Goal: Task Accomplishment & Management: Manage account settings

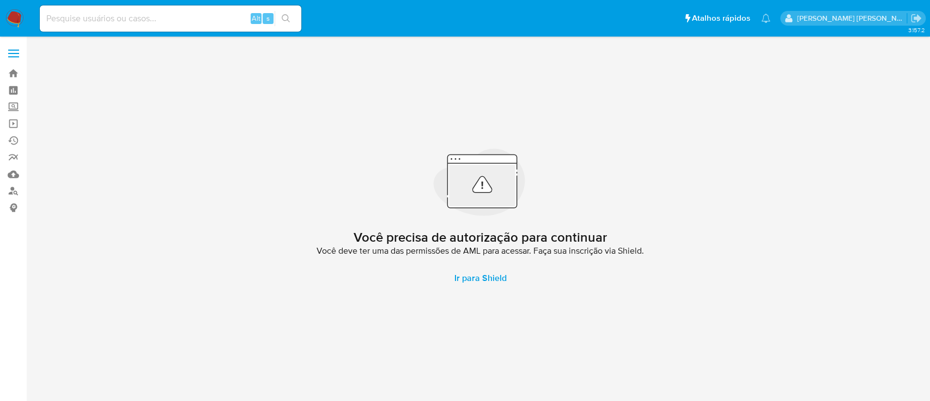
click at [14, 50] on span at bounding box center [13, 50] width 11 height 2
click at [0, 0] on input "checkbox" at bounding box center [0, 0] width 0 height 0
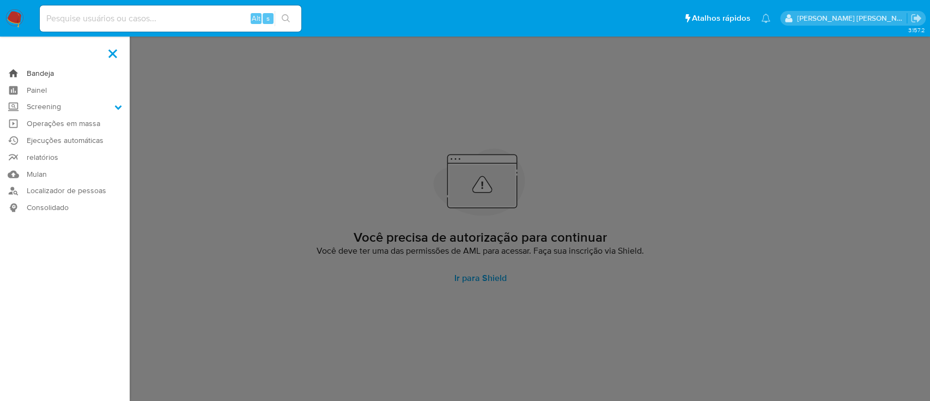
click at [43, 72] on link "Bandeja" at bounding box center [65, 73] width 130 height 17
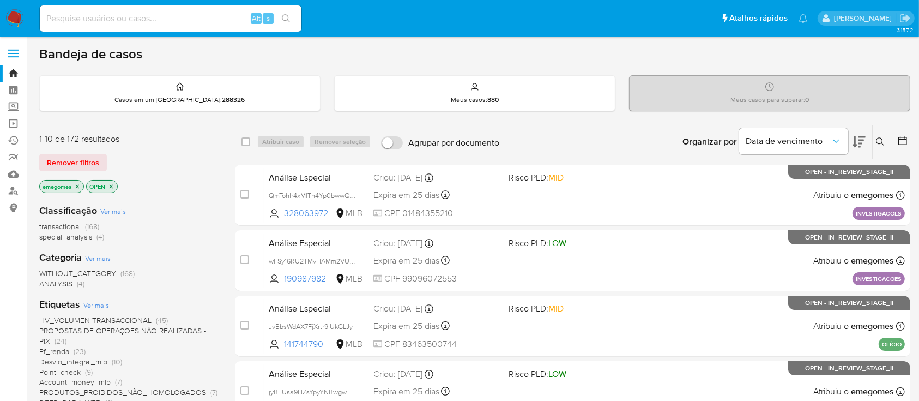
click at [78, 186] on icon "close-filter" at bounding box center [77, 186] width 7 height 7
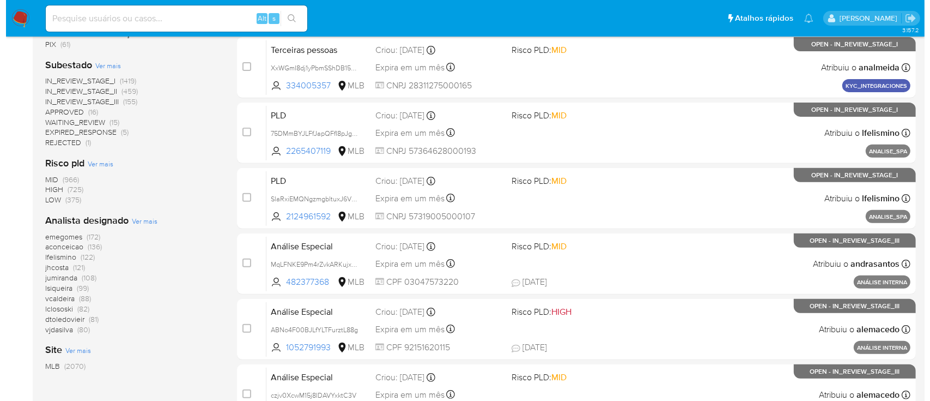
scroll to position [436, 0]
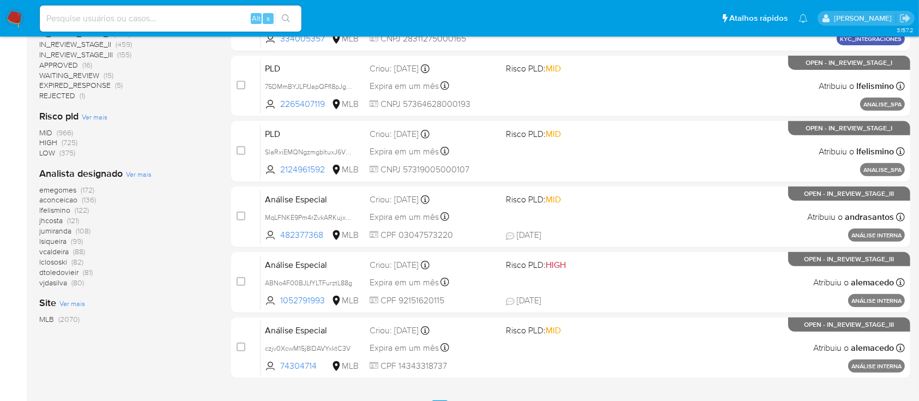
click at [140, 173] on span "Ver mais" at bounding box center [139, 174] width 26 height 10
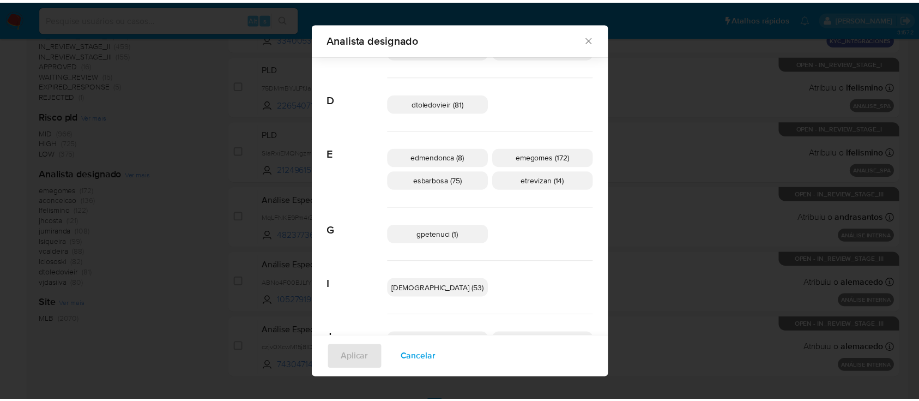
scroll to position [0, 0]
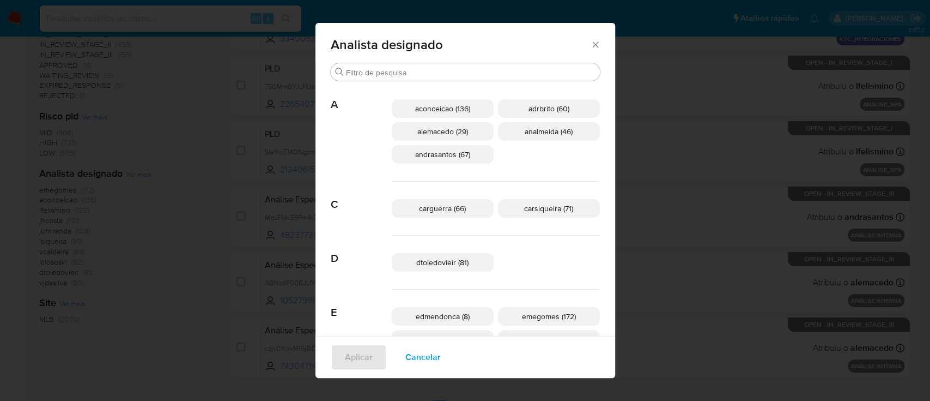
click at [590, 43] on icon "Fechar" at bounding box center [595, 44] width 11 height 11
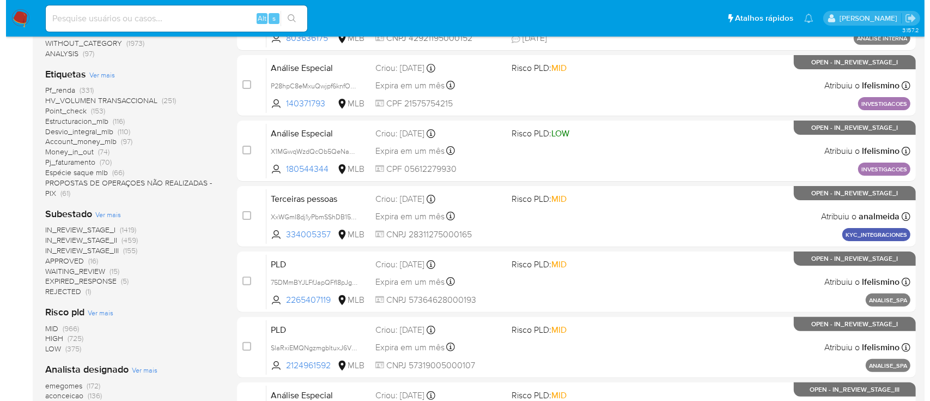
scroll to position [218, 0]
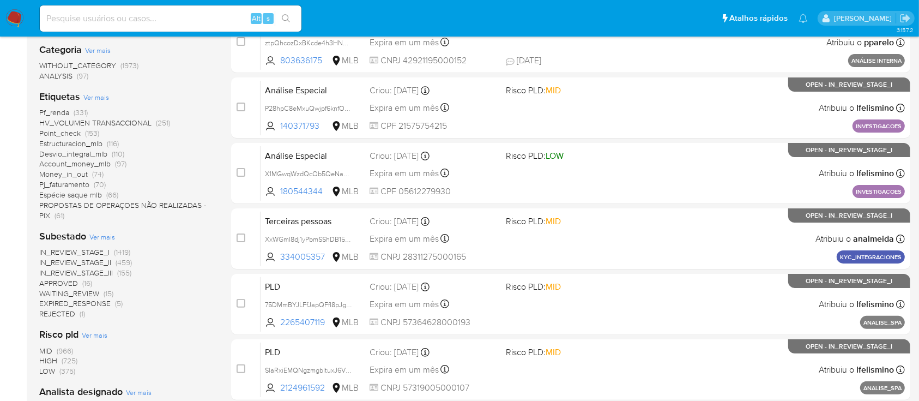
click at [96, 100] on span "Ver mais" at bounding box center [96, 97] width 26 height 10
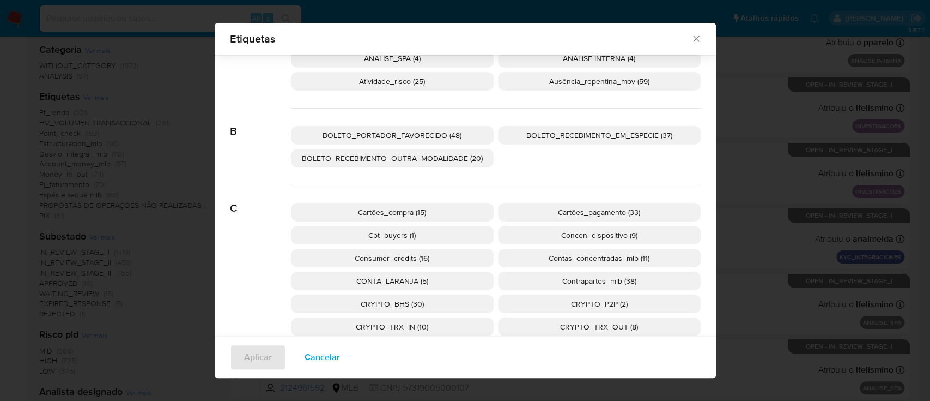
scroll to position [137, 0]
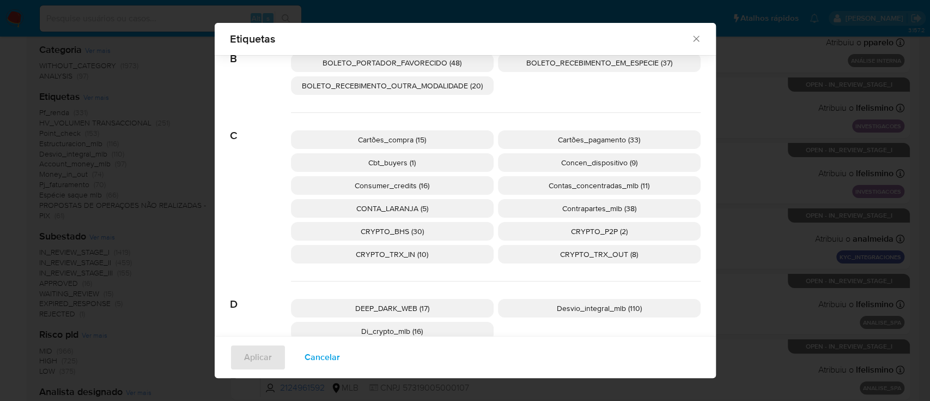
click at [413, 203] on span "CONTA_LARANJA (5)" at bounding box center [392, 208] width 72 height 11
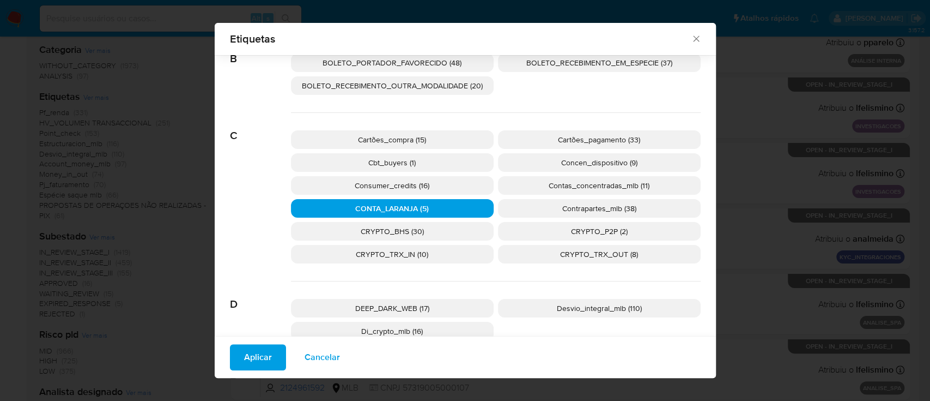
click at [256, 364] on span "Aplicar" at bounding box center [258, 357] width 28 height 24
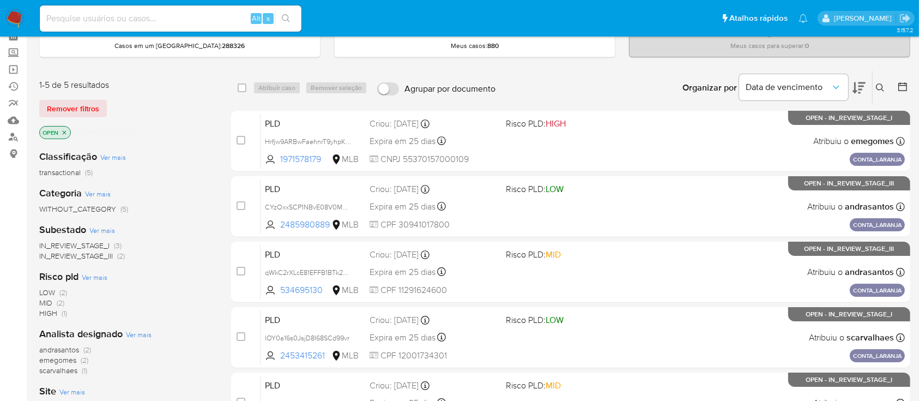
scroll to position [72, 0]
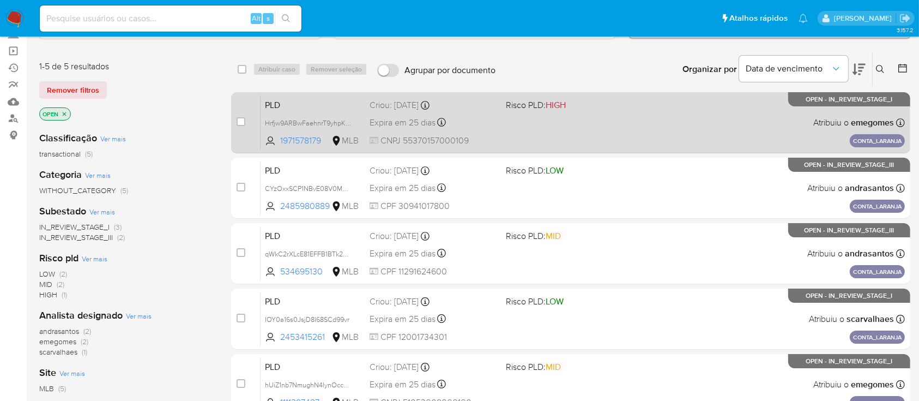
click at [636, 128] on div "PLD Hrfjw9ARBwFaehnrT9yhpKKs 1971578179 MLB Risco PLD: HIGH Criou: 14/08/2025 C…" at bounding box center [582, 122] width 644 height 55
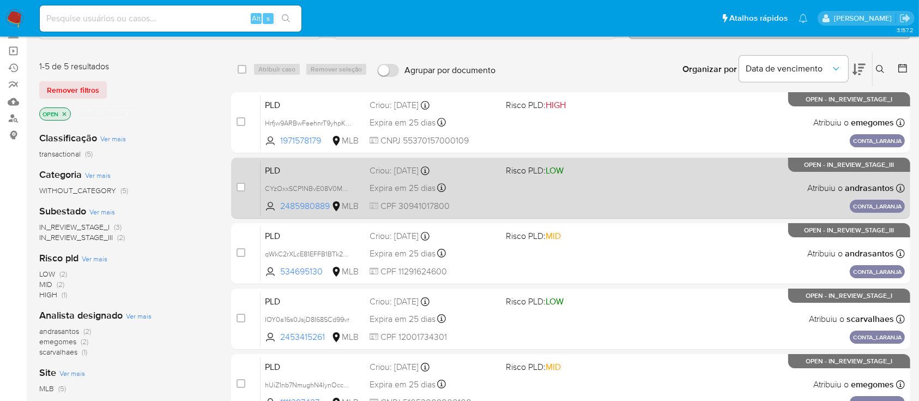
click at [621, 187] on div "PLD CYzOxxSCP1NBvE08V0MUqddL 2485980889 MLB Risco PLD: LOW Criou: 14/08/2025 Cr…" at bounding box center [582, 187] width 644 height 55
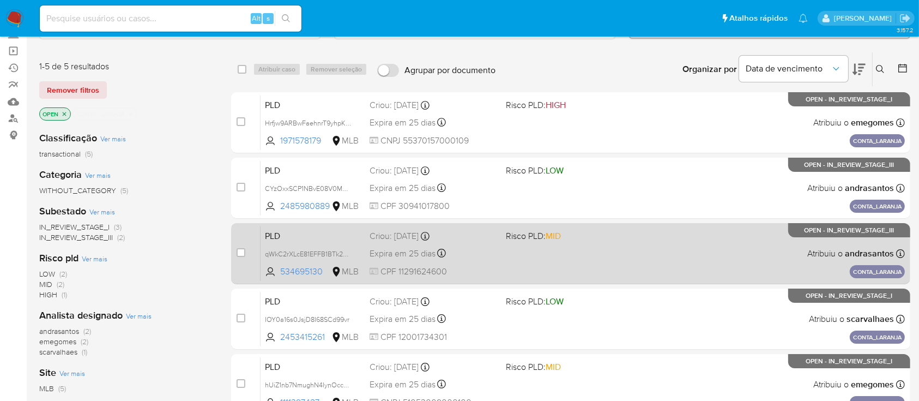
click at [614, 253] on div "PLD qWkC2rXLcE81EFFB1BTk24o9 534695130 MLB Risco PLD: MID Criou: 14/08/2025 Cri…" at bounding box center [582, 253] width 644 height 55
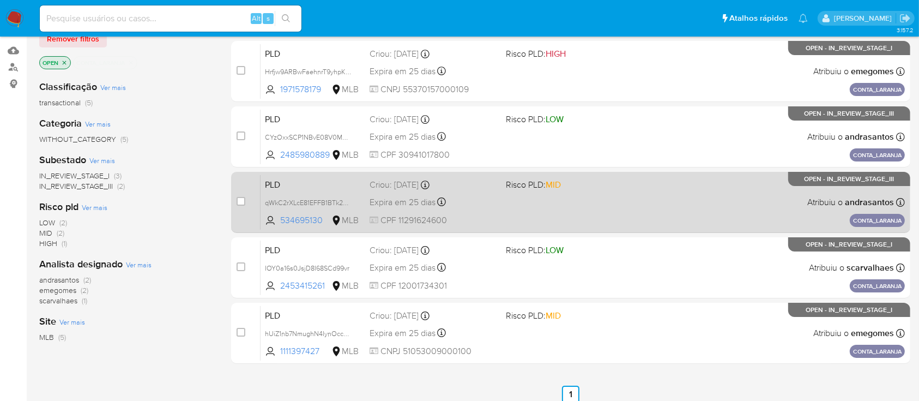
scroll to position [218, 0]
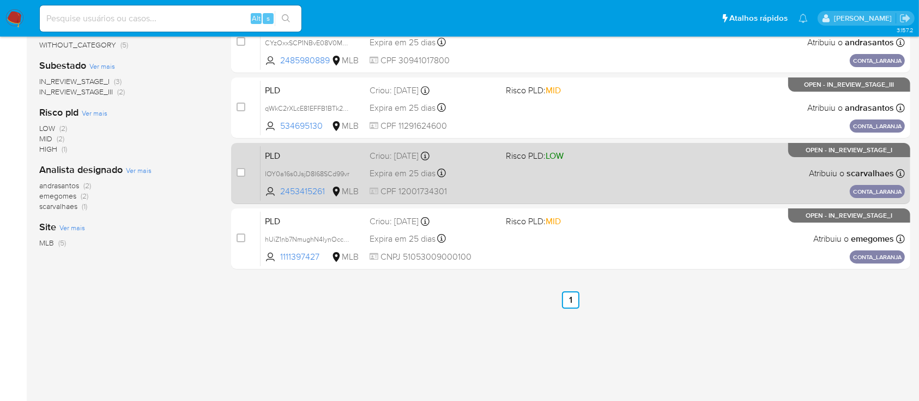
click at [589, 173] on div "PLD IOY0a16s0JsjD8I68SCd99vr 2453415261 MLB Risco PLD: LOW Criou: 14/08/2025 Cr…" at bounding box center [582, 172] width 644 height 55
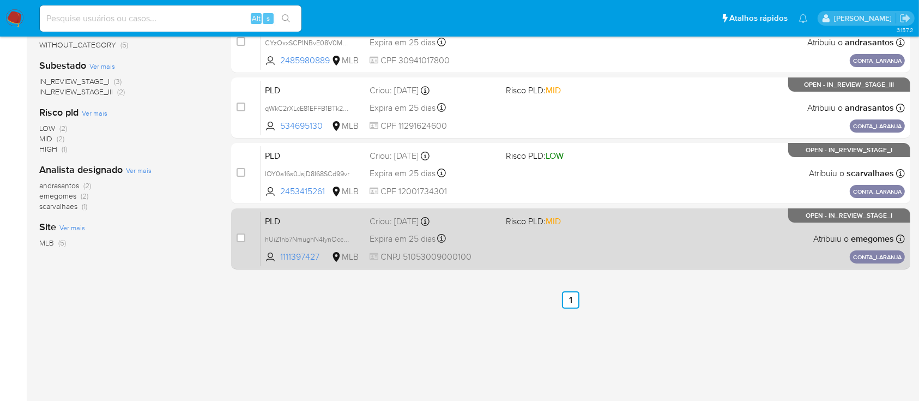
click at [606, 239] on div "PLD hUiZ1nb7NmughN4IynOcc5nS 1111397427 MLB Risco PLD: MID Criou: 14/08/2025 Cr…" at bounding box center [582, 238] width 644 height 55
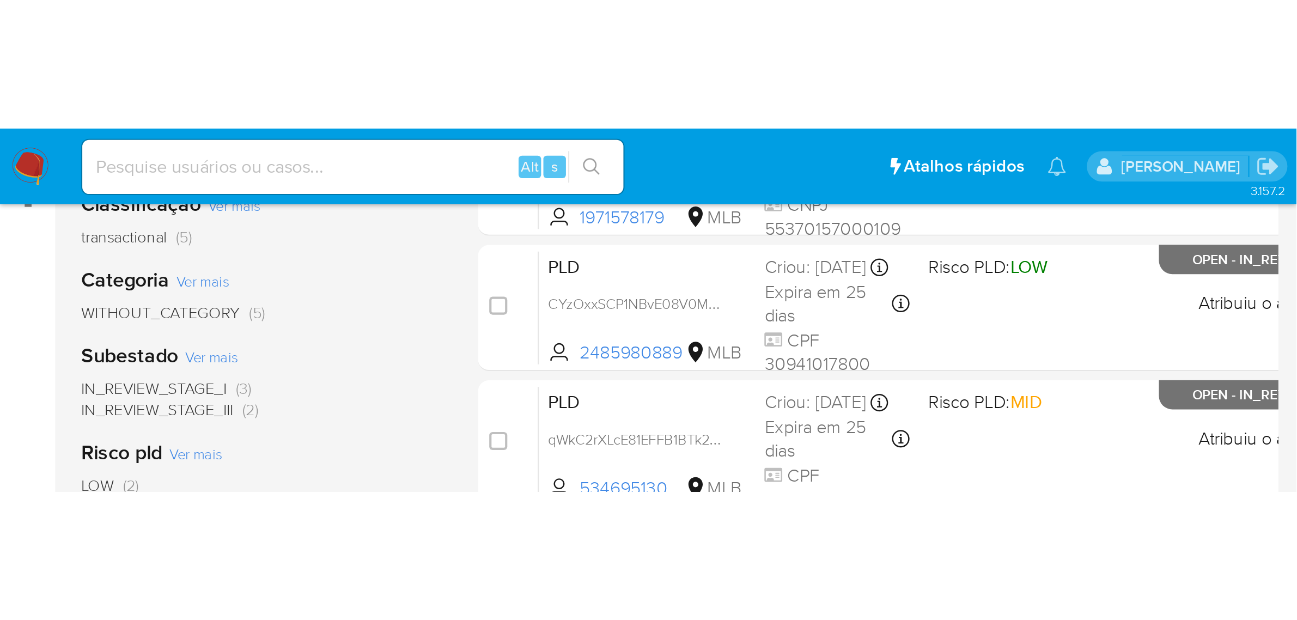
scroll to position [0, 0]
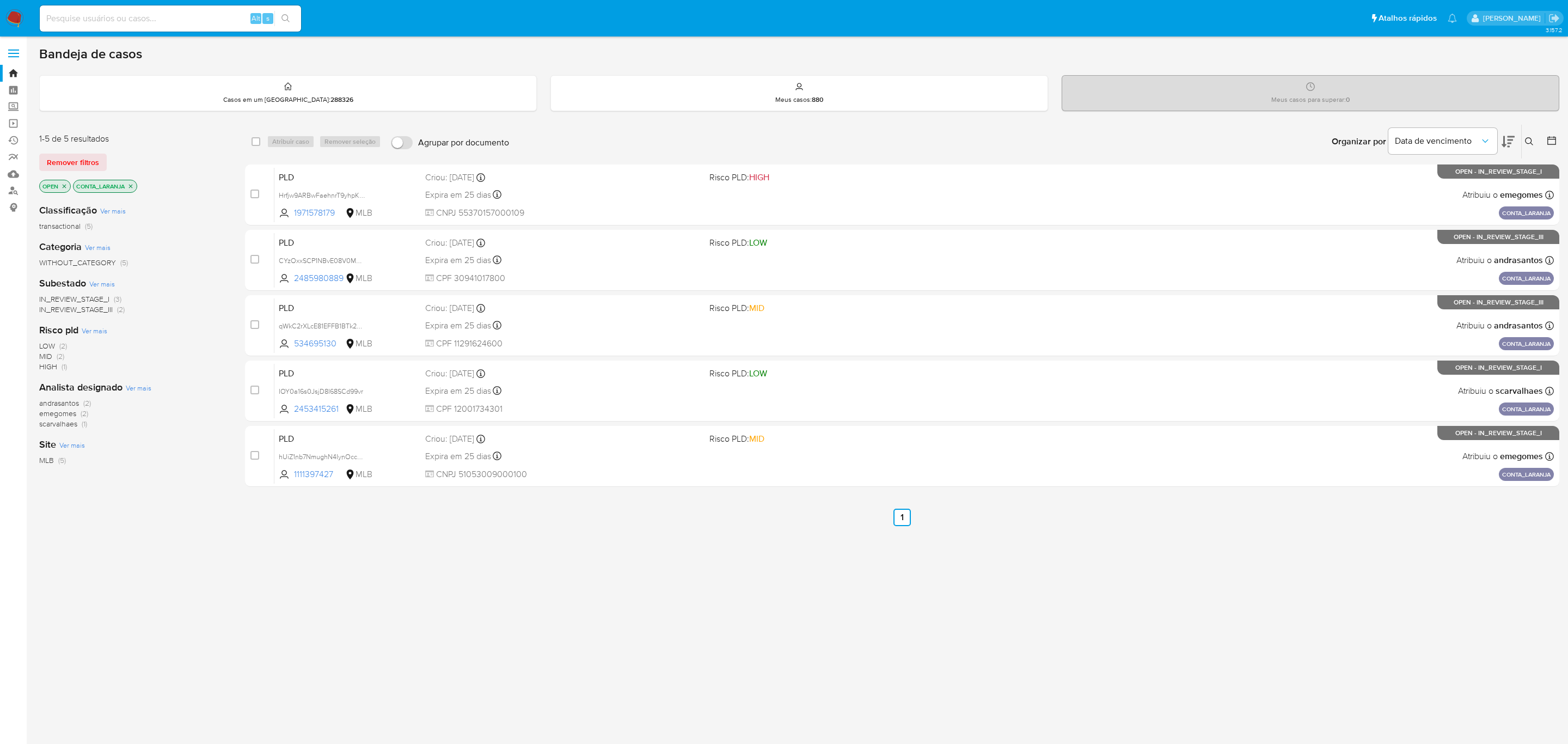
click at [136, 185] on p "CONTA_LARANJA" at bounding box center [105, 186] width 63 height 12
click at [133, 185] on icon "close-filter" at bounding box center [131, 186] width 4 height 4
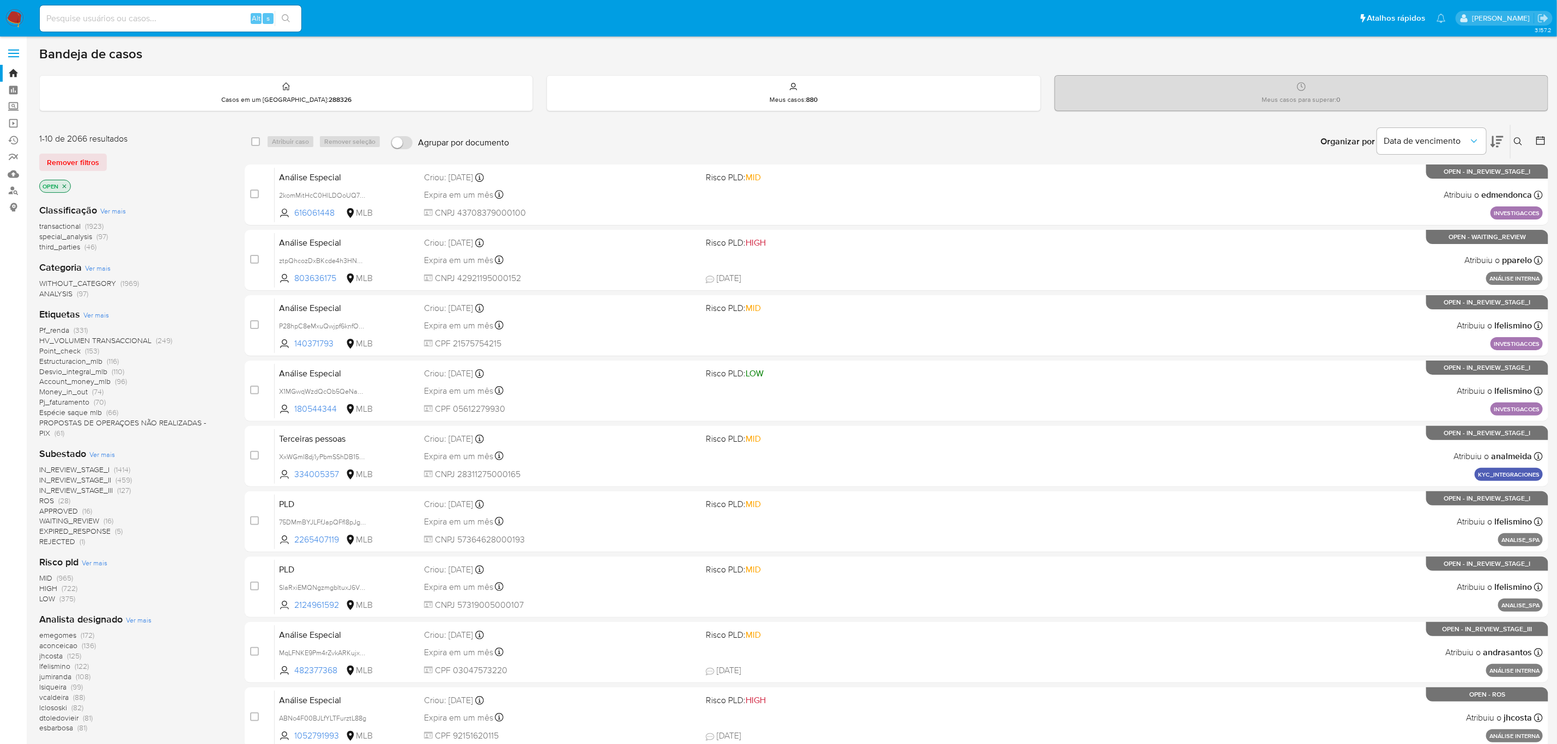
click at [142, 400] on span "PROPOSTAS DE OPERAÇOES NÃO REALIZADAS - PIX" at bounding box center [122, 427] width 167 height 21
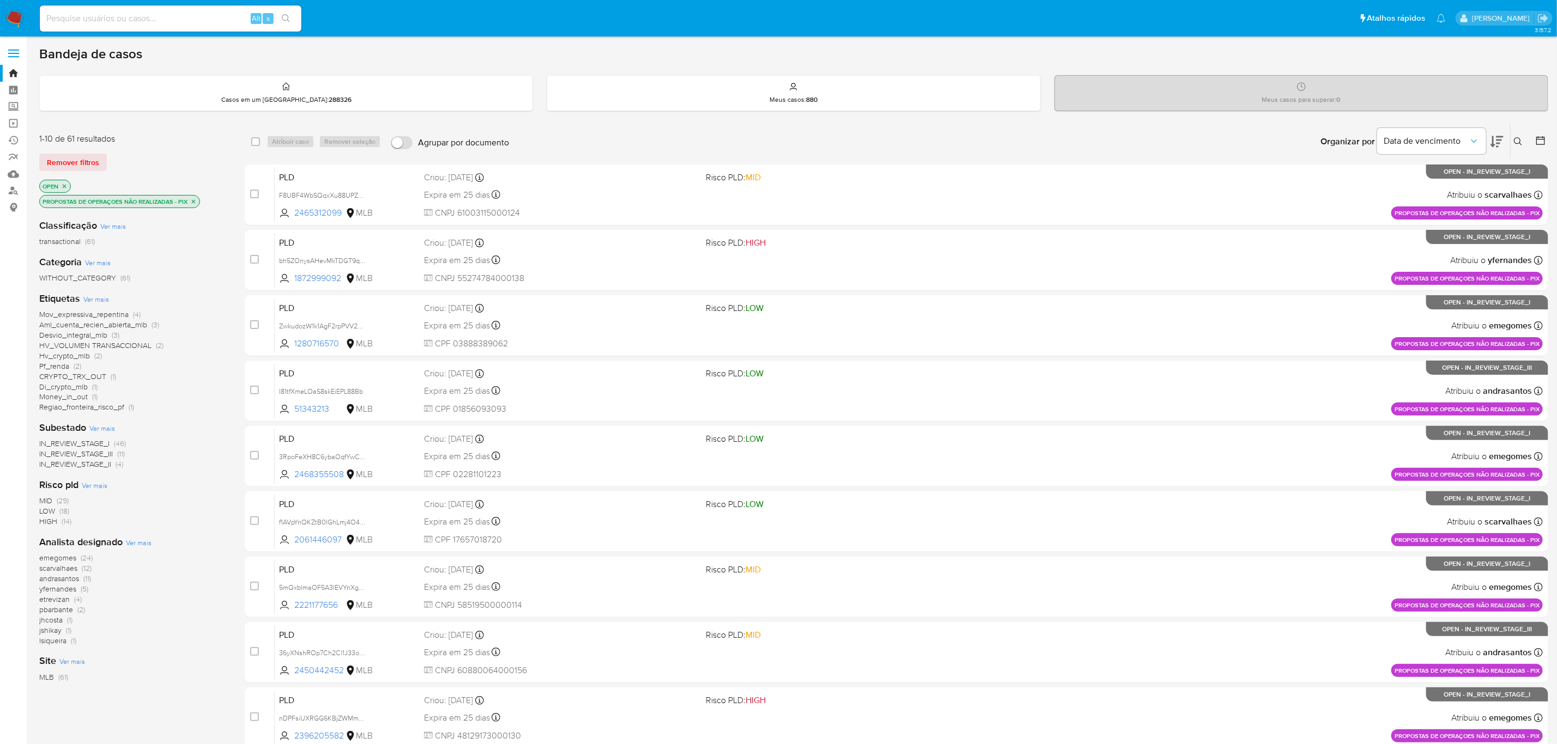
click at [230, 400] on div "1-10 de 61 resultados Remover filtros OPEN PROPOSTAS DE OPERAÇOES NÃO REALIZADA…" at bounding box center [793, 488] width 1509 height 729
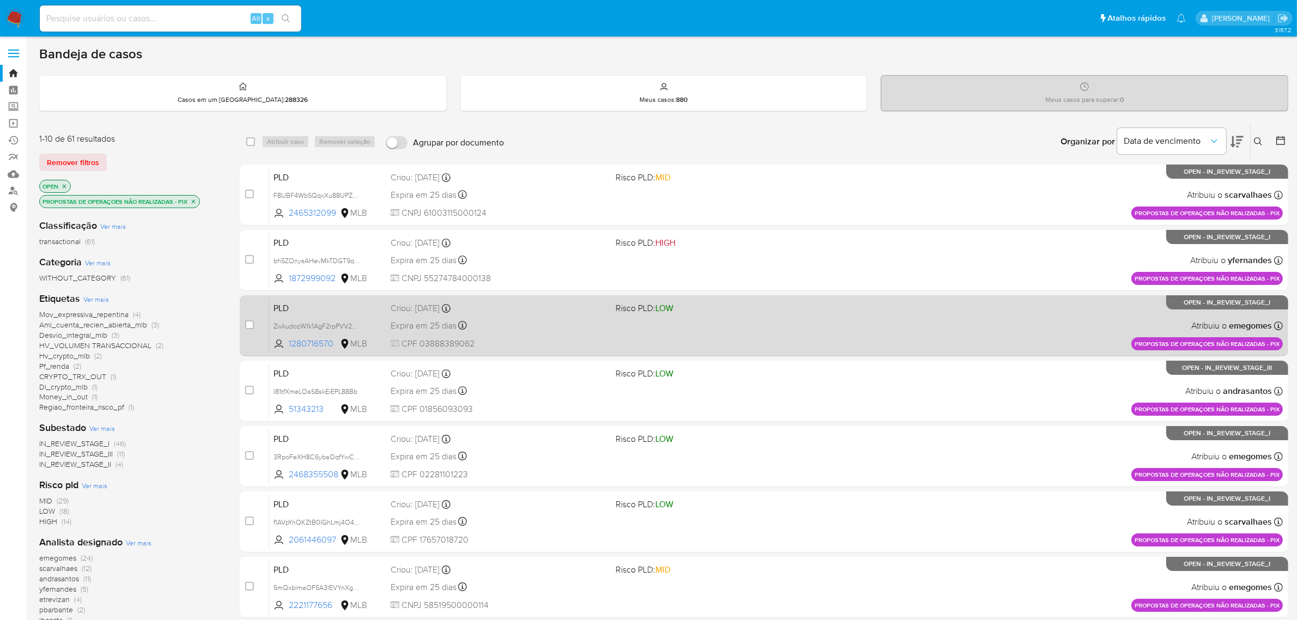
click at [524, 323] on div "Expira em 25 dias Expira em 28/09/2025 11:56:58" at bounding box center [499, 325] width 217 height 15
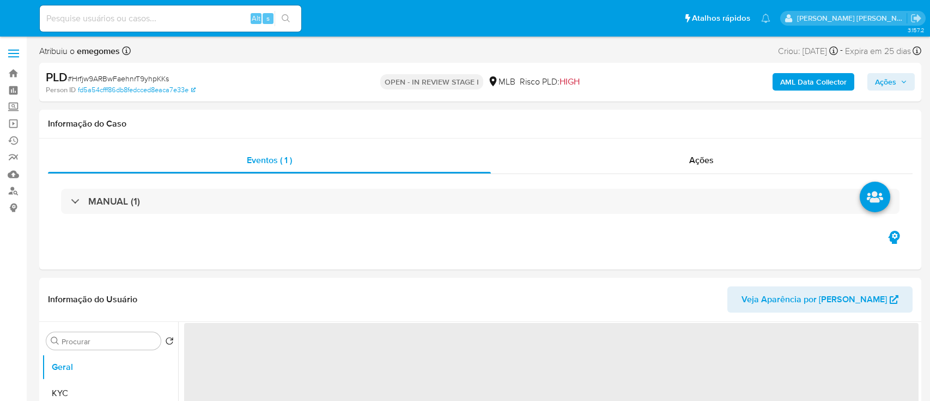
select select "10"
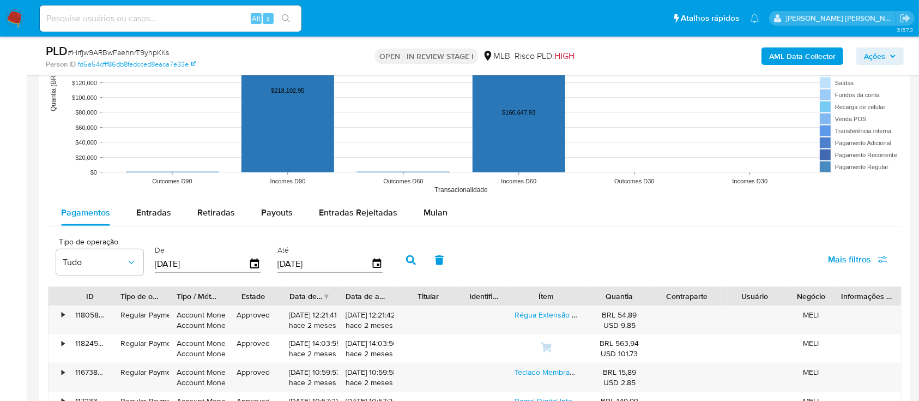
scroll to position [1090, 0]
click at [444, 222] on button "Mulan" at bounding box center [435, 212] width 50 height 26
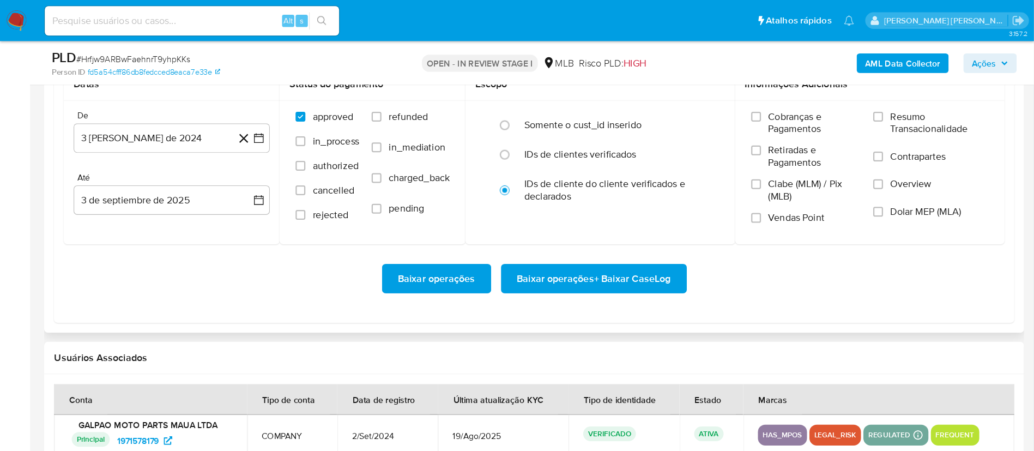
scroll to position [1308, 0]
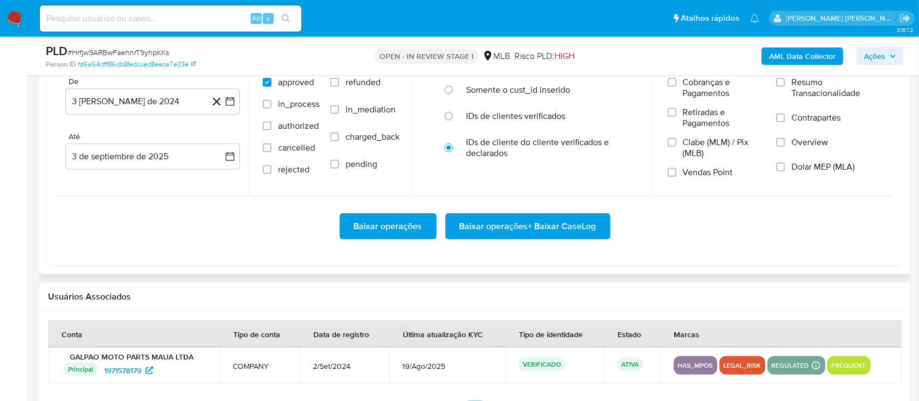
type button "5"
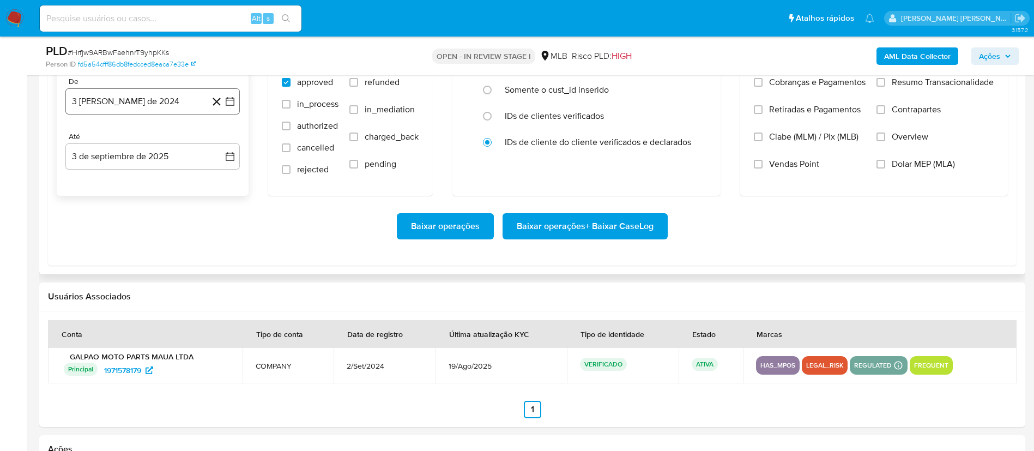
click at [236, 103] on button "3 [PERSON_NAME] de 2024" at bounding box center [152, 101] width 174 height 26
click at [215, 136] on icon "Mes siguiente" at bounding box center [220, 140] width 13 height 13
click at [222, 139] on icon "Mes siguiente" at bounding box center [220, 140] width 13 height 13
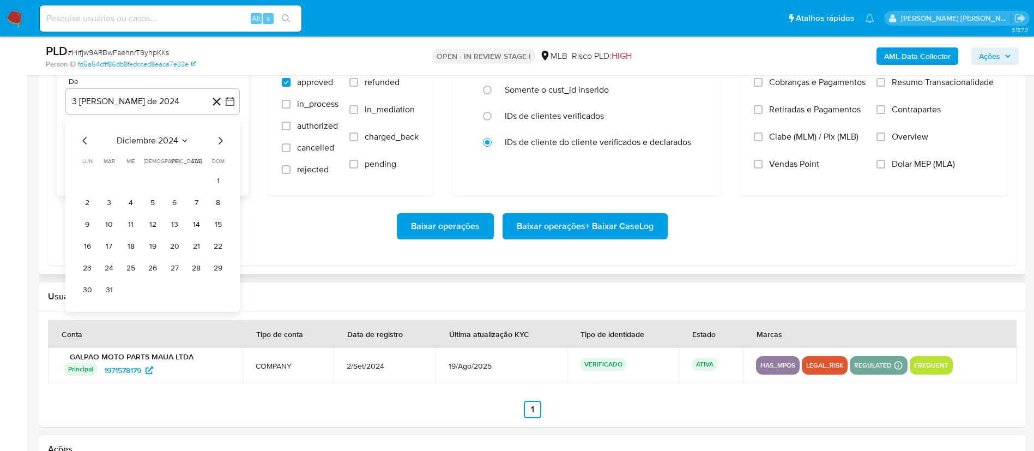
click at [222, 139] on icon "Mes siguiente" at bounding box center [220, 140] width 13 height 13
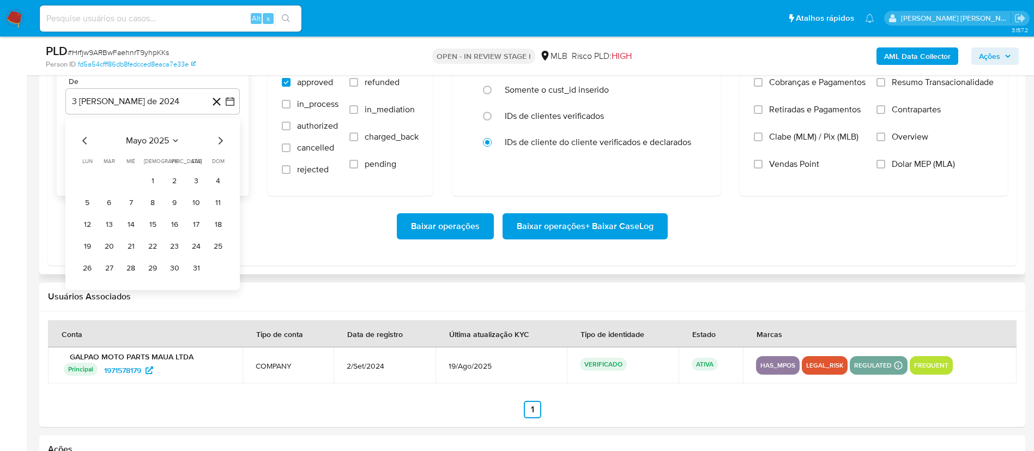
click at [222, 139] on icon "Mes siguiente" at bounding box center [220, 140] width 13 height 13
click at [112, 175] on button "1" at bounding box center [108, 180] width 17 height 17
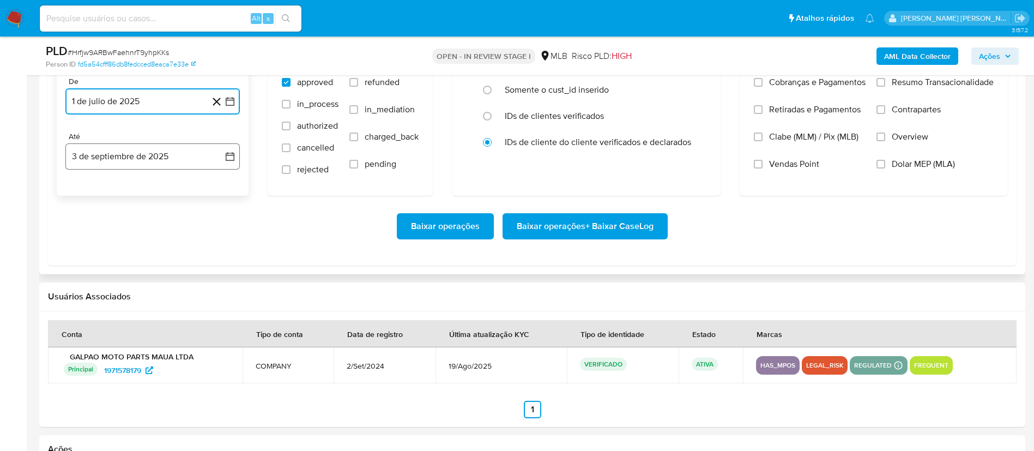
click at [232, 160] on icon "button" at bounding box center [230, 156] width 9 height 9
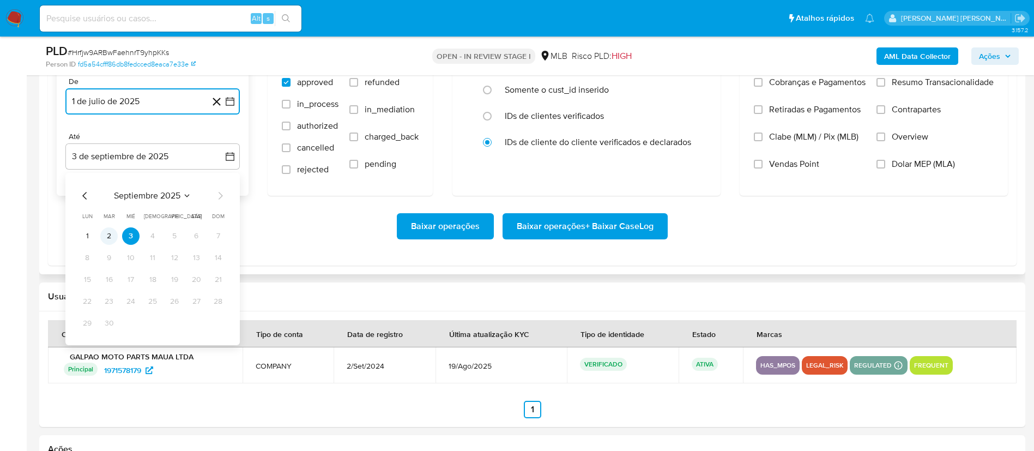
click at [111, 238] on button "2" at bounding box center [108, 235] width 17 height 17
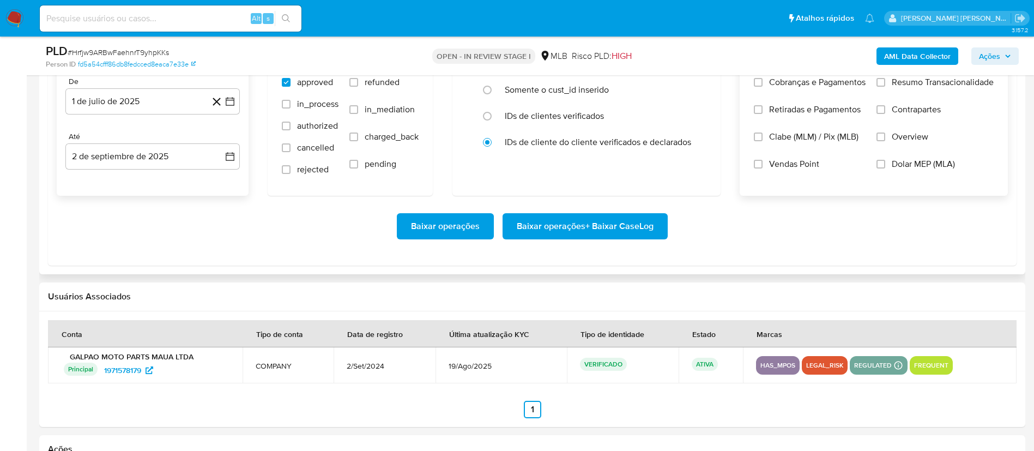
click at [913, 135] on span "Overview" at bounding box center [909, 136] width 37 height 11
click at [885, 135] on input "Overview" at bounding box center [880, 136] width 9 height 9
click at [913, 110] on span "Contrapartes" at bounding box center [915, 109] width 49 height 11
click at [885, 110] on input "Contrapartes" at bounding box center [880, 109] width 9 height 9
click at [925, 86] on span "Resumo Transacionalidade" at bounding box center [942, 82] width 102 height 11
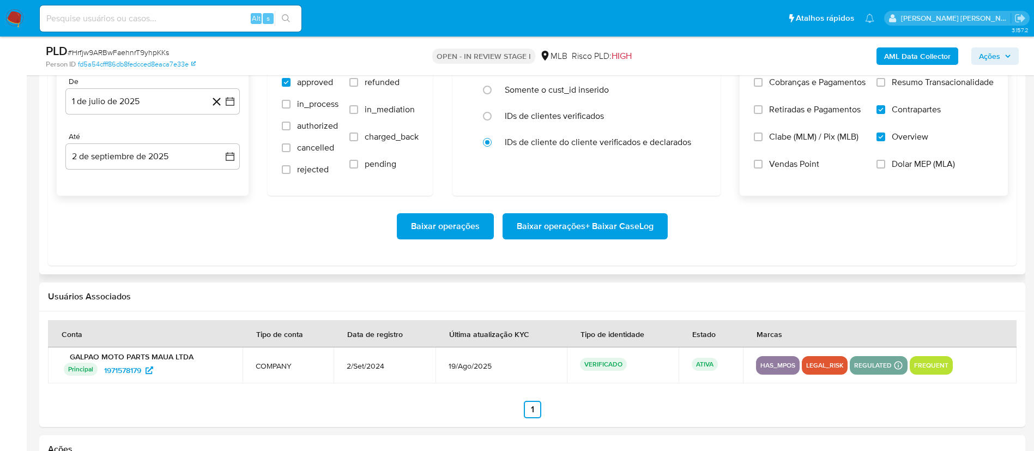
click at [885, 86] on input "Resumo Transacionalidade" at bounding box center [880, 82] width 9 height 9
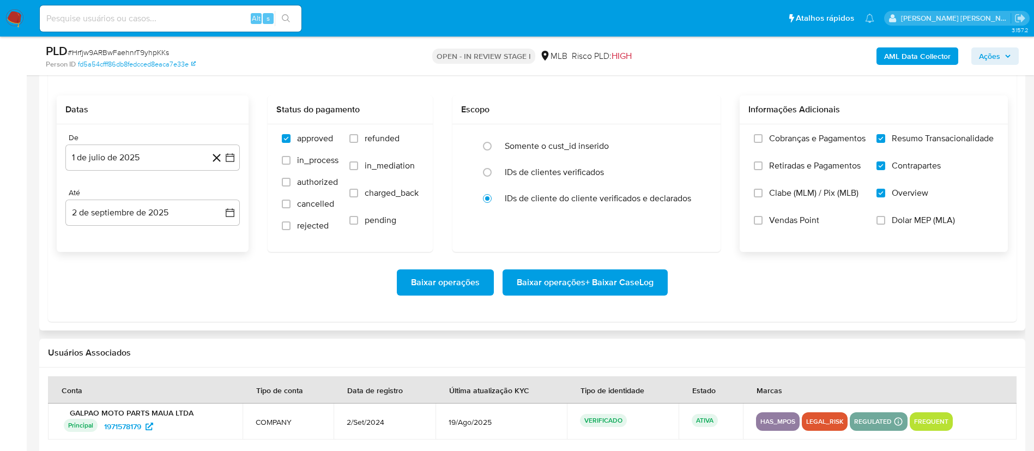
scroll to position [1226, 0]
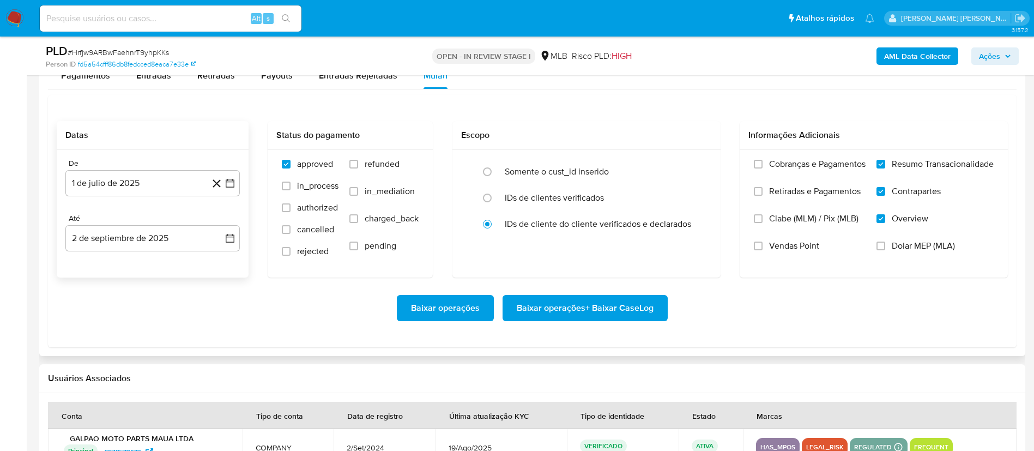
click at [561, 307] on span "Baixar operações + Baixar CaseLog" at bounding box center [585, 308] width 137 height 24
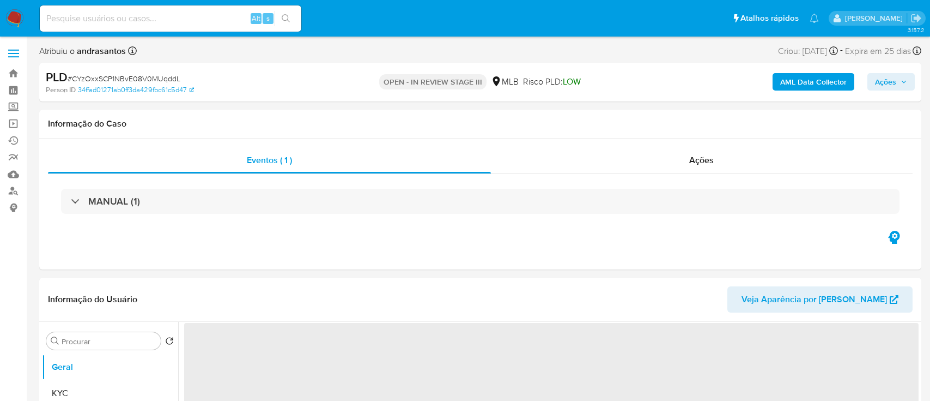
select select "10"
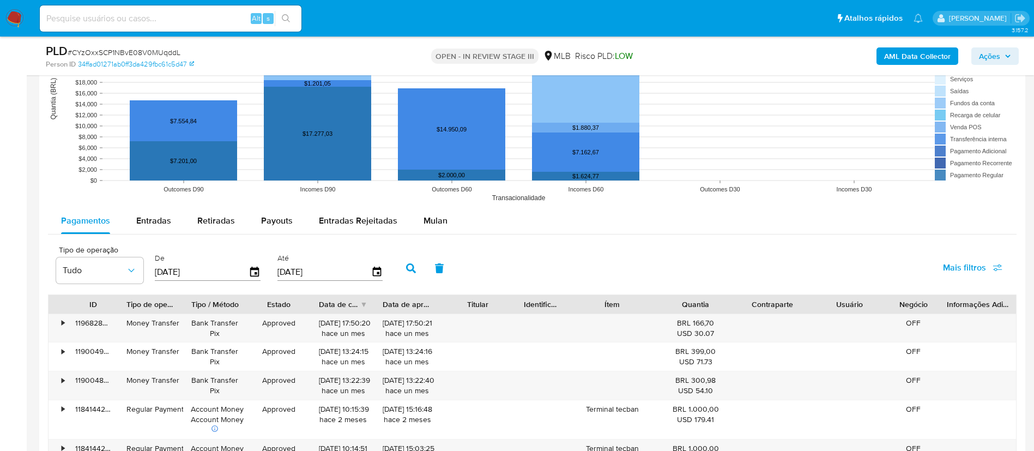
scroll to position [1144, 0]
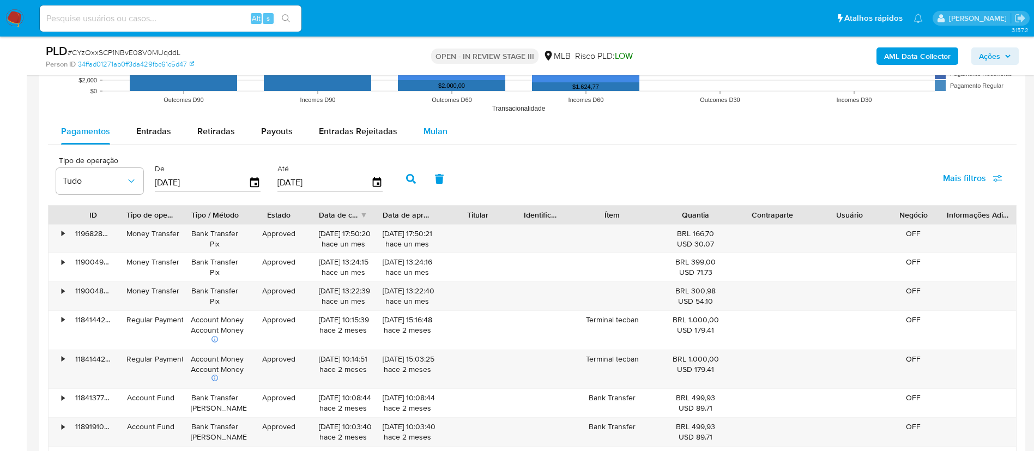
click at [435, 137] on span "Mulan" at bounding box center [435, 131] width 24 height 13
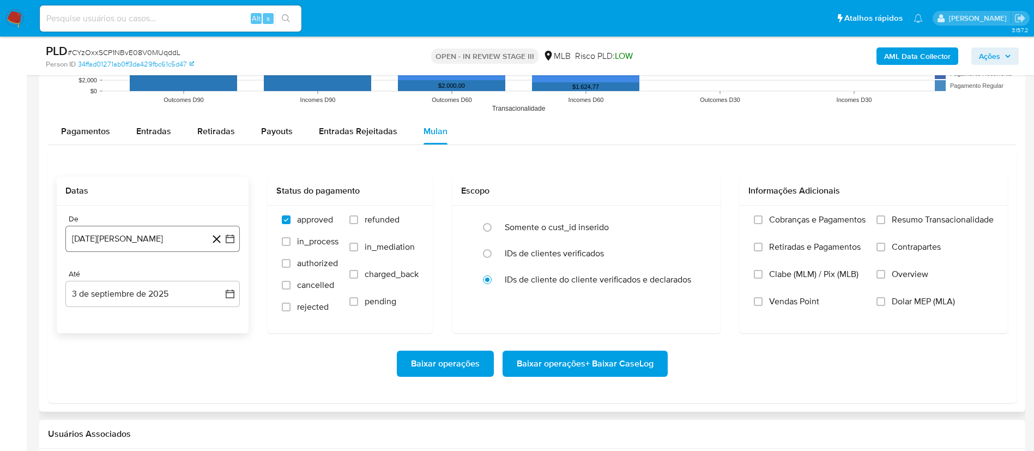
click at [233, 239] on icon "button" at bounding box center [230, 238] width 11 height 11
click at [221, 276] on icon "Mes siguiente" at bounding box center [220, 277] width 13 height 13
click at [221, 276] on div "Até" at bounding box center [152, 274] width 174 height 10
click at [223, 236] on icon at bounding box center [217, 239] width 14 height 14
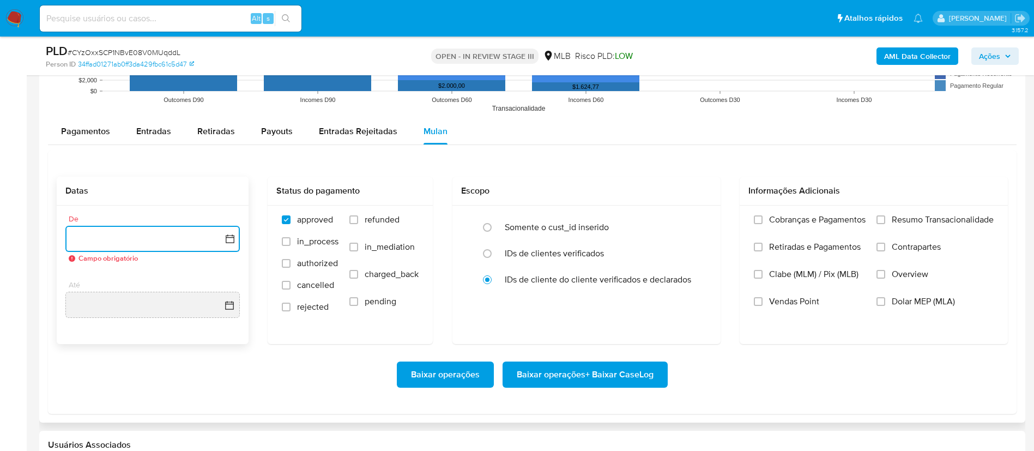
click at [223, 236] on button "button" at bounding box center [152, 239] width 174 height 26
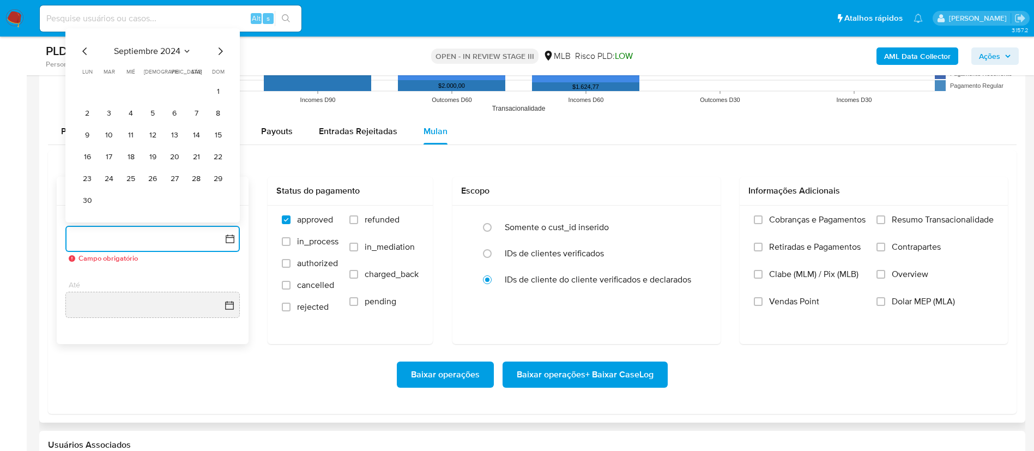
click at [220, 52] on icon "Mes siguiente" at bounding box center [220, 51] width 13 height 13
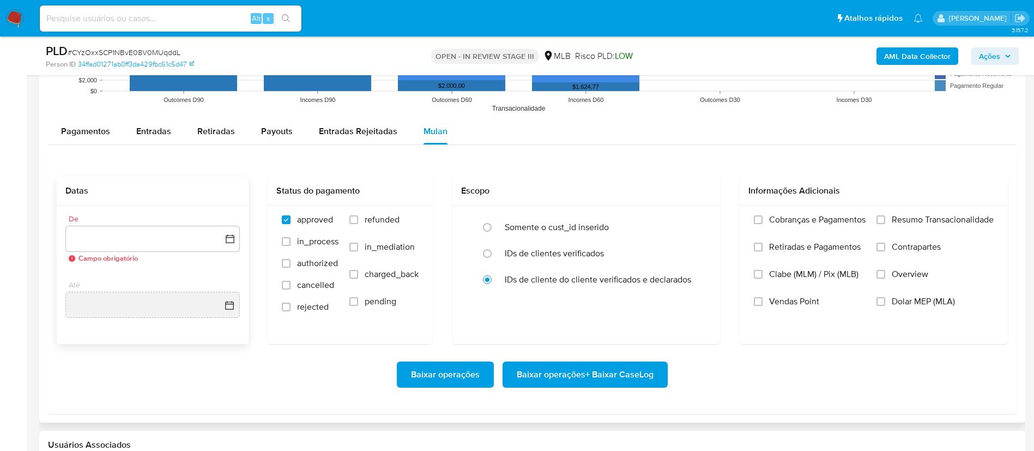
click at [220, 52] on div "PLD # CYzOxxSCP1NBvE08V0MUqddL" at bounding box center [206, 51] width 320 height 16
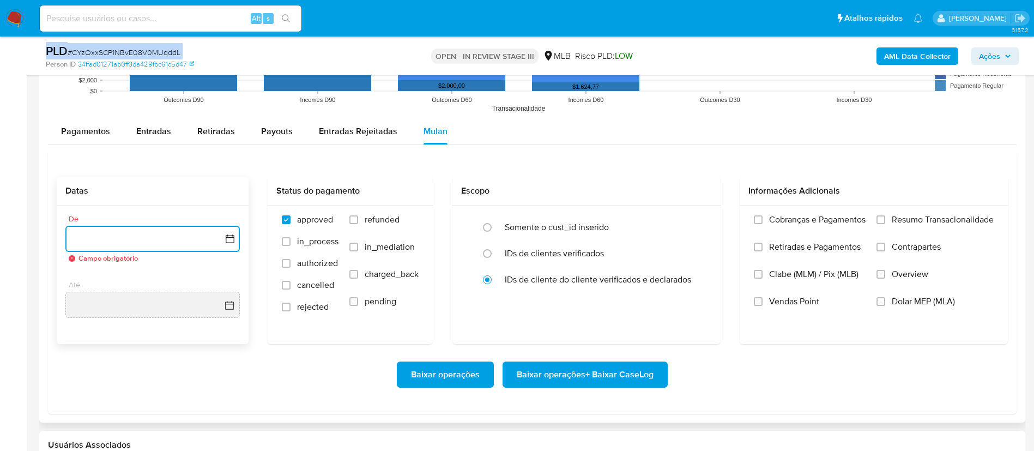
click at [234, 235] on icon "button" at bounding box center [230, 238] width 9 height 9
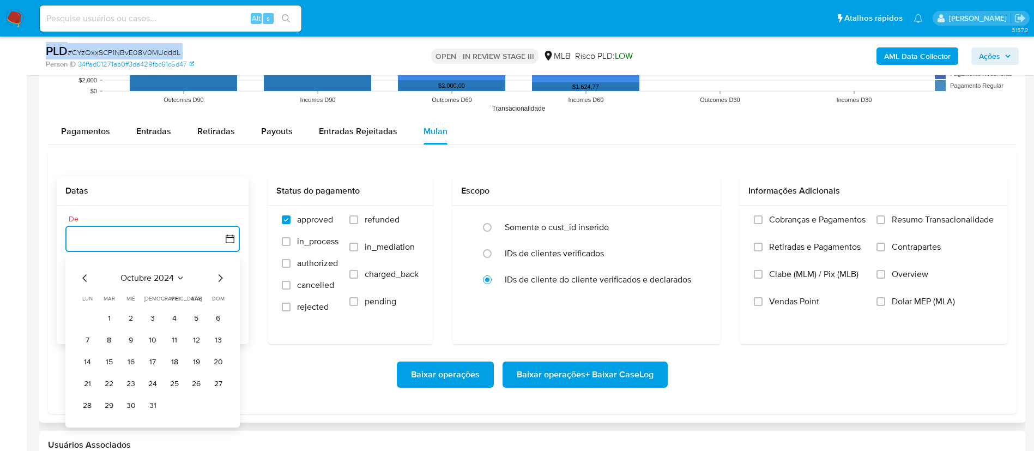
click at [223, 278] on icon "Mes siguiente" at bounding box center [220, 277] width 13 height 13
click at [220, 276] on icon "Mes siguiente" at bounding box center [221, 278] width 4 height 8
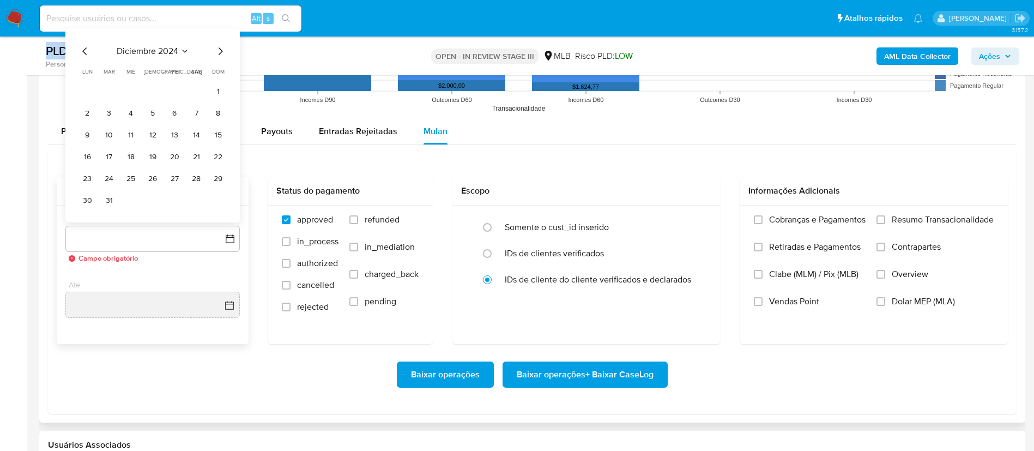
click at [220, 276] on div "De diciembre 2024 diciembre 2024 lun lunes mar martes mié miércoles jue jueves …" at bounding box center [153, 274] width 192 height 139
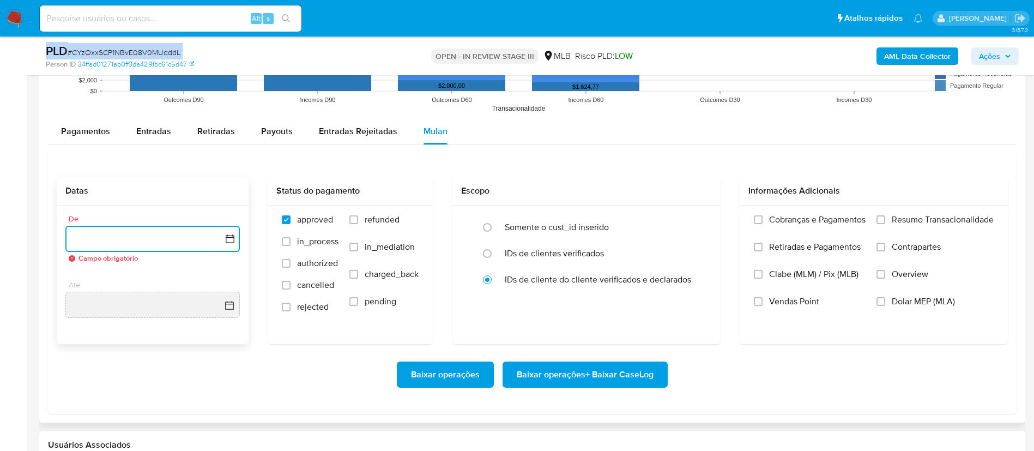
click at [225, 238] on icon "button" at bounding box center [230, 238] width 11 height 11
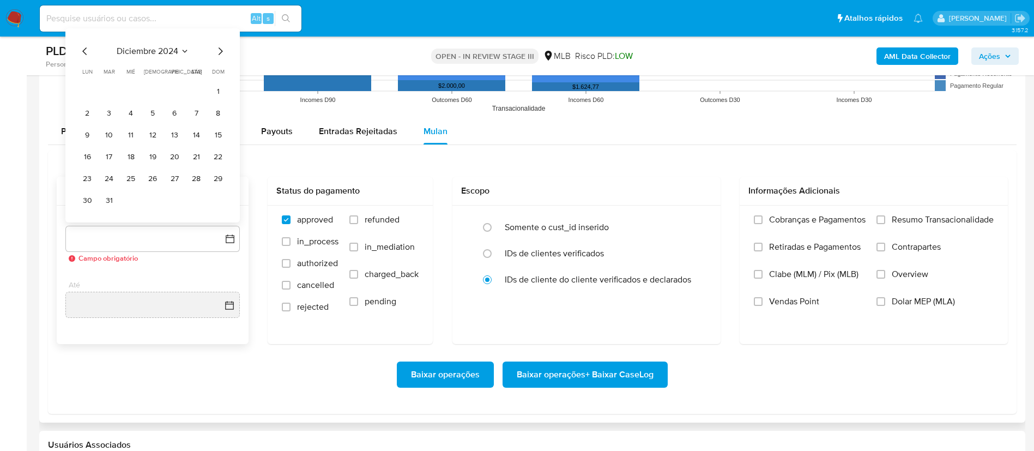
click at [218, 58] on div "diciembre 2024 diciembre 2024 lun lunes mar martes mié miércoles jue jueves vie…" at bounding box center [152, 127] width 148 height 165
click at [219, 50] on icon "Mes siguiente" at bounding box center [220, 51] width 13 height 13
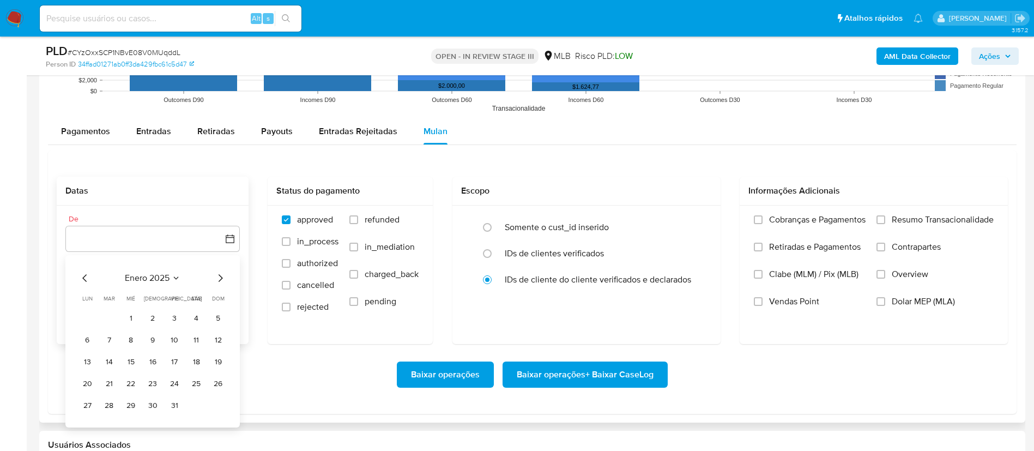
click at [219, 276] on icon "Mes siguiente" at bounding box center [220, 277] width 13 height 13
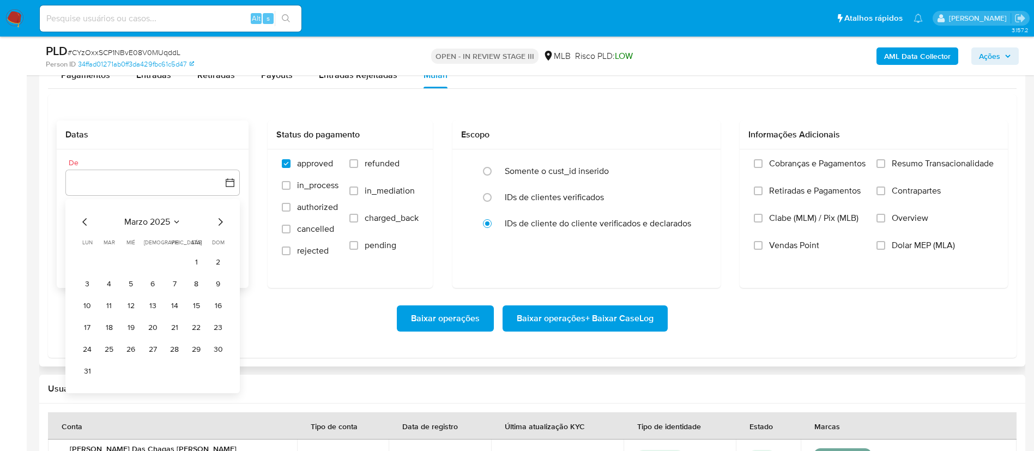
scroll to position [1226, 0]
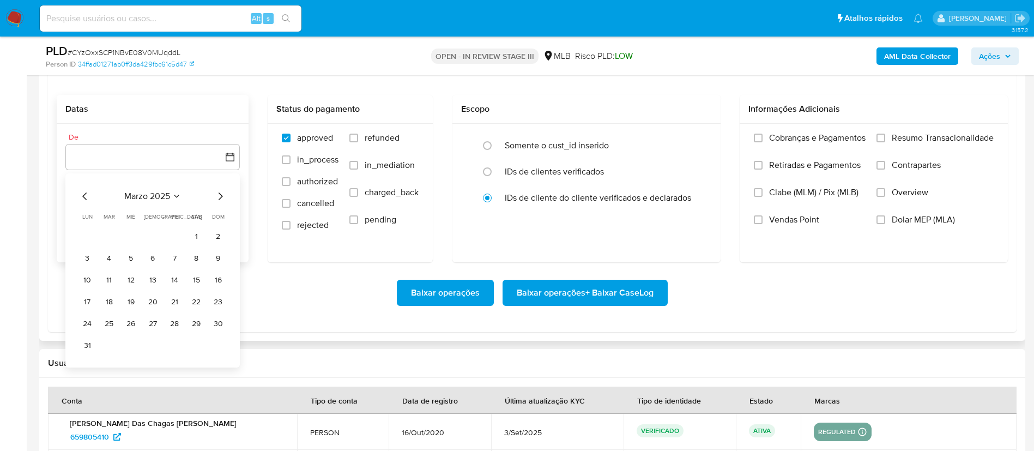
click at [220, 198] on icon "Mes siguiente" at bounding box center [221, 196] width 4 height 8
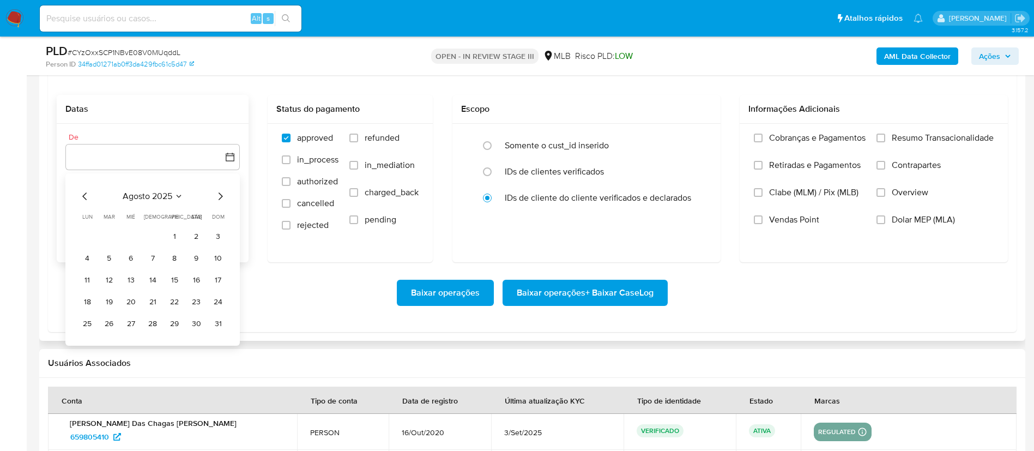
click at [81, 198] on icon "Mes anterior" at bounding box center [84, 196] width 13 height 13
click at [113, 235] on button "1" at bounding box center [108, 236] width 17 height 17
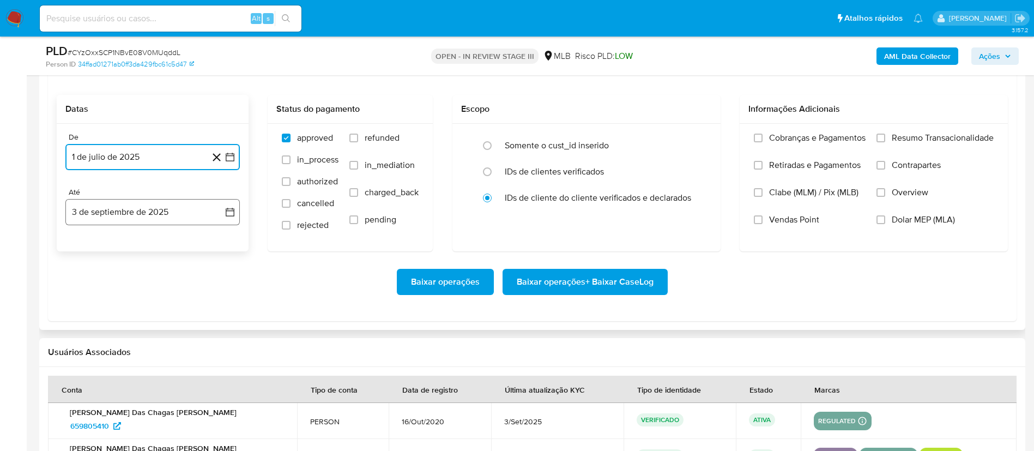
click at [230, 210] on icon "button" at bounding box center [230, 212] width 9 height 9
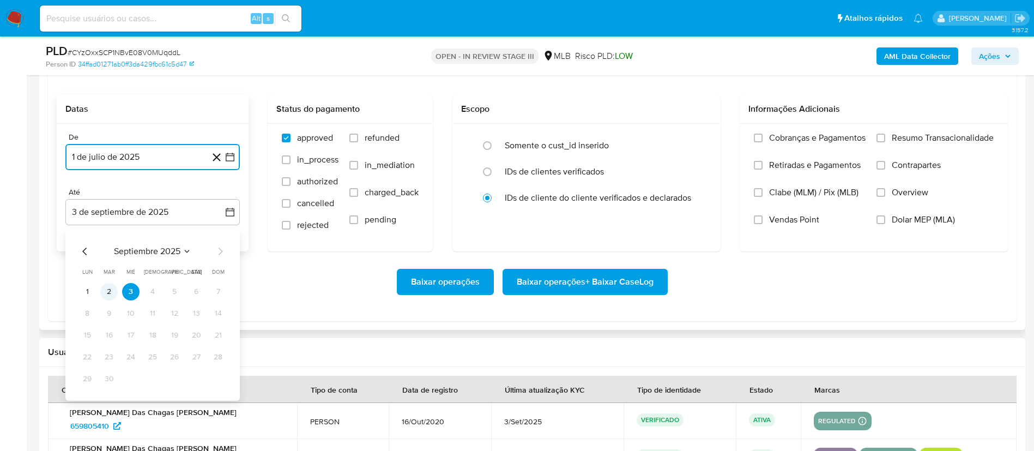
click at [108, 285] on button "2" at bounding box center [108, 291] width 17 height 17
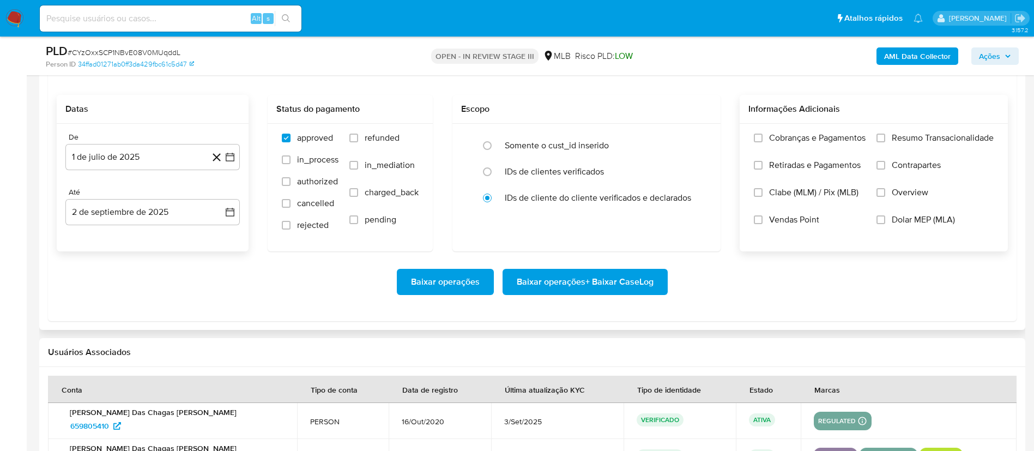
click at [911, 199] on label "Overview" at bounding box center [934, 200] width 117 height 27
click at [885, 197] on input "Overview" at bounding box center [880, 192] width 9 height 9
click at [920, 163] on span "Contrapartes" at bounding box center [915, 165] width 49 height 11
click at [885, 163] on input "Contrapartes" at bounding box center [880, 165] width 9 height 9
click at [923, 143] on span "Resumo Transacionalidade" at bounding box center [942, 137] width 102 height 11
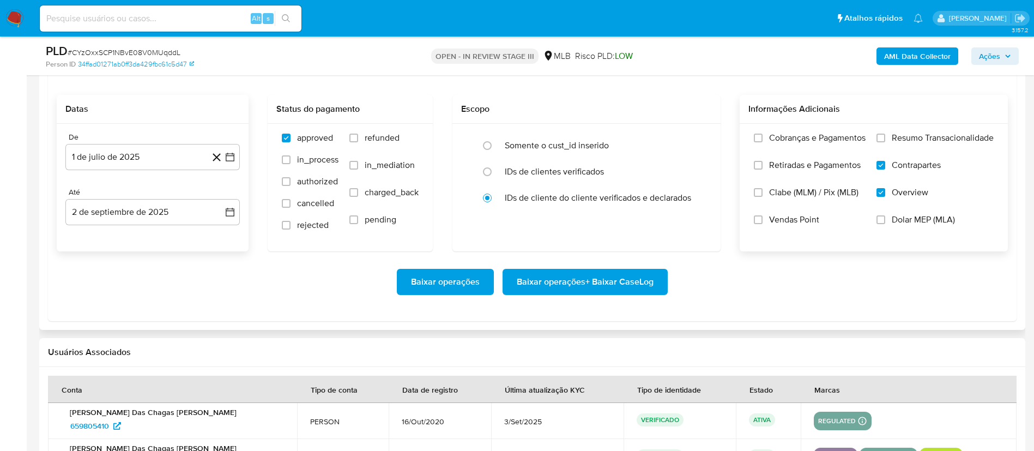
click at [885, 142] on input "Resumo Transacionalidade" at bounding box center [880, 138] width 9 height 9
click at [571, 280] on span "Baixar operações + Baixar CaseLog" at bounding box center [585, 282] width 137 height 24
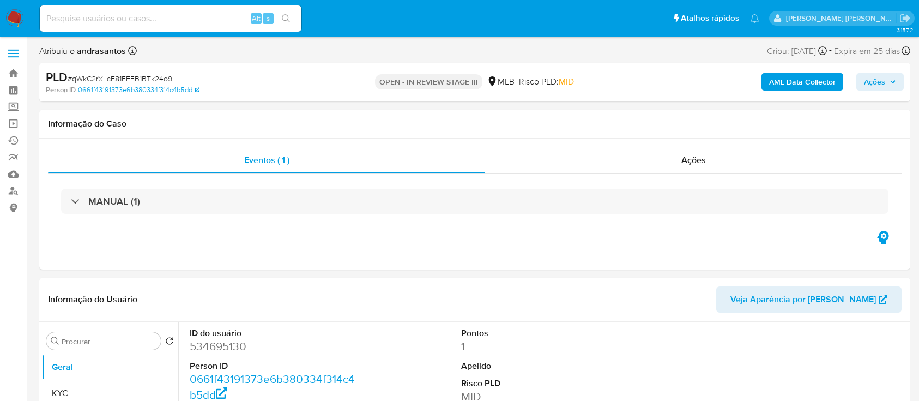
select select "10"
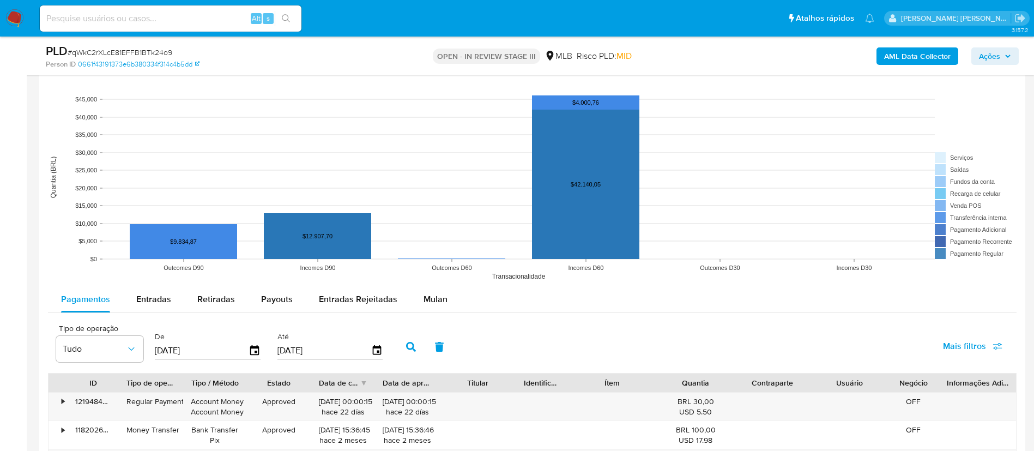
scroll to position [1063, 0]
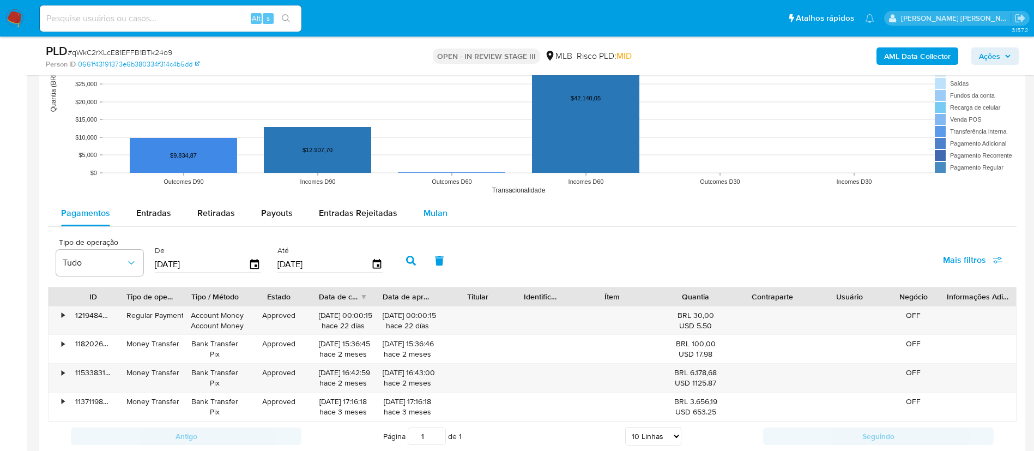
click at [423, 216] on span "Mulan" at bounding box center [435, 213] width 24 height 13
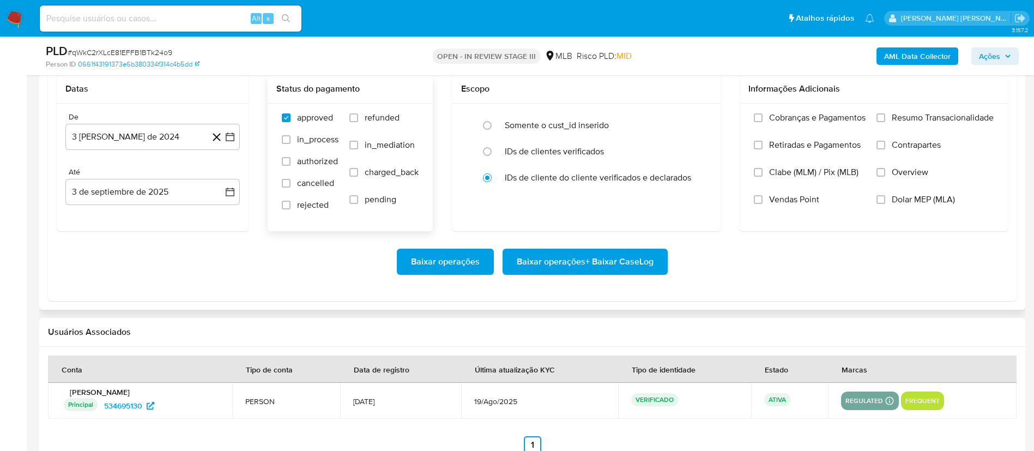
scroll to position [1272, 0]
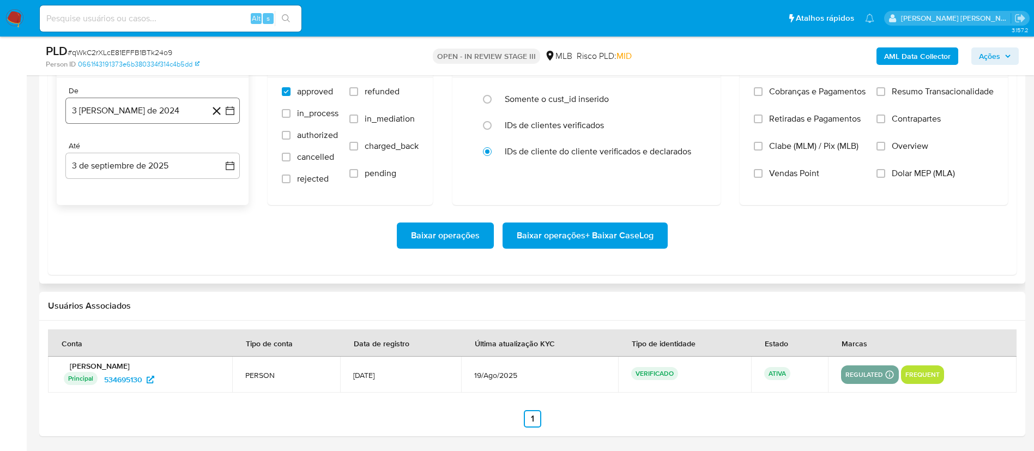
click at [235, 113] on icon "button" at bounding box center [230, 110] width 11 height 11
click at [219, 151] on icon "Mes siguiente" at bounding box center [220, 149] width 13 height 13
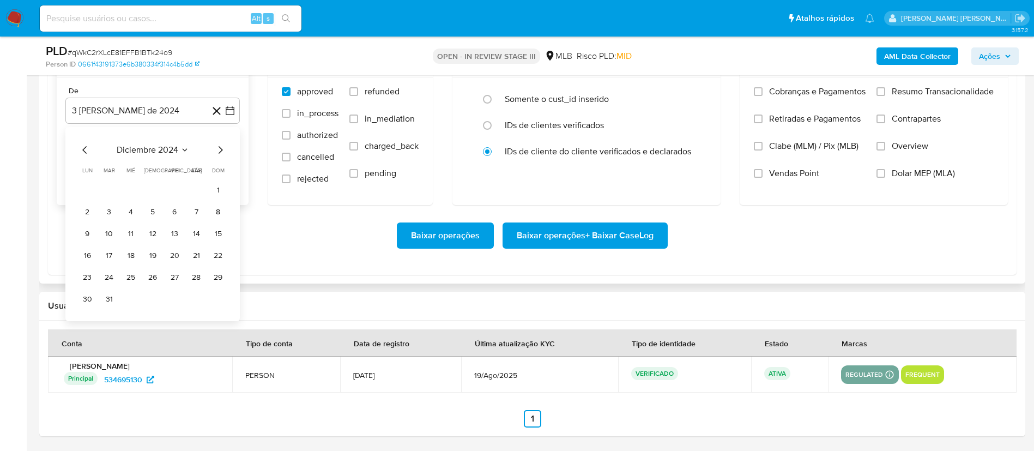
click at [219, 151] on icon "Mes siguiente" at bounding box center [220, 149] width 13 height 13
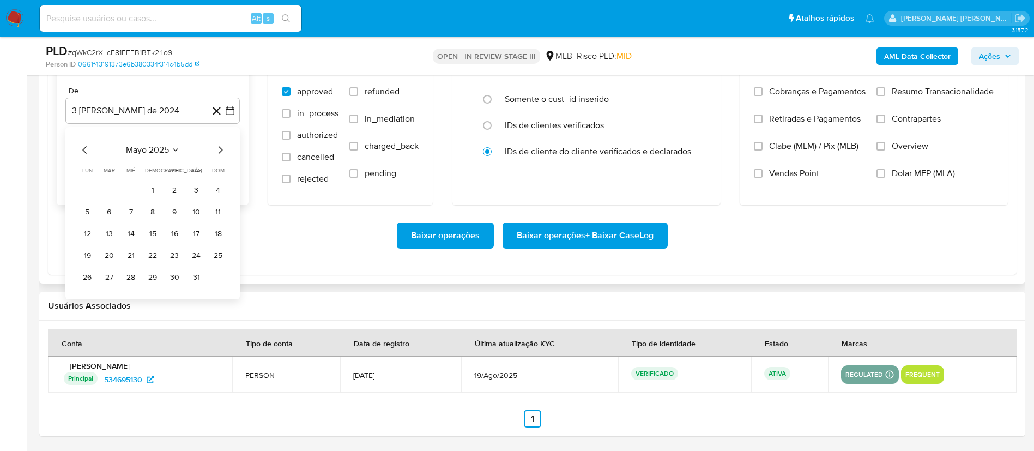
click at [219, 151] on icon "Mes siguiente" at bounding box center [220, 149] width 13 height 13
click at [106, 195] on button "1" at bounding box center [108, 189] width 17 height 17
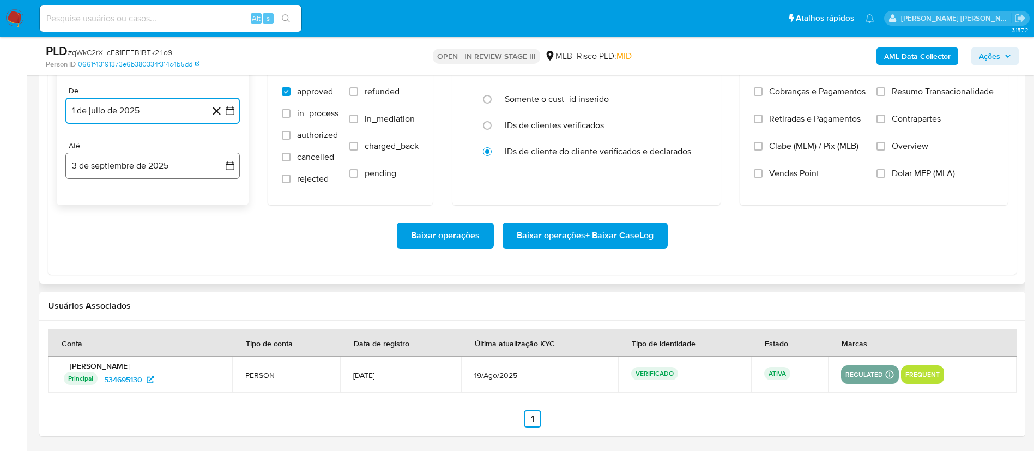
click at [236, 170] on button "3 de septiembre de 2025" at bounding box center [152, 166] width 174 height 26
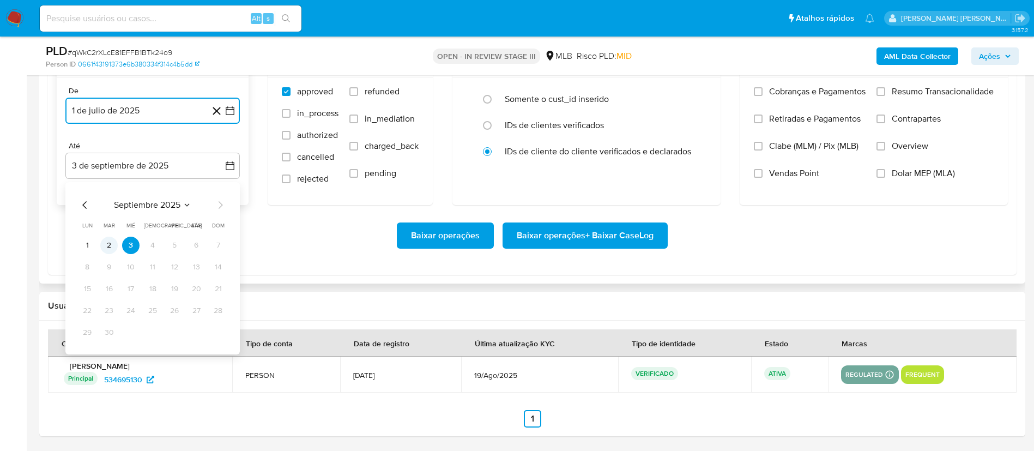
click at [107, 242] on button "2" at bounding box center [108, 244] width 17 height 17
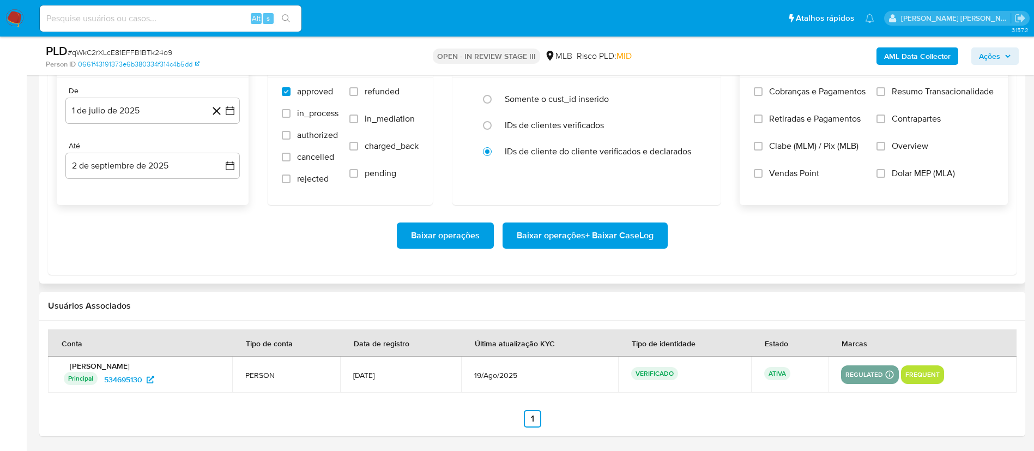
click at [915, 148] on span "Overview" at bounding box center [909, 146] width 37 height 11
click at [885, 148] on input "Overview" at bounding box center [880, 146] width 9 height 9
click at [915, 119] on span "Contrapartes" at bounding box center [915, 118] width 49 height 11
click at [885, 119] on input "Contrapartes" at bounding box center [880, 118] width 9 height 9
click at [917, 96] on span "Resumo Transacionalidade" at bounding box center [942, 91] width 102 height 11
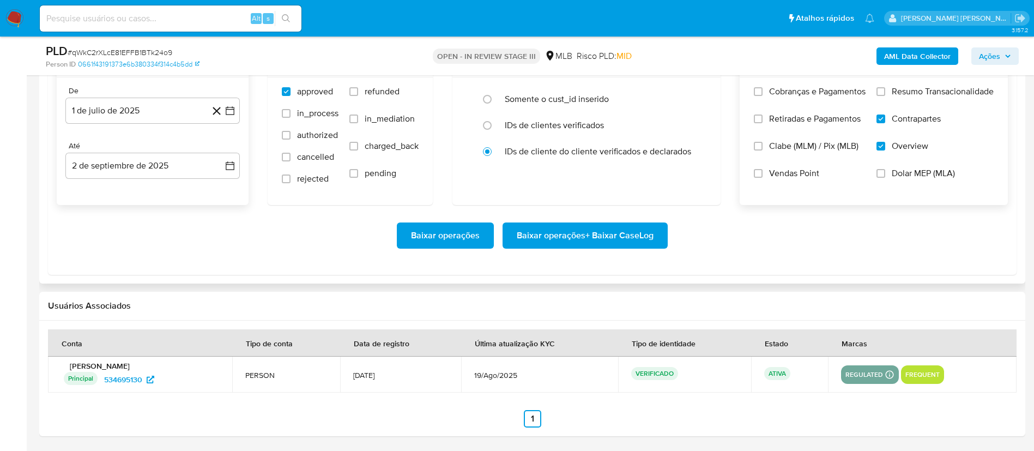
click at [885, 96] on input "Resumo Transacionalidade" at bounding box center [880, 91] width 9 height 9
click at [611, 233] on span "Baixar operações + Baixar CaseLog" at bounding box center [585, 235] width 137 height 24
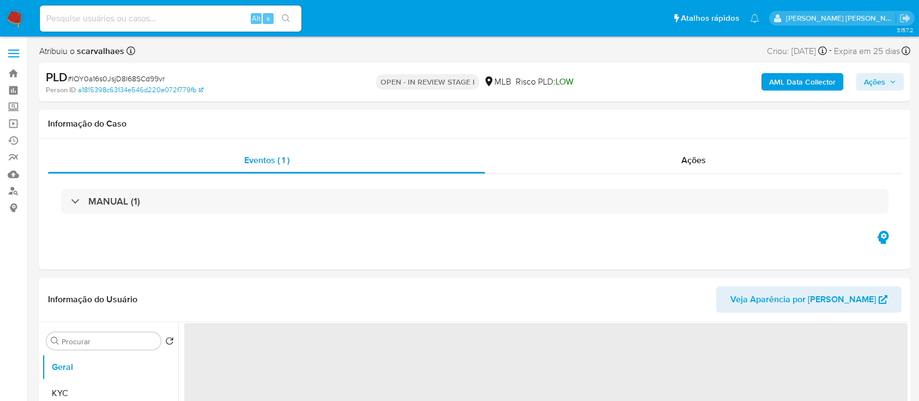
select select "10"
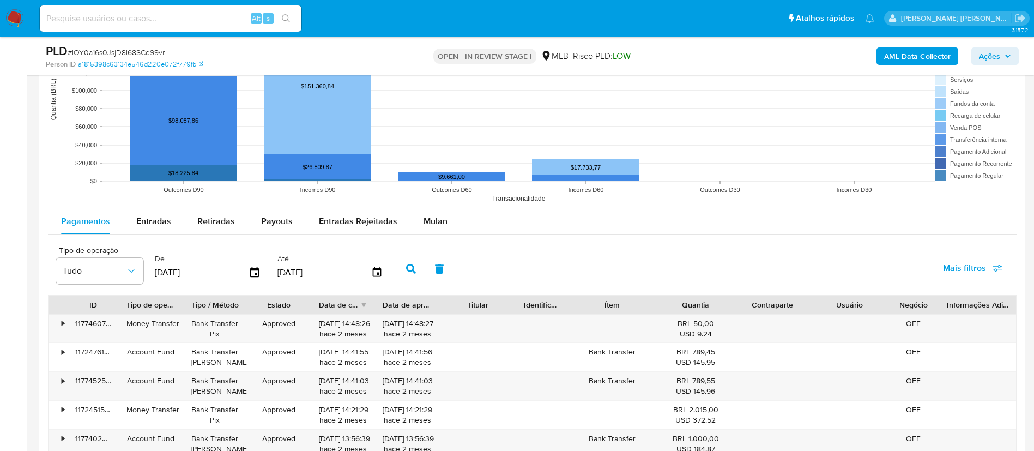
scroll to position [1144, 0]
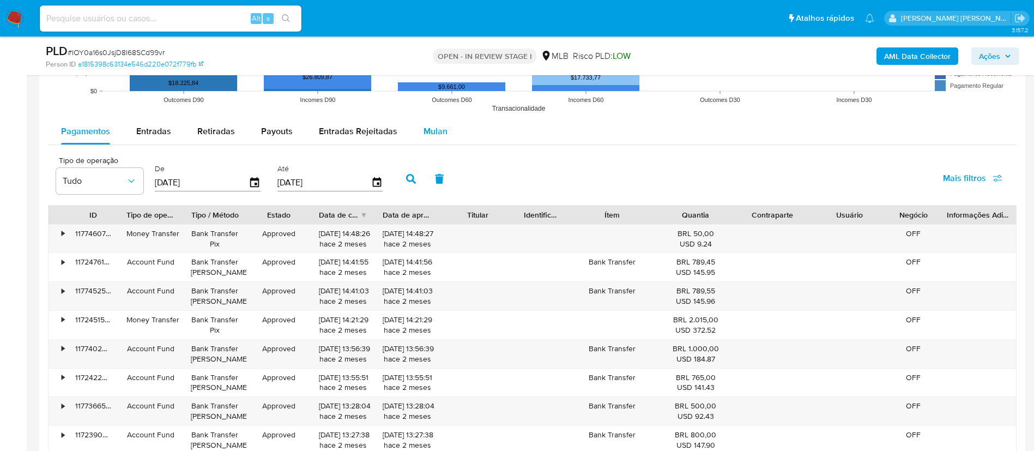
click at [432, 137] on div "Mulan" at bounding box center [435, 131] width 24 height 26
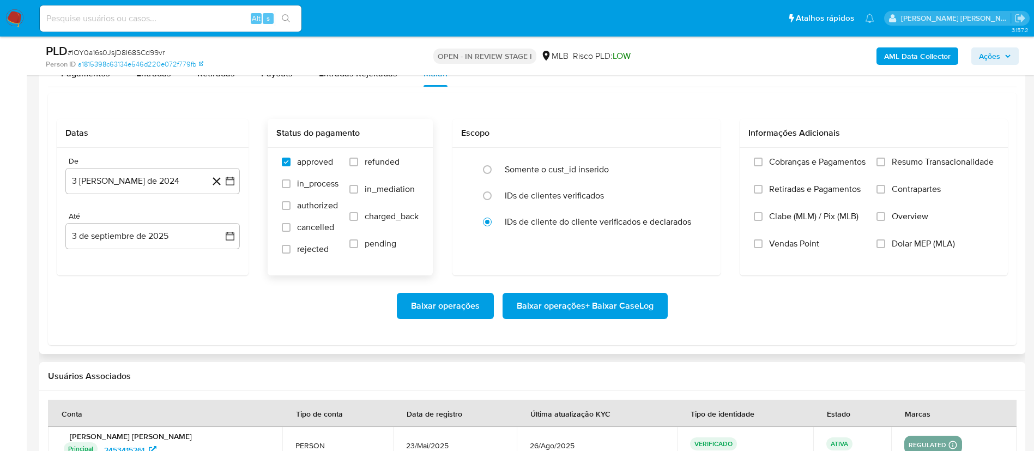
scroll to position [1226, 0]
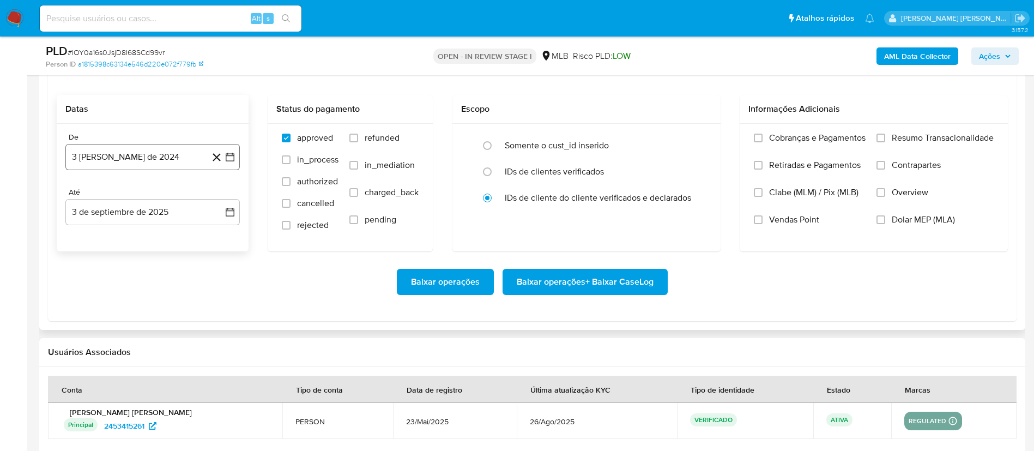
click at [230, 162] on icon "button" at bounding box center [230, 156] width 11 height 11
click at [218, 197] on icon "Mes siguiente" at bounding box center [220, 196] width 13 height 13
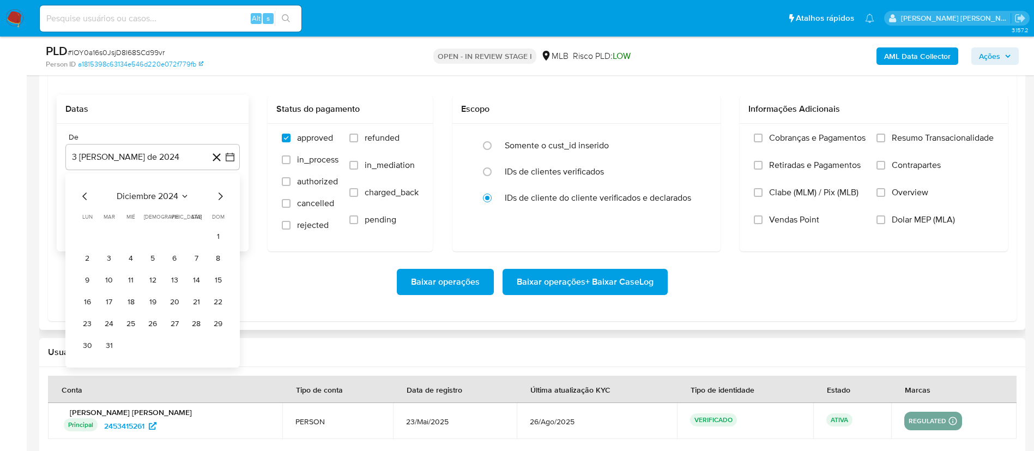
click at [218, 197] on icon "Mes siguiente" at bounding box center [220, 196] width 13 height 13
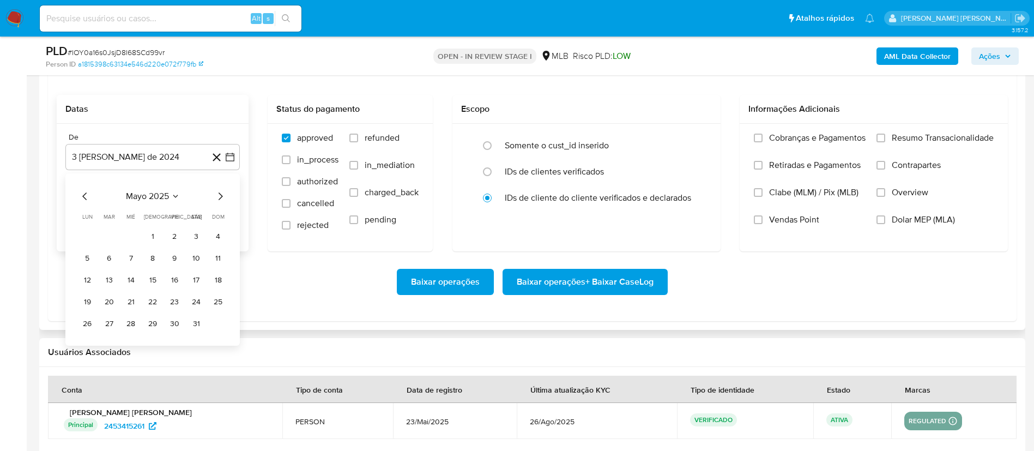
click at [218, 197] on icon "Mes siguiente" at bounding box center [220, 196] width 13 height 13
click at [115, 238] on button "1" at bounding box center [108, 236] width 17 height 17
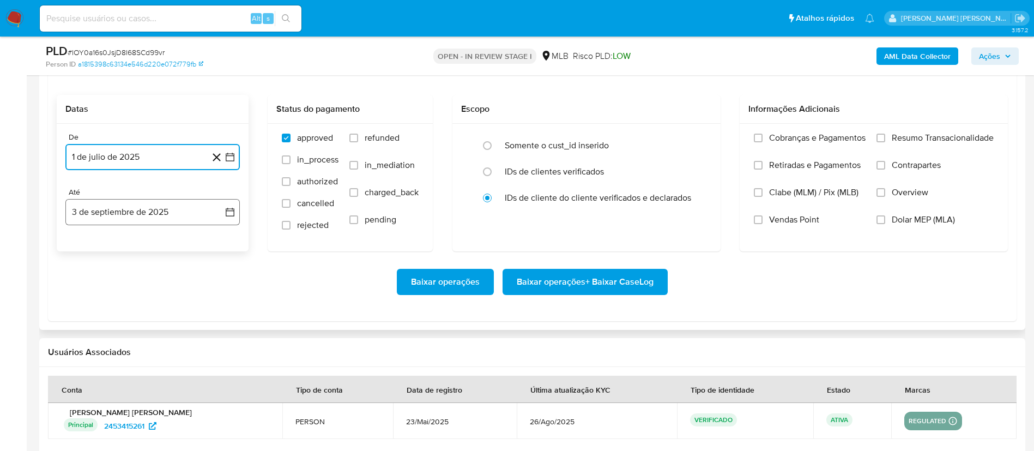
click at [234, 213] on icon "button" at bounding box center [230, 212] width 11 height 11
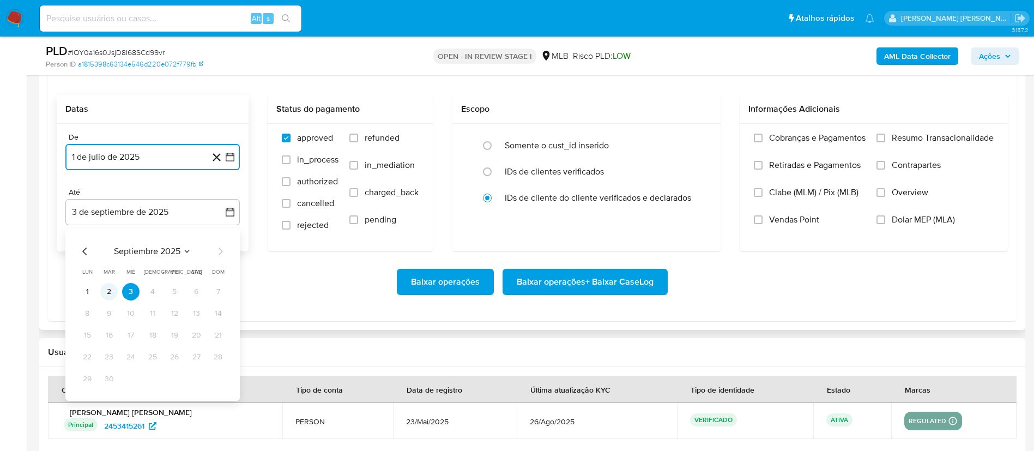
click at [110, 294] on button "2" at bounding box center [108, 291] width 17 height 17
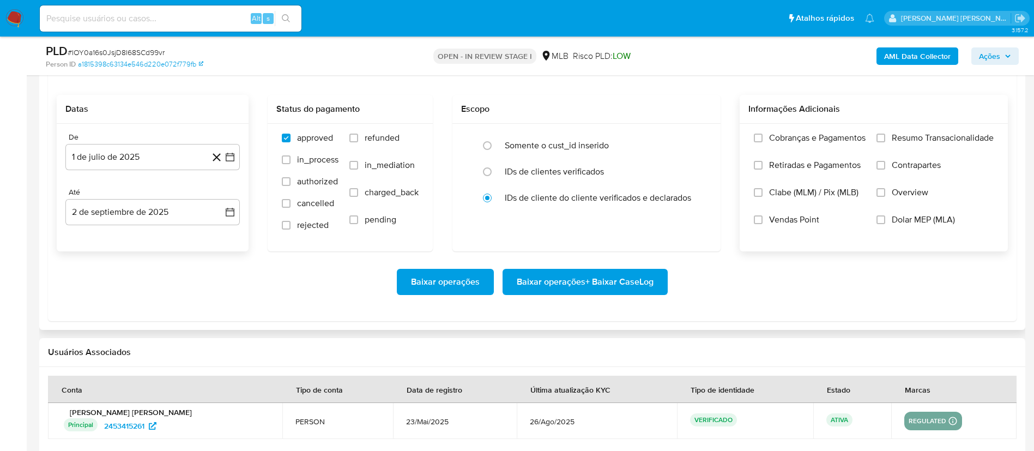
click at [898, 195] on span "Overview" at bounding box center [909, 192] width 37 height 11
click at [885, 195] on input "Overview" at bounding box center [880, 192] width 9 height 9
click at [918, 160] on span "Contrapartes" at bounding box center [915, 165] width 49 height 11
click at [885, 161] on input "Contrapartes" at bounding box center [880, 165] width 9 height 9
click at [918, 136] on span "Resumo Transacionalidade" at bounding box center [942, 137] width 102 height 11
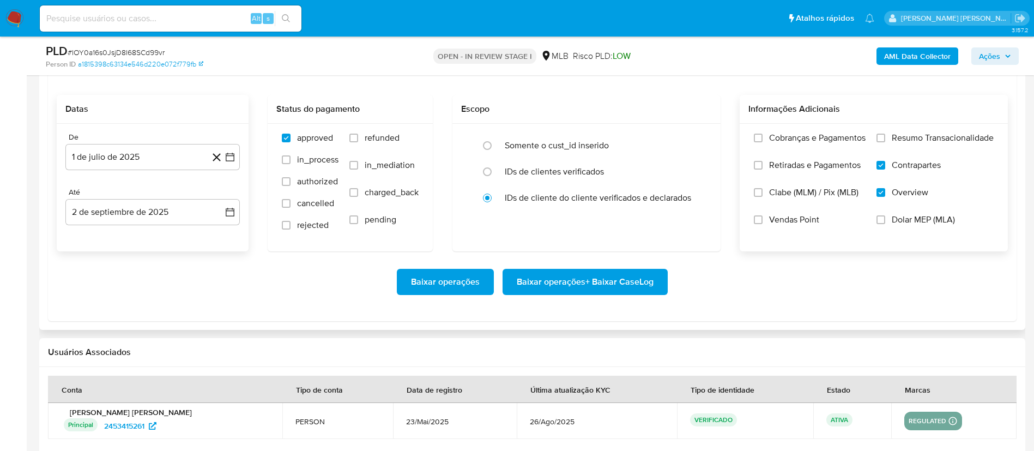
click at [885, 136] on input "Resumo Transacionalidade" at bounding box center [880, 138] width 9 height 9
click at [589, 278] on span "Baixar operações + Baixar CaseLog" at bounding box center [585, 282] width 137 height 24
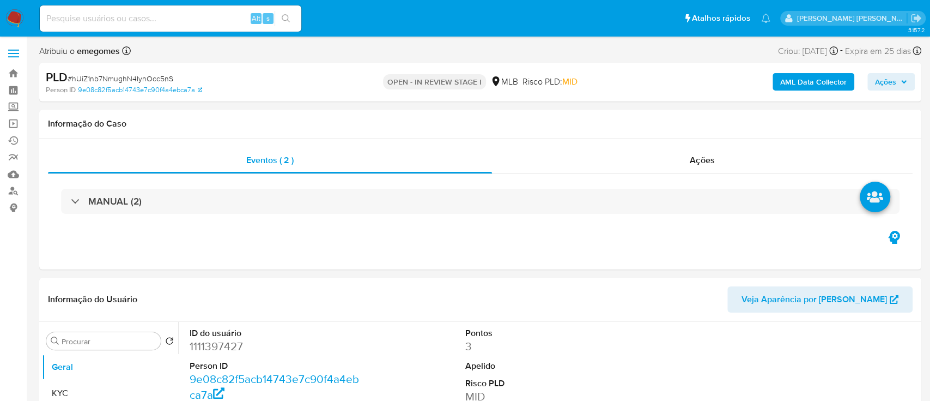
select select "10"
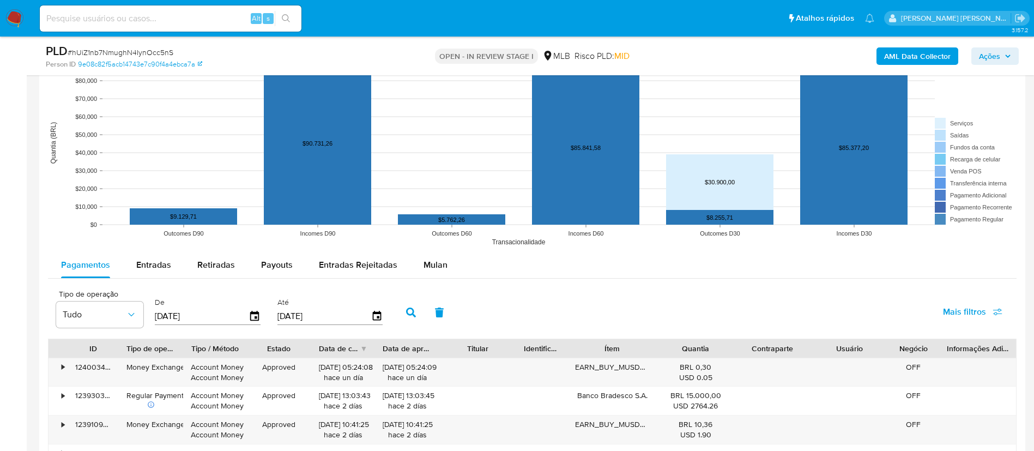
scroll to position [1063, 0]
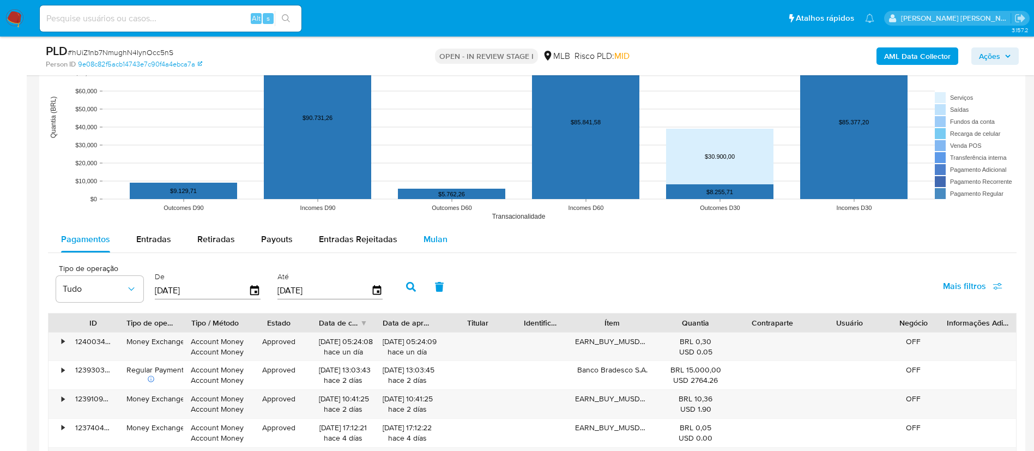
click at [447, 242] on button "Mulan" at bounding box center [435, 239] width 50 height 26
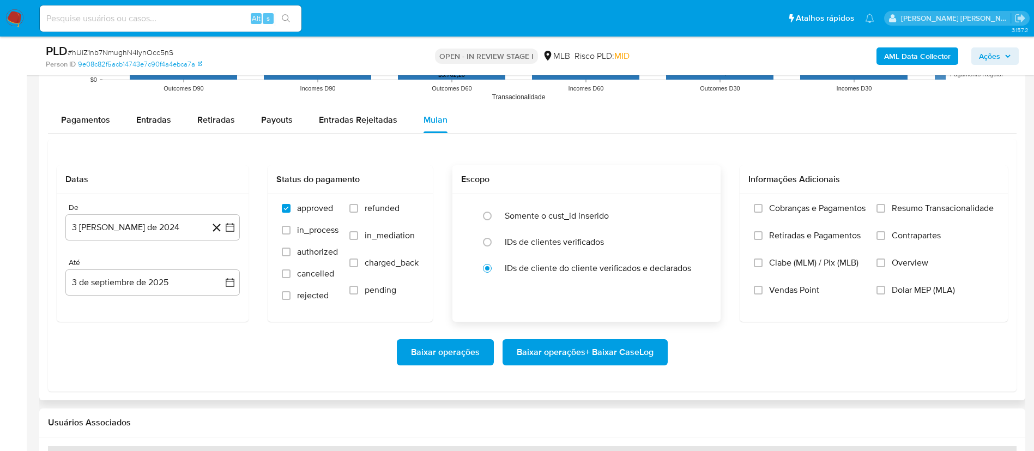
scroll to position [1226, 0]
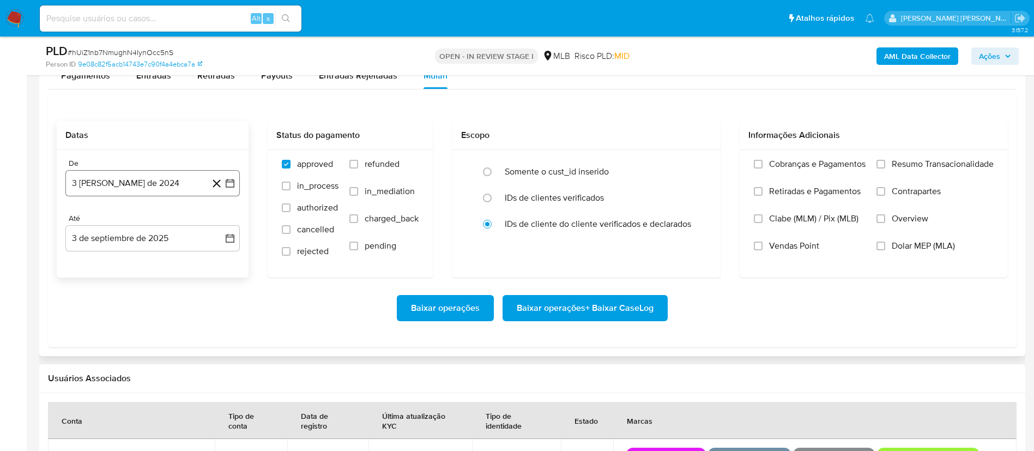
click at [227, 182] on icon "button" at bounding box center [230, 183] width 11 height 11
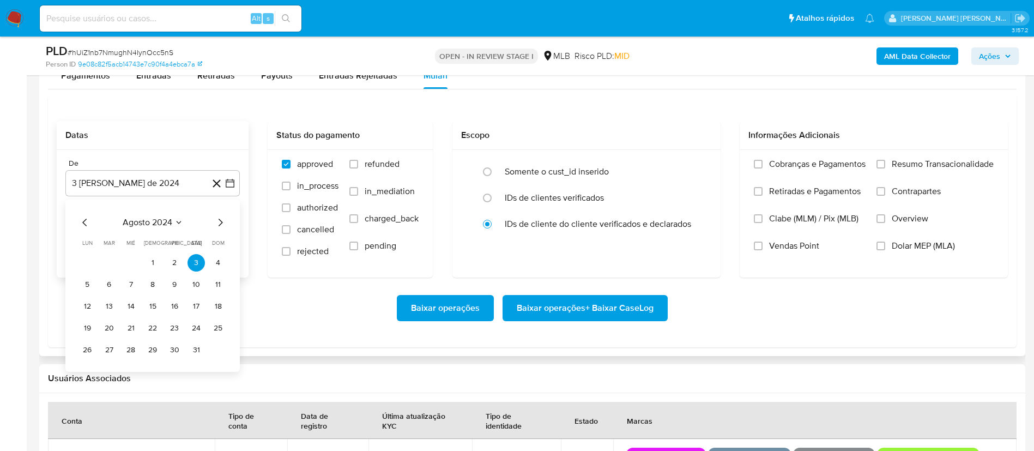
click at [219, 223] on icon "Mes siguiente" at bounding box center [220, 222] width 13 height 13
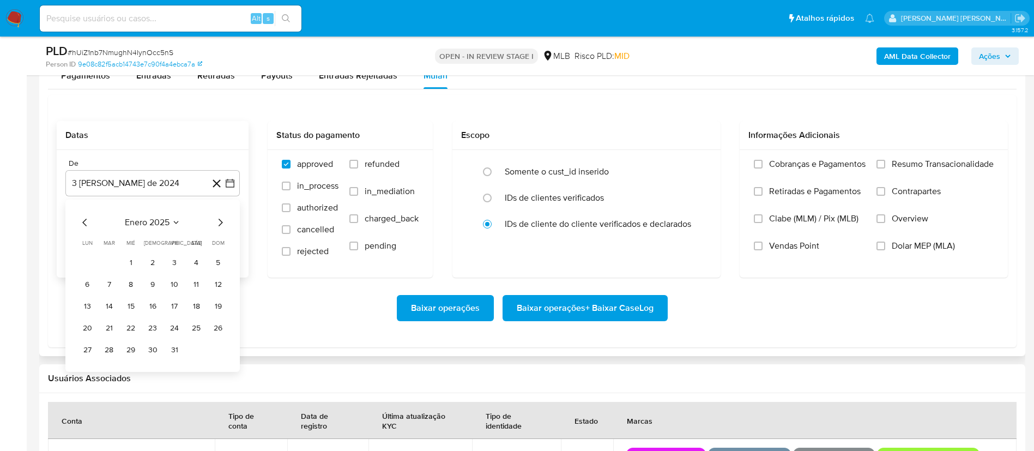
click at [219, 223] on icon "Mes siguiente" at bounding box center [220, 222] width 13 height 13
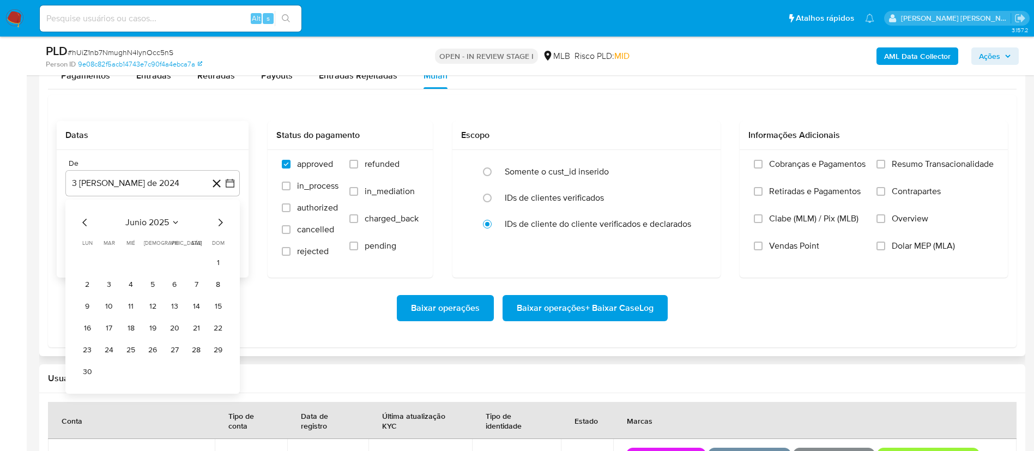
click at [219, 223] on icon "Mes siguiente" at bounding box center [220, 222] width 13 height 13
click at [106, 259] on button "1" at bounding box center [108, 262] width 17 height 17
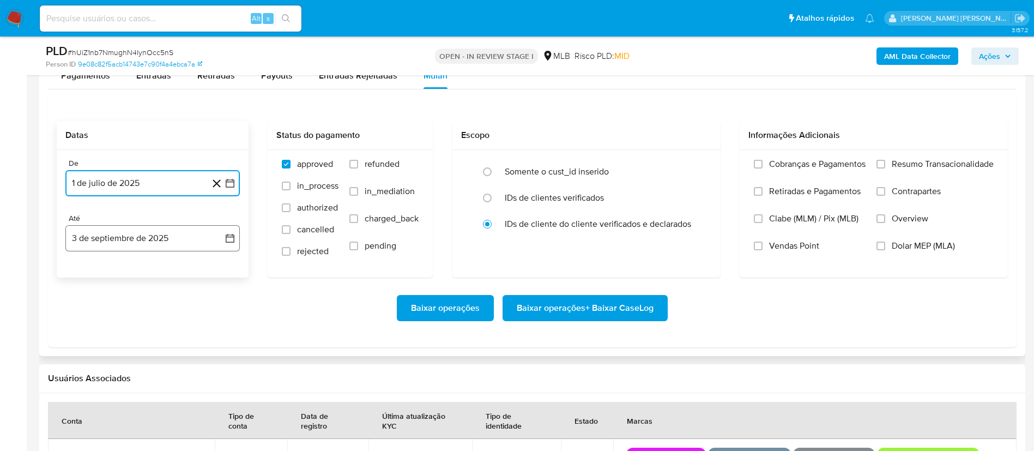
click at [231, 242] on icon "button" at bounding box center [230, 238] width 11 height 11
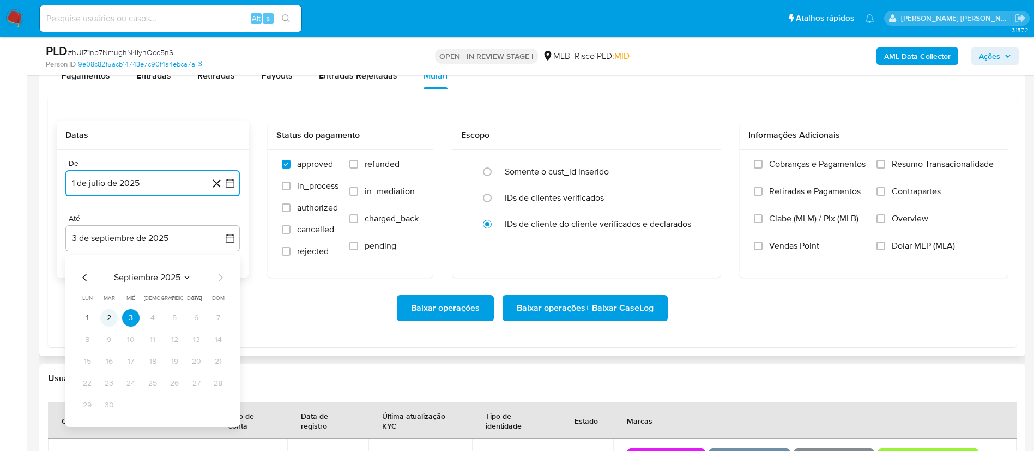
click at [105, 312] on button "2" at bounding box center [108, 317] width 17 height 17
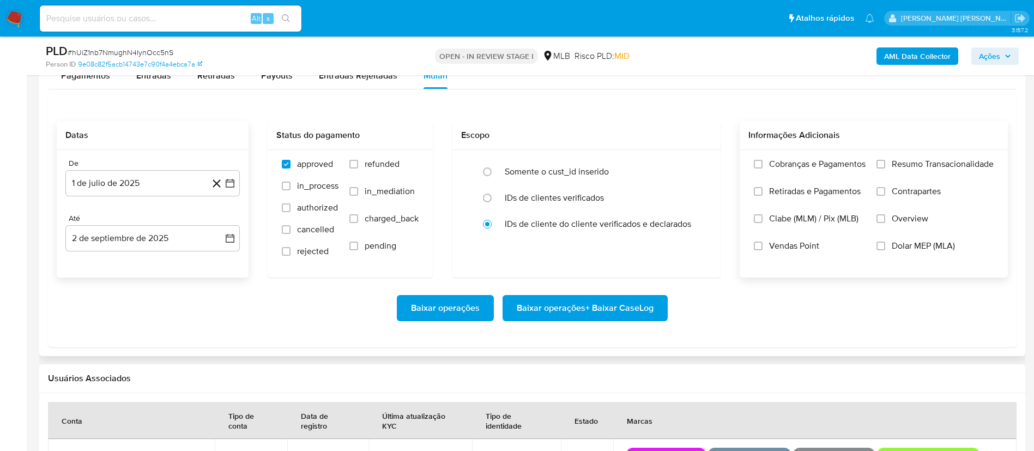
click at [894, 217] on span "Overview" at bounding box center [909, 218] width 37 height 11
click at [885, 217] on input "Overview" at bounding box center [880, 218] width 9 height 9
click at [905, 197] on span "Contrapartes" at bounding box center [915, 191] width 49 height 11
click at [885, 196] on input "Contrapartes" at bounding box center [880, 191] width 9 height 9
click at [912, 167] on span "Resumo Transacionalidade" at bounding box center [942, 164] width 102 height 11
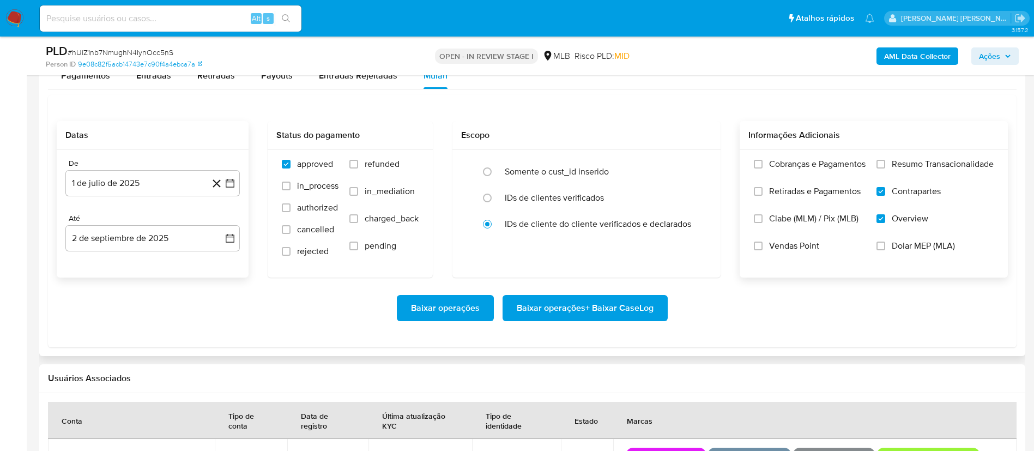
click at [885, 167] on input "Resumo Transacionalidade" at bounding box center [880, 164] width 9 height 9
click at [600, 305] on span "Baixar operações + Baixar CaseLog" at bounding box center [585, 308] width 137 height 24
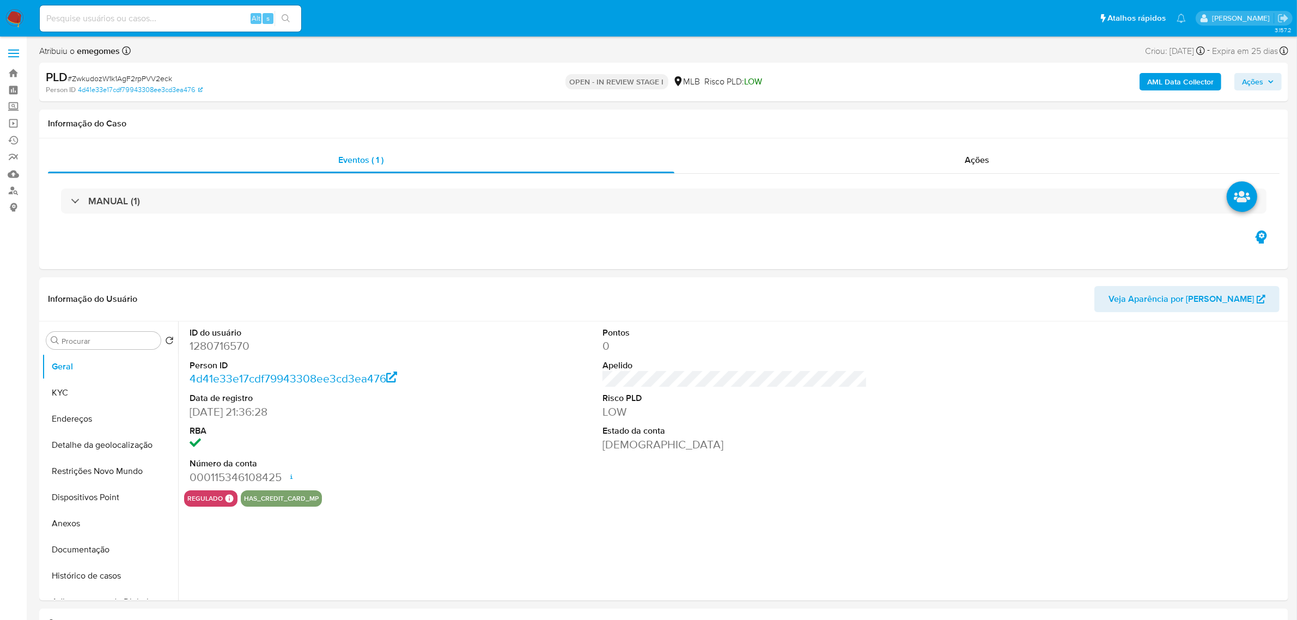
select select "10"
click at [82, 395] on button "KYC" at bounding box center [106, 393] width 128 height 26
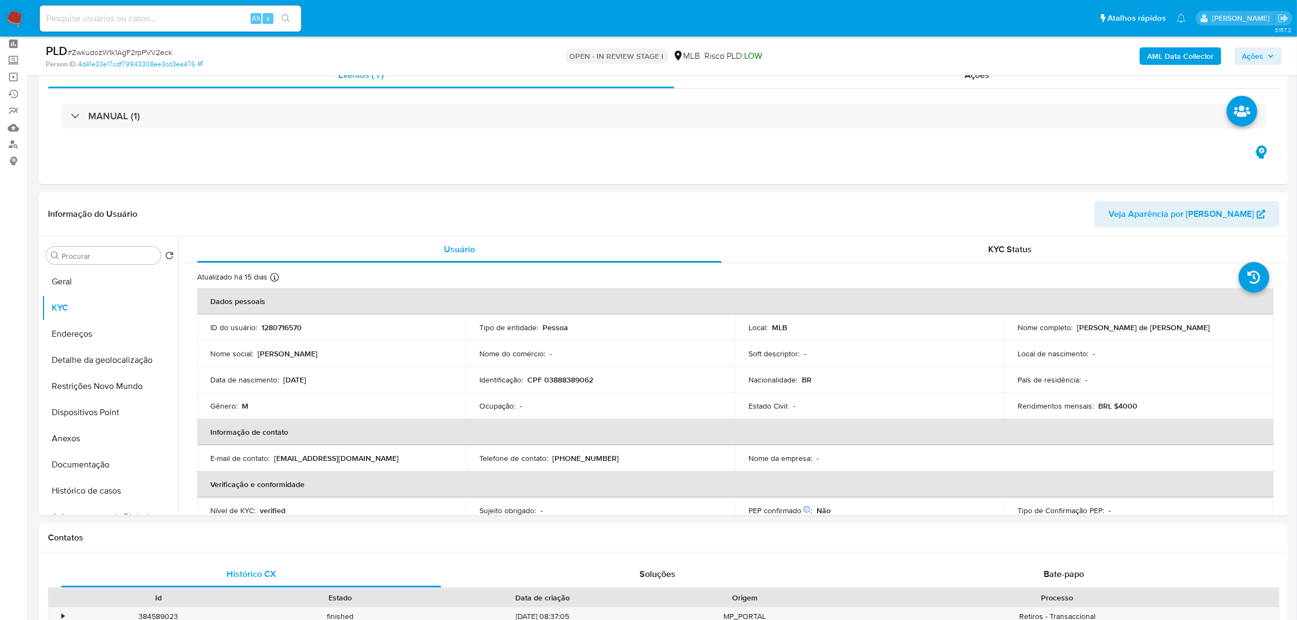
scroll to position [68, 0]
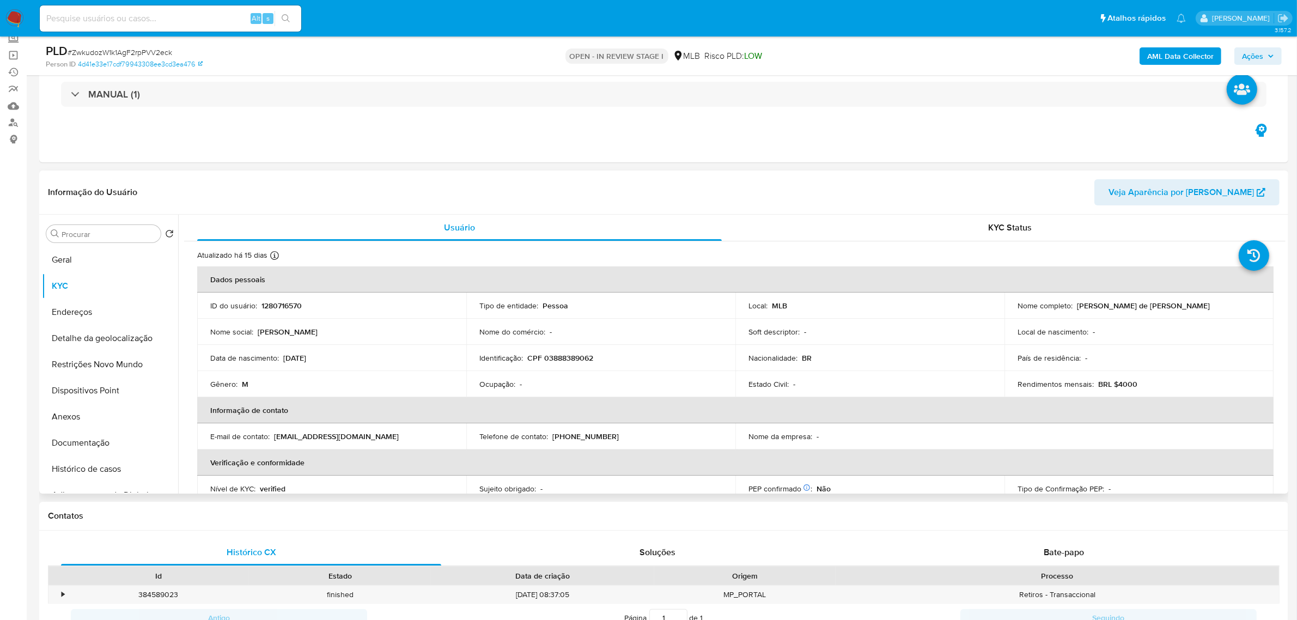
click at [406, 344] on td "Nome social : [PERSON_NAME]" at bounding box center [331, 332] width 269 height 26
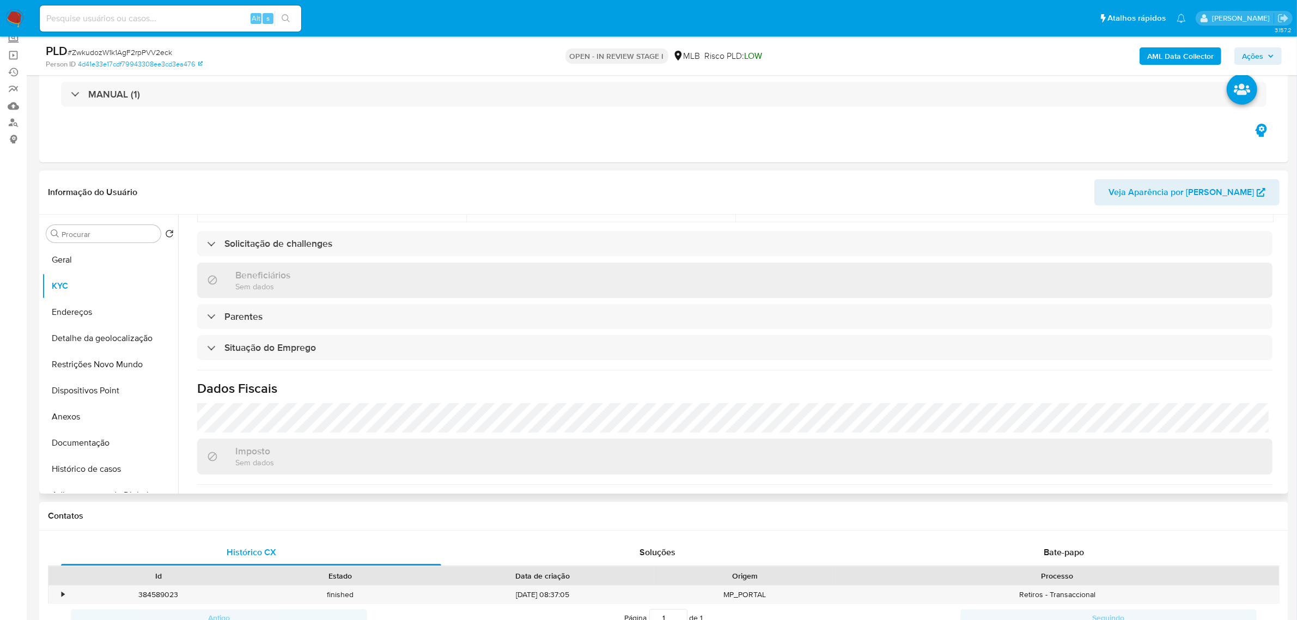
scroll to position [453, 0]
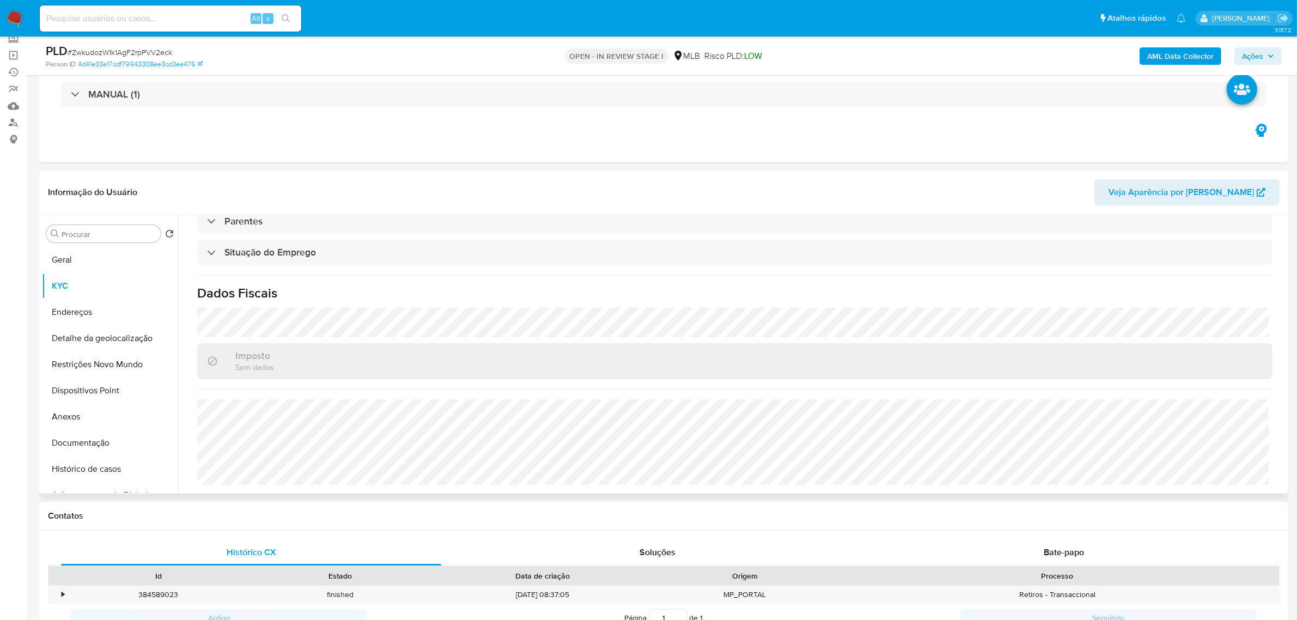
click at [385, 397] on div "Atualizado há 15 dias Criado: 06/01/2023 00:23:18 Atualizado: 19/08/2025 02:18:…" at bounding box center [735, 141] width 1102 height 706
click at [90, 311] on button "Endereços" at bounding box center [106, 312] width 128 height 26
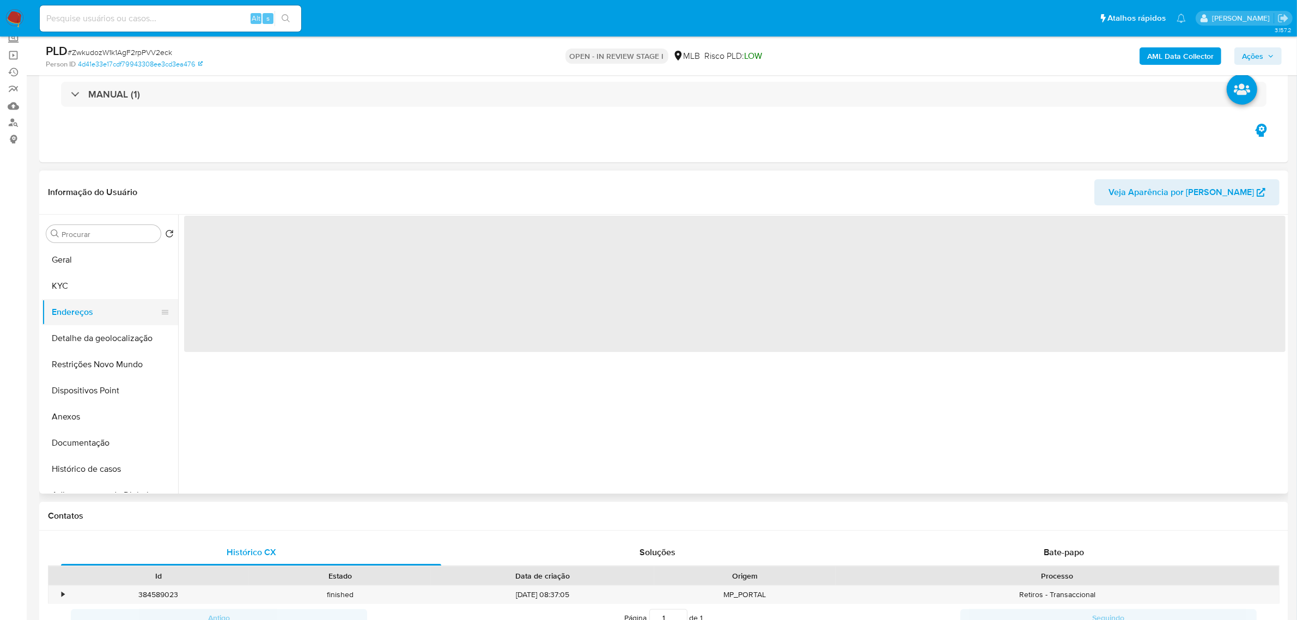
scroll to position [0, 0]
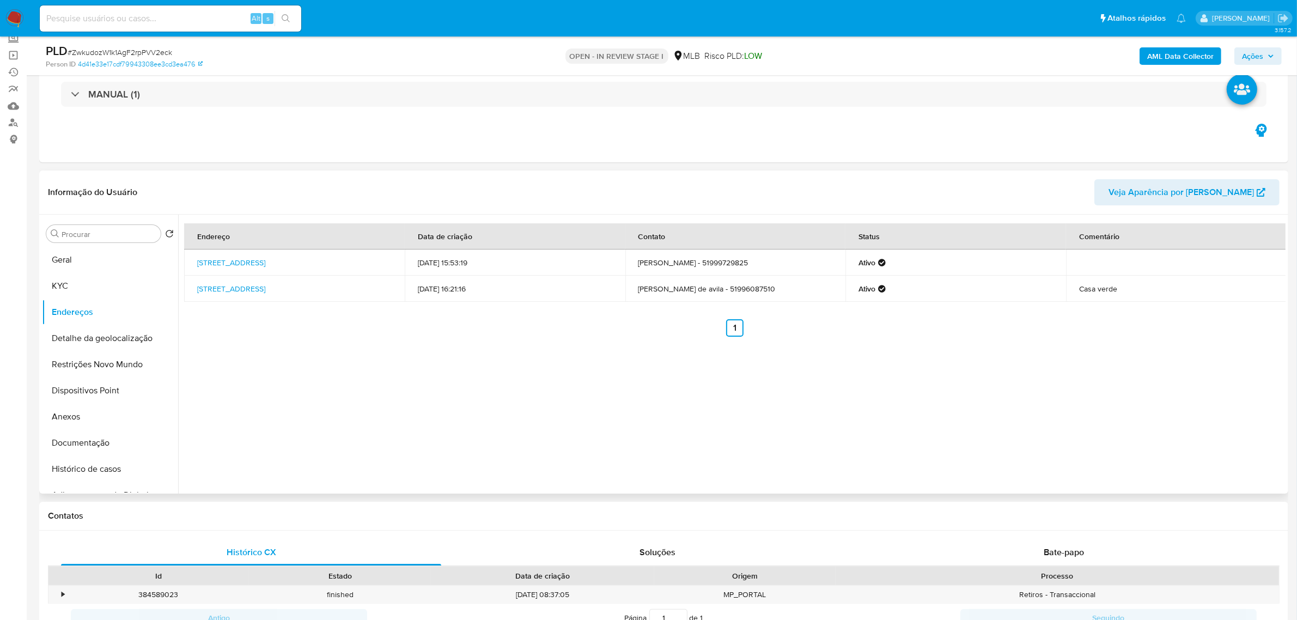
click at [262, 190] on header "Informação do Usuário Veja Aparência por Pessoa" at bounding box center [664, 192] width 1232 height 26
click at [121, 339] on button "Detalhe da geolocalização" at bounding box center [106, 338] width 128 height 26
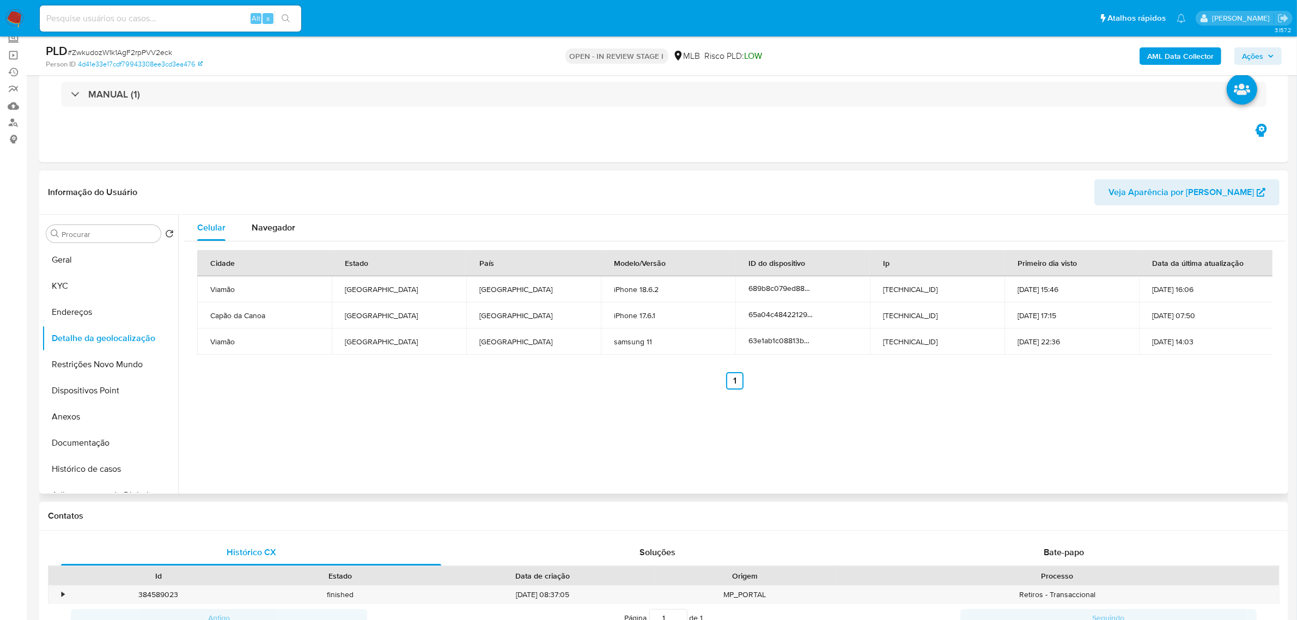
click at [373, 186] on header "Informação do Usuário Veja Aparência por Pessoa" at bounding box center [664, 192] width 1232 height 26
click at [95, 365] on button "Restrições Novo Mundo" at bounding box center [106, 364] width 128 height 26
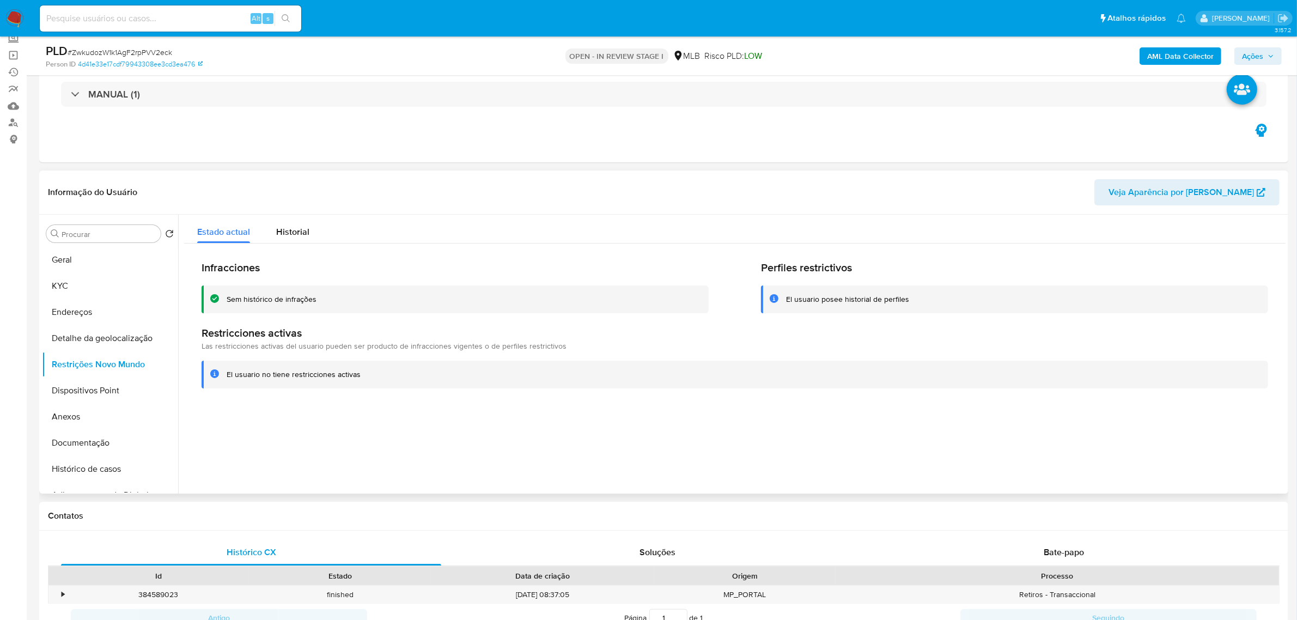
click at [308, 184] on header "Informação do Usuário Veja Aparência por Pessoa" at bounding box center [664, 192] width 1232 height 26
click at [104, 390] on button "Dispositivos Point" at bounding box center [106, 391] width 128 height 26
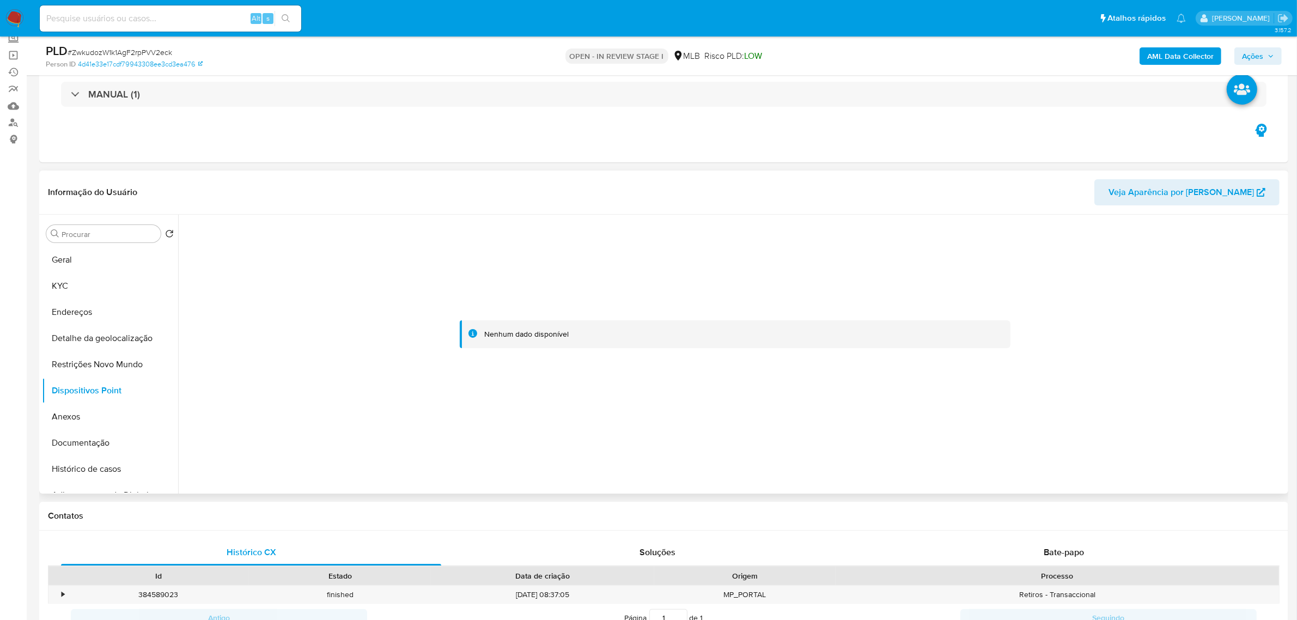
click at [353, 195] on header "Informação do Usuário Veja Aparência por Pessoa" at bounding box center [664, 192] width 1232 height 26
click at [77, 284] on button "KYC" at bounding box center [106, 286] width 128 height 26
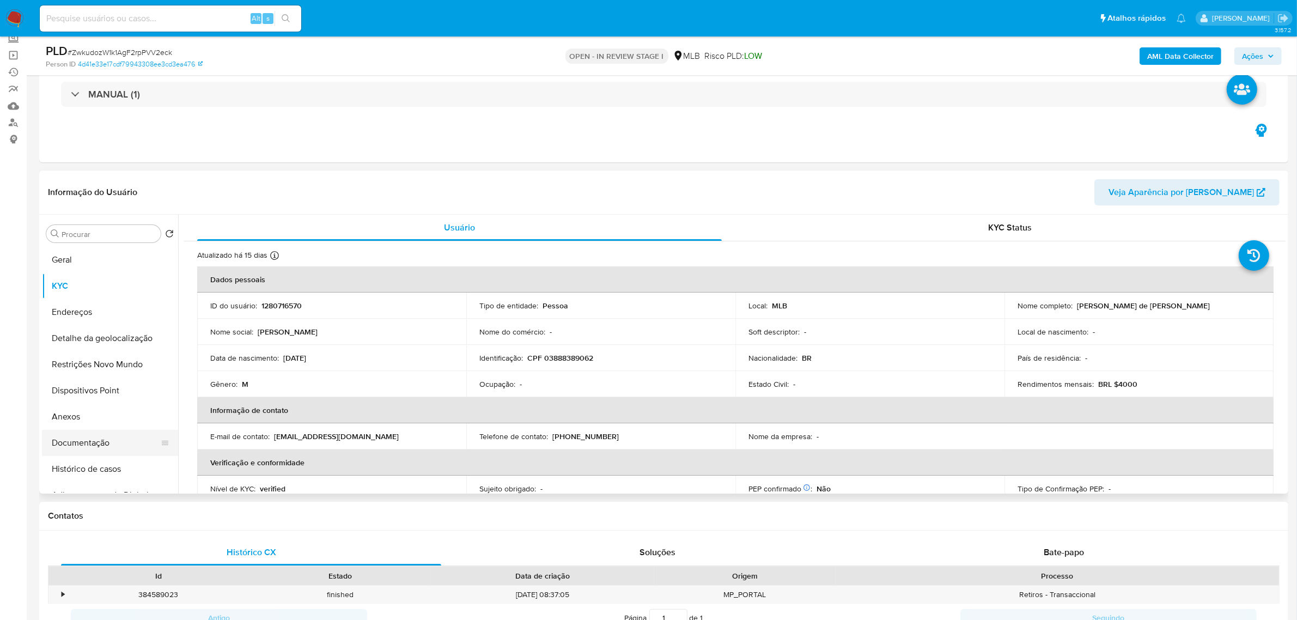
click at [83, 436] on button "Documentação" at bounding box center [106, 443] width 128 height 26
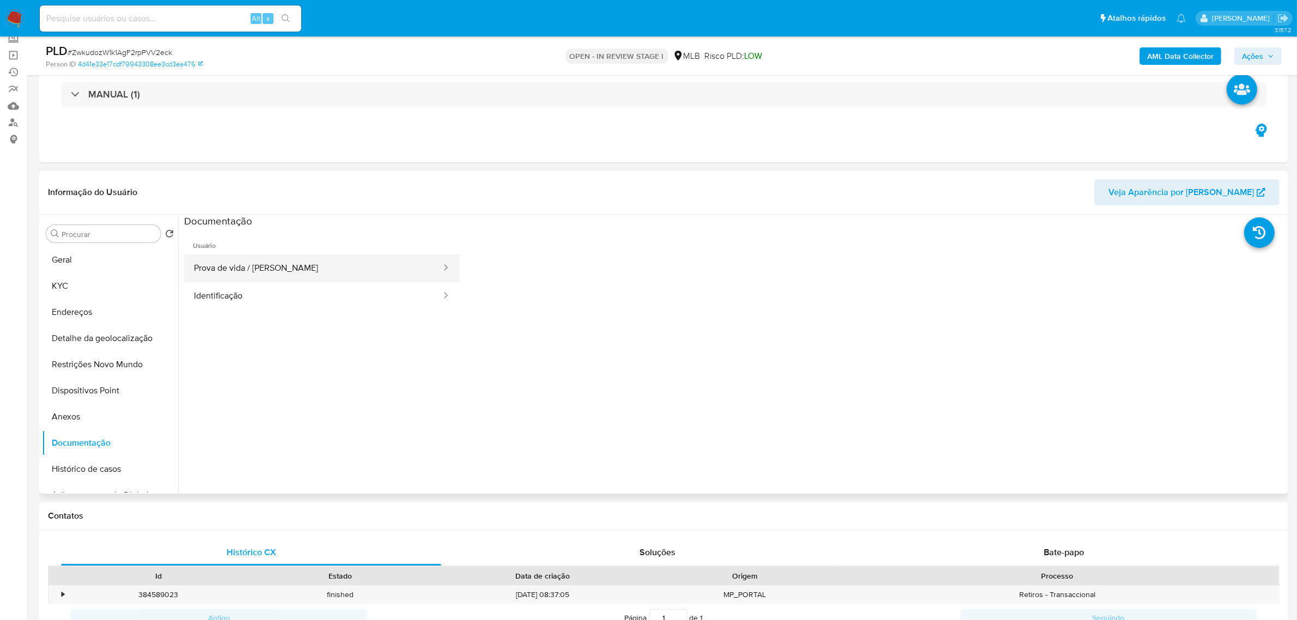
click at [282, 267] on button "Prova de vida / Selfie" at bounding box center [313, 268] width 258 height 28
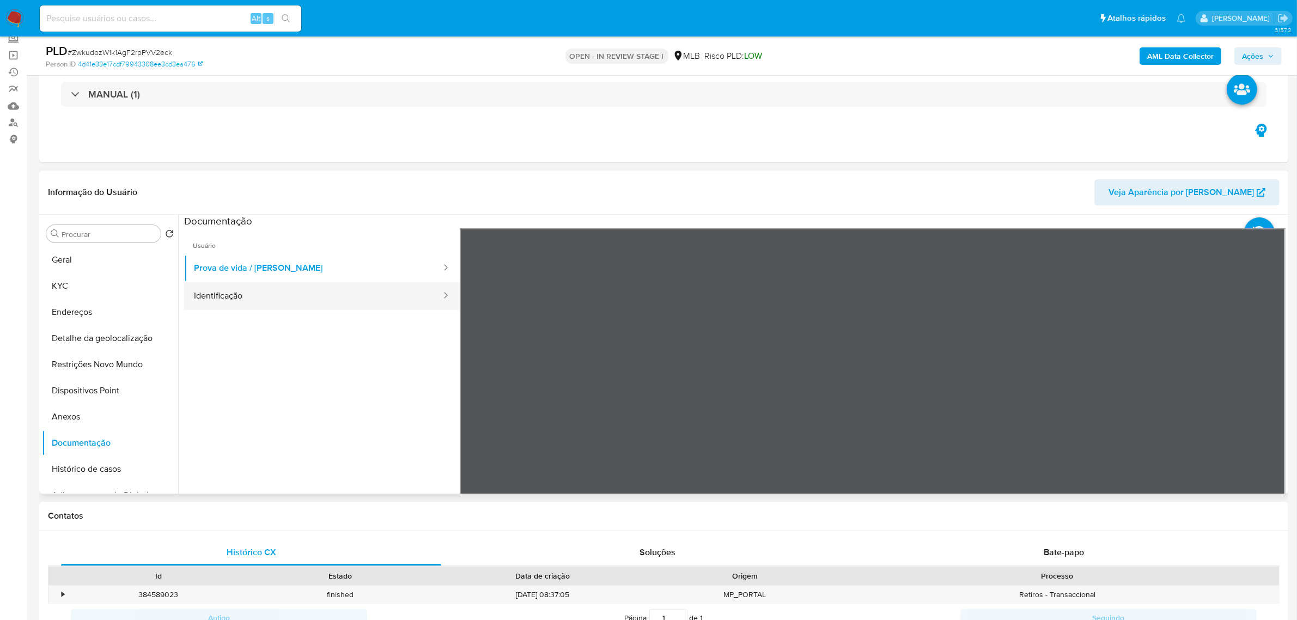
click at [225, 293] on button "Identificação" at bounding box center [313, 296] width 258 height 28
click at [268, 267] on button "Prova de vida / Selfie" at bounding box center [313, 268] width 258 height 28
click at [96, 289] on button "KYC" at bounding box center [106, 286] width 128 height 26
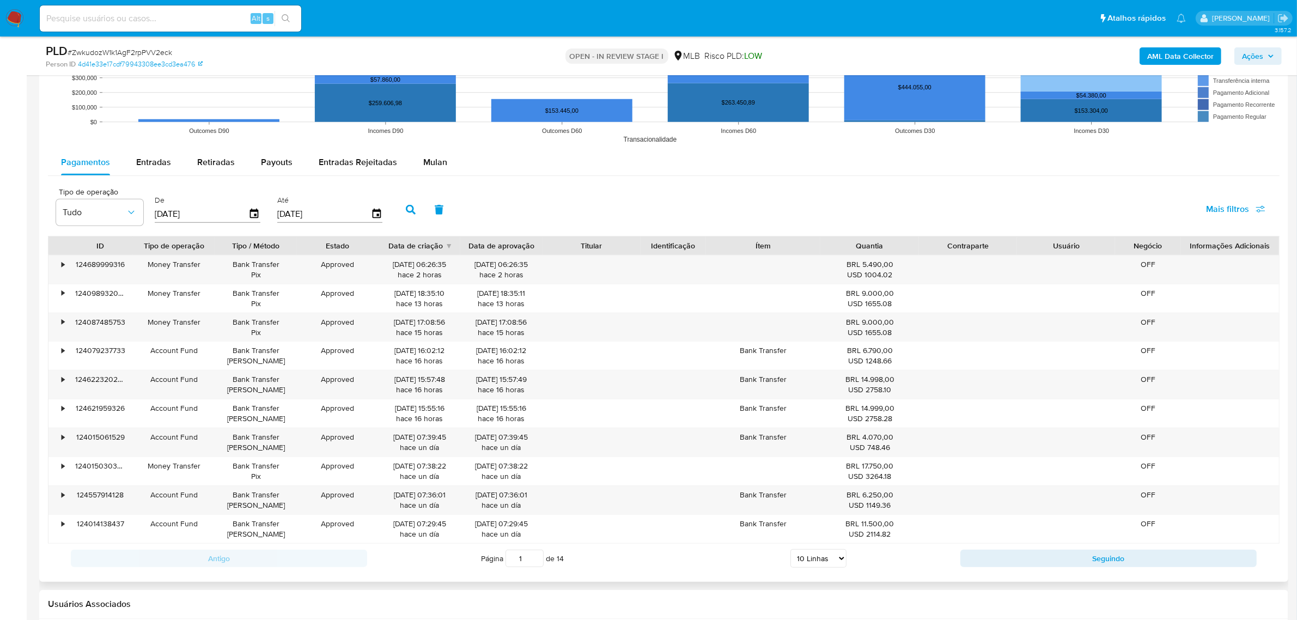
scroll to position [1090, 0]
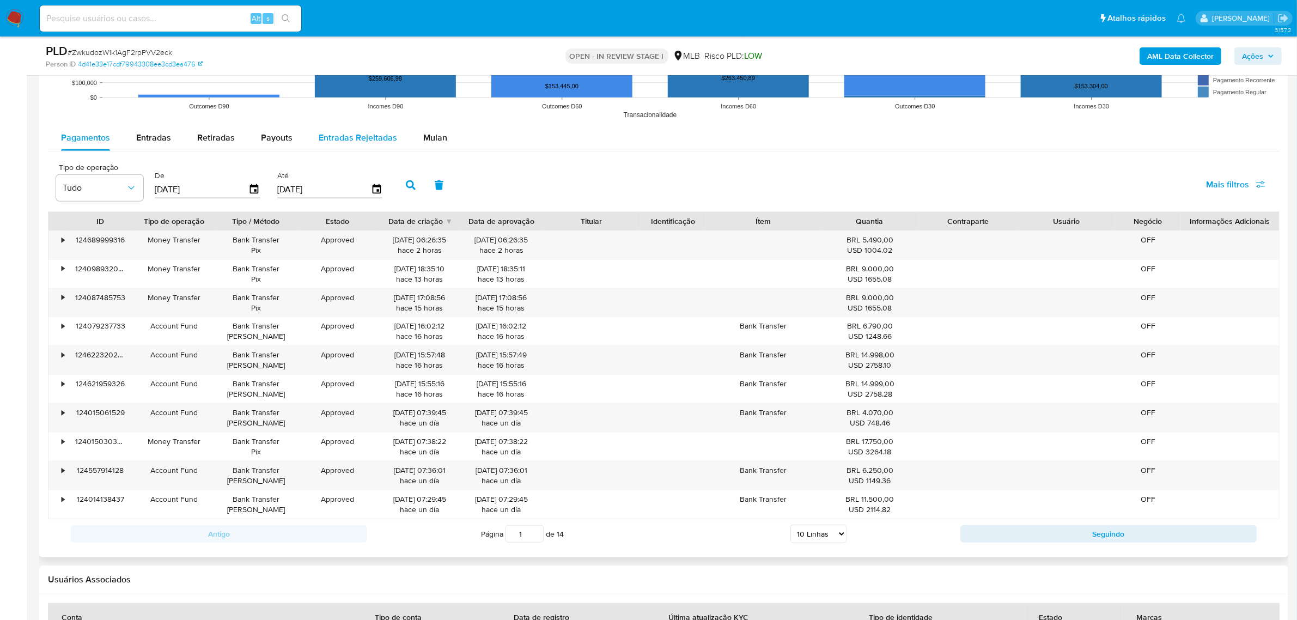
click at [345, 131] on span "Entradas Rejeitadas" at bounding box center [358, 137] width 78 height 13
select select "10"
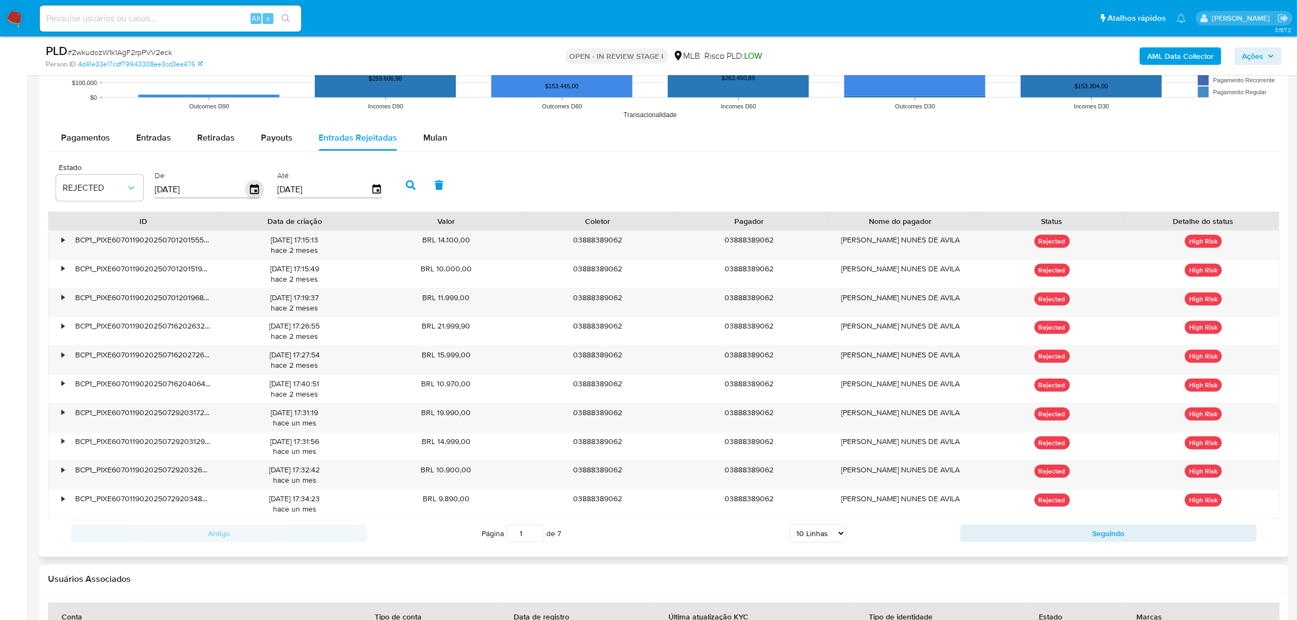
click at [254, 189] on icon "button" at bounding box center [254, 189] width 19 height 19
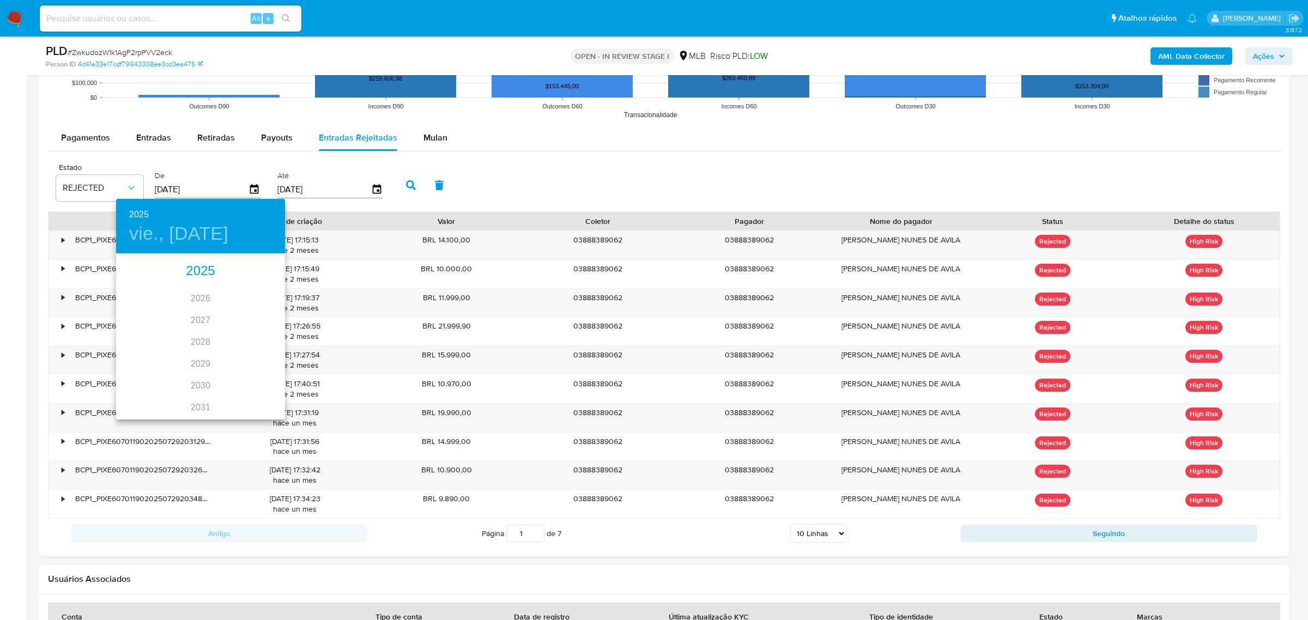
click at [201, 270] on div "2025" at bounding box center [200, 271] width 169 height 22
click at [148, 358] on div "jul." at bounding box center [144, 357] width 56 height 41
click at [156, 312] on p "1" at bounding box center [157, 311] width 4 height 11
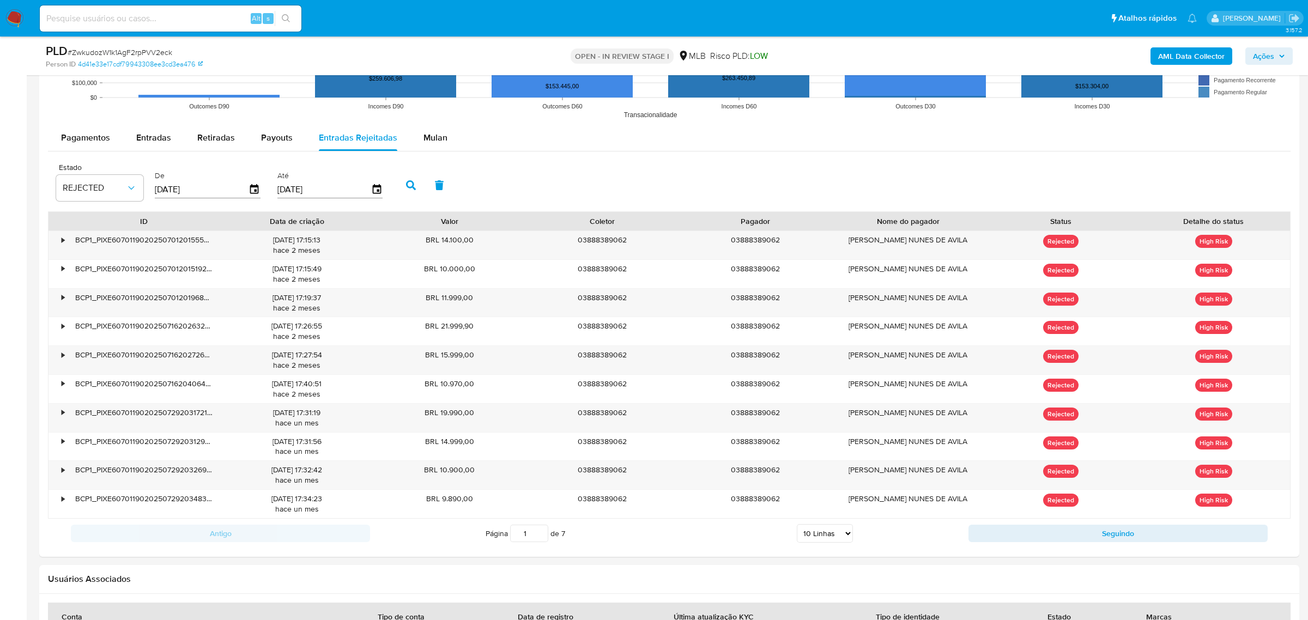
type input "01/07/2025"
click at [374, 191] on icon "button" at bounding box center [376, 189] width 9 height 10
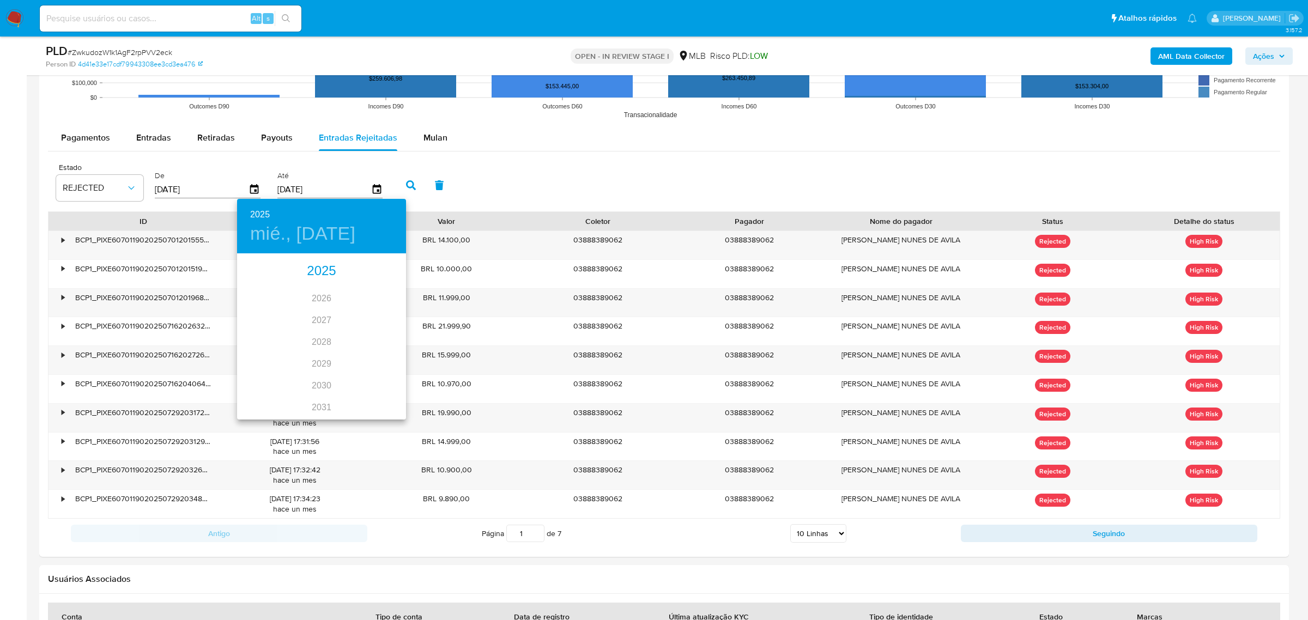
click at [332, 268] on div "2025" at bounding box center [321, 271] width 169 height 22
click at [257, 355] on div "jul." at bounding box center [265, 357] width 56 height 41
click at [324, 388] on p "31" at bounding box center [321, 389] width 9 height 11
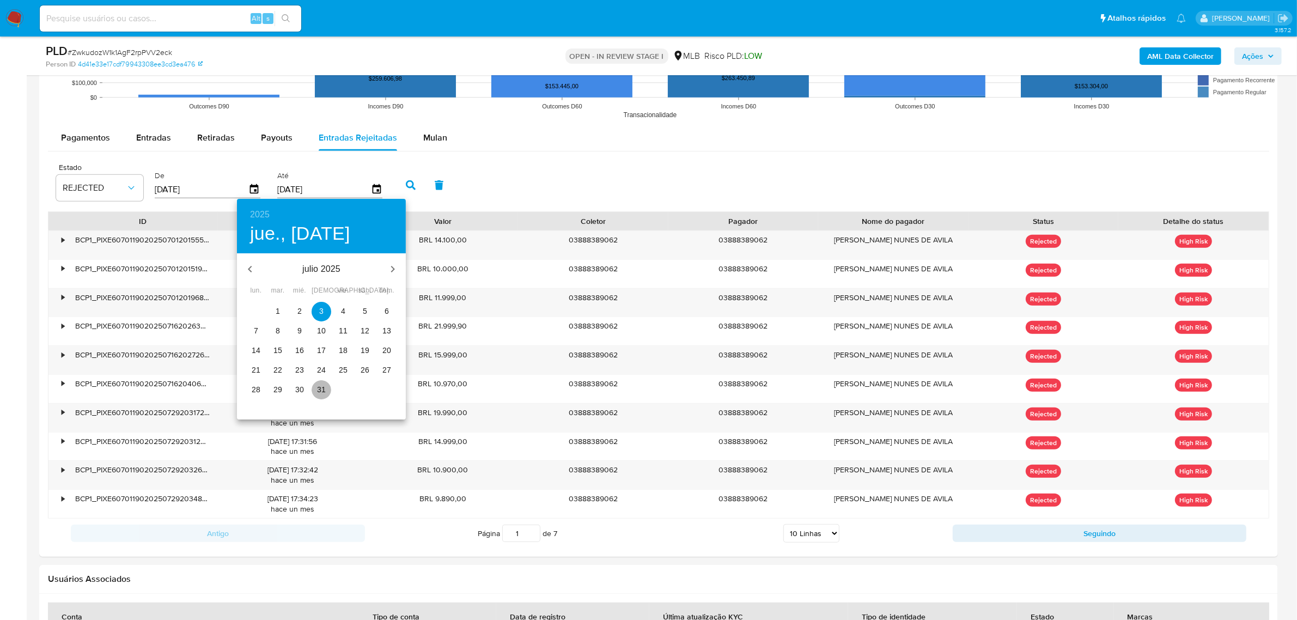
type input "31/07/2025"
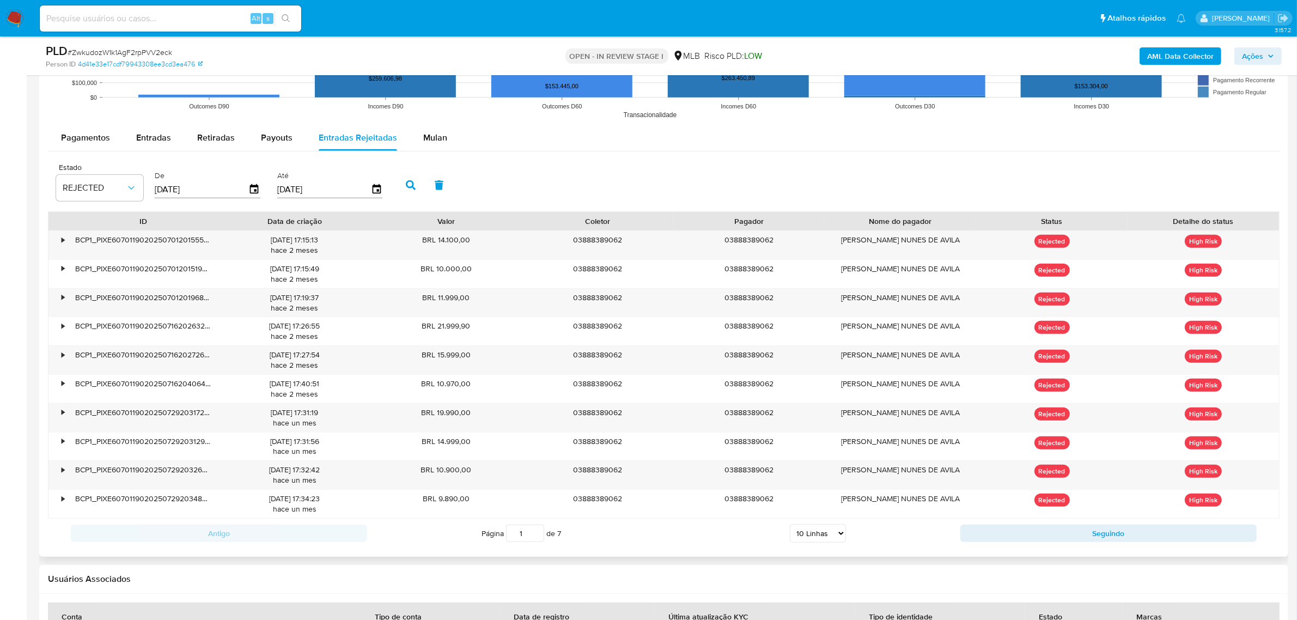
click at [407, 184] on icon "button" at bounding box center [411, 185] width 10 height 10
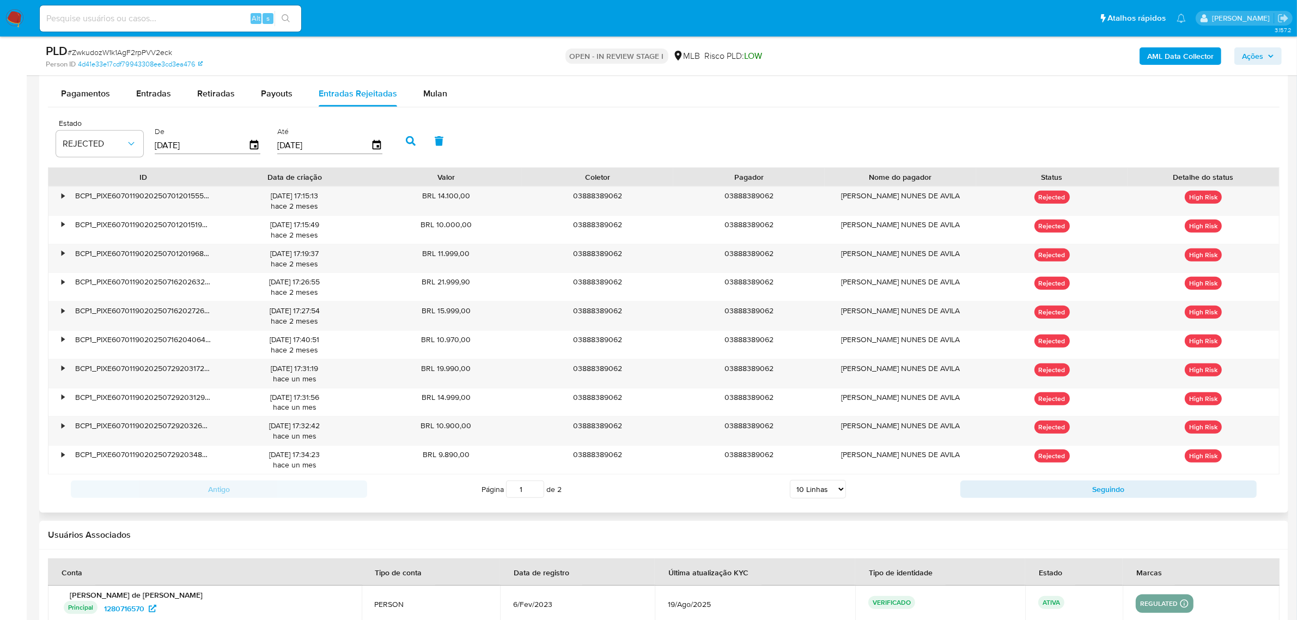
scroll to position [1158, 0]
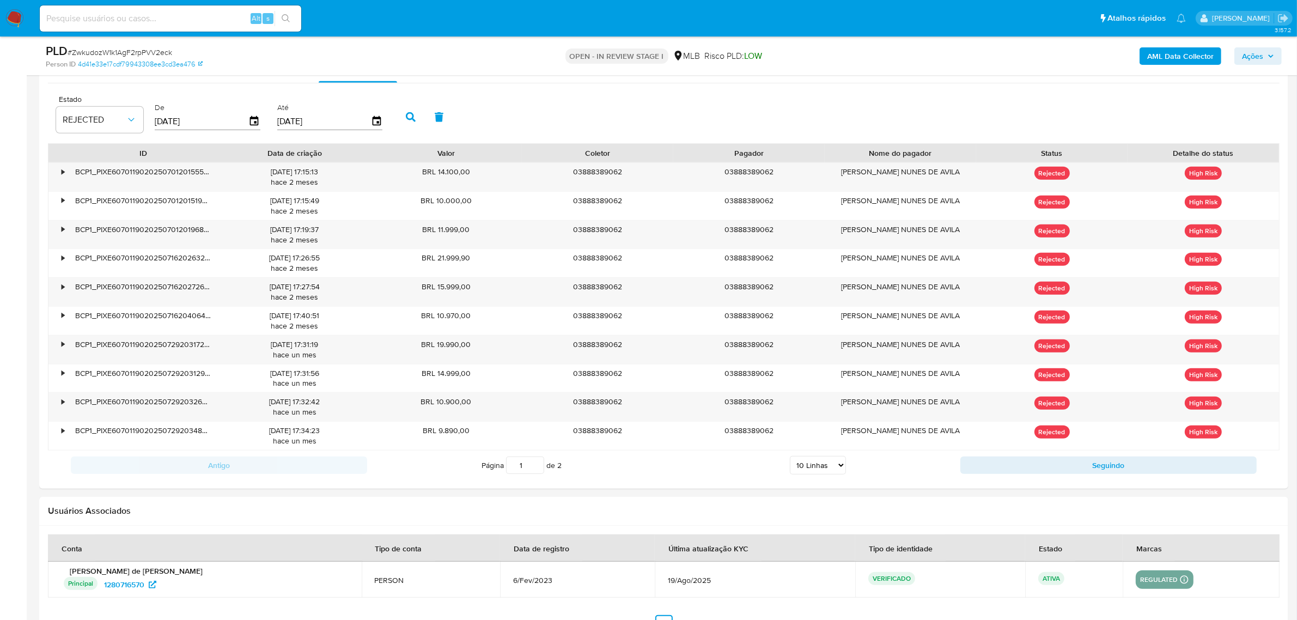
click at [842, 469] on select "5 Linhas 10 Linhas 20 Linhas 25 Linhas 50 Linhas 100 Linhas" at bounding box center [818, 465] width 56 height 19
select select "20"
click at [790, 458] on select "5 Linhas 10 Linhas 20 Linhas 25 Linhas 50 Linhas 100 Linhas" at bounding box center [818, 465] width 56 height 19
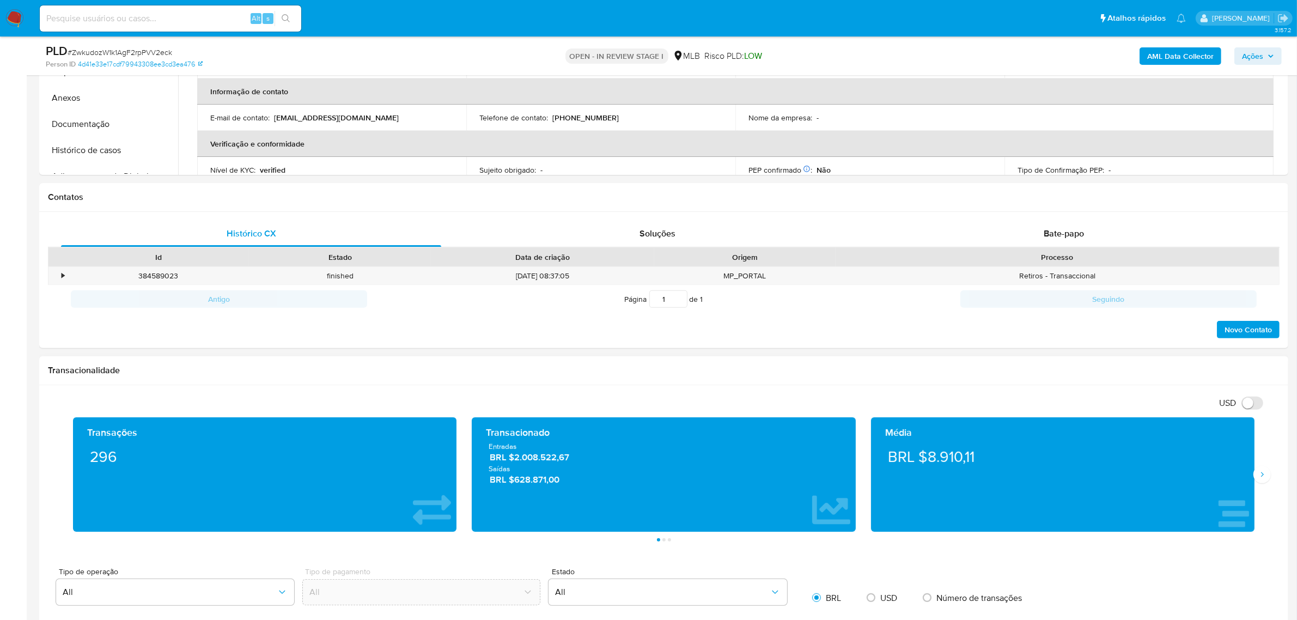
scroll to position [363, 0]
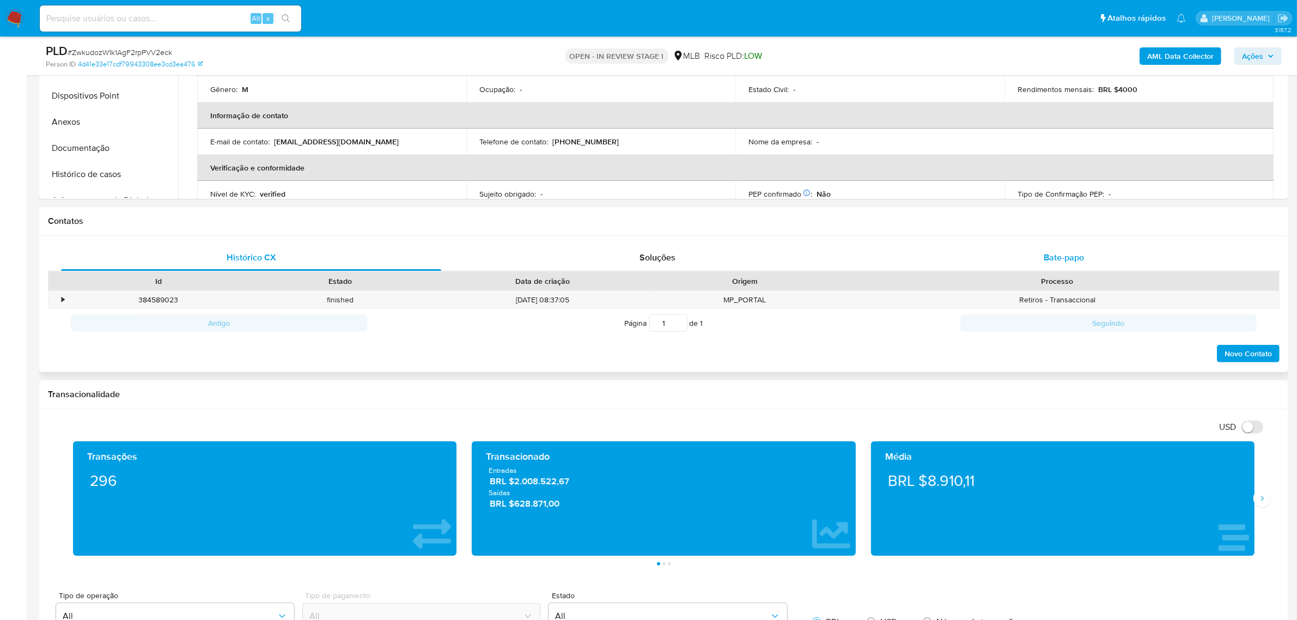
click at [1053, 254] on span "Bate-papo" at bounding box center [1064, 257] width 40 height 13
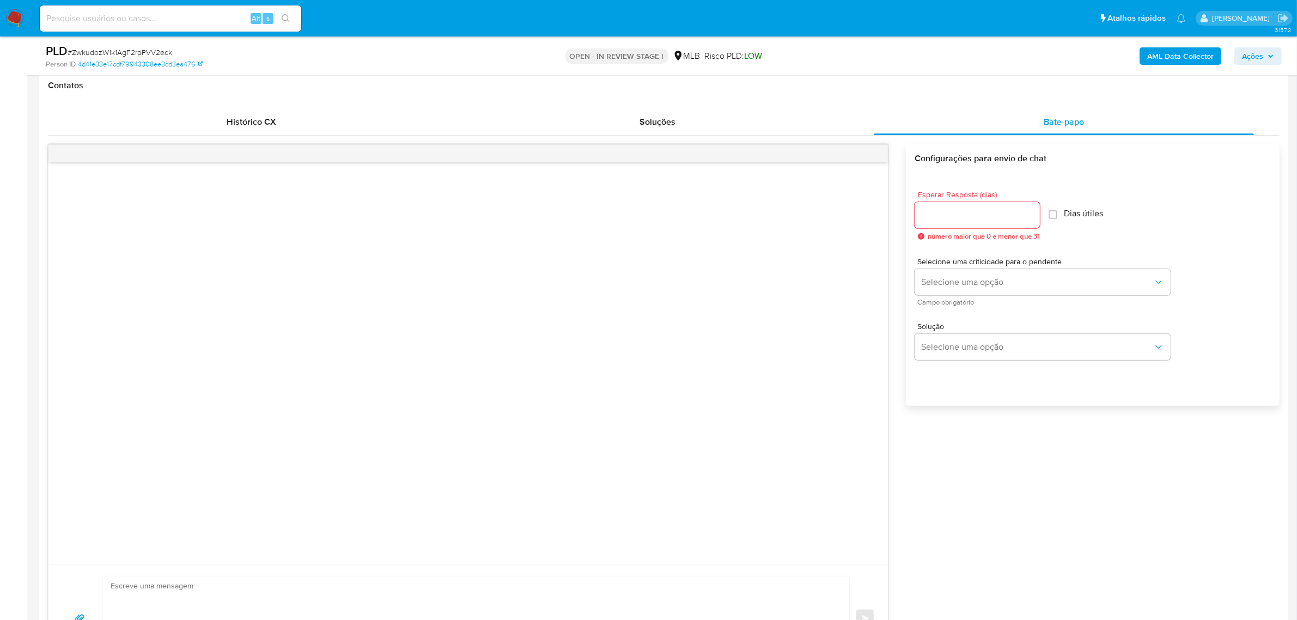
scroll to position [499, 0]
click at [976, 208] on input "Esperar Resposta (dias)" at bounding box center [977, 215] width 125 height 14
type input "3"
click at [979, 276] on span "Selecione uma opção" at bounding box center [1037, 281] width 232 height 11
click at [944, 285] on div "LOW" at bounding box center [1041, 283] width 239 height 22
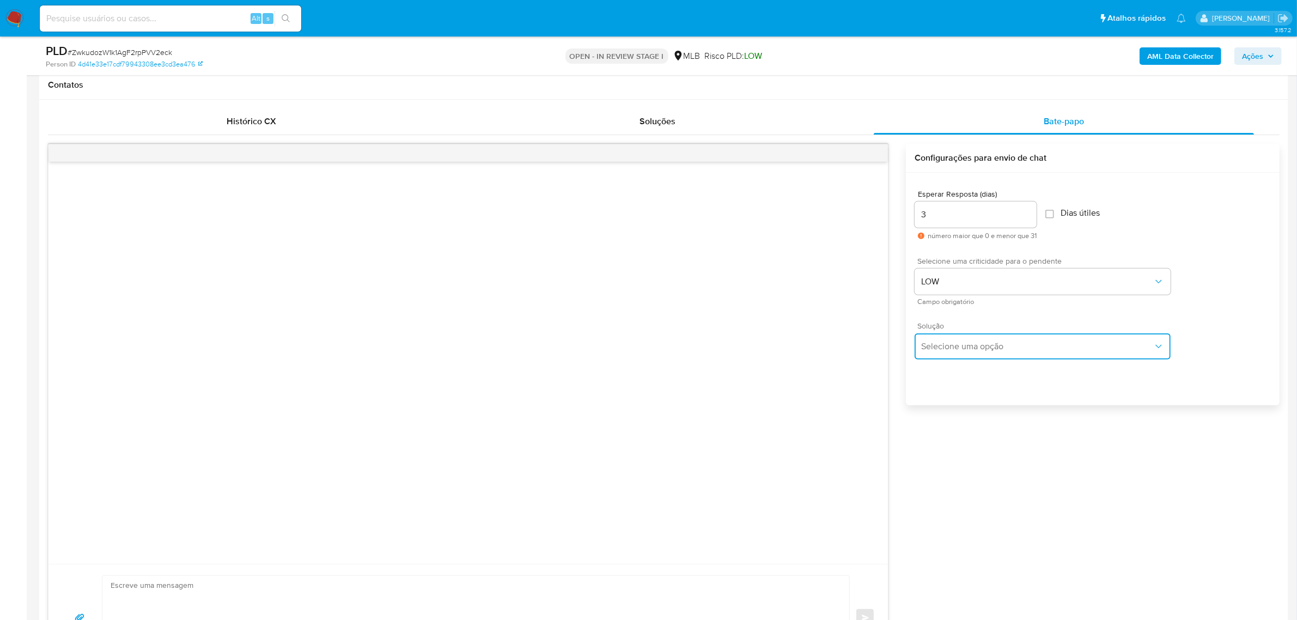
click at [963, 344] on span "Selecione uma opção" at bounding box center [1037, 346] width 232 height 11
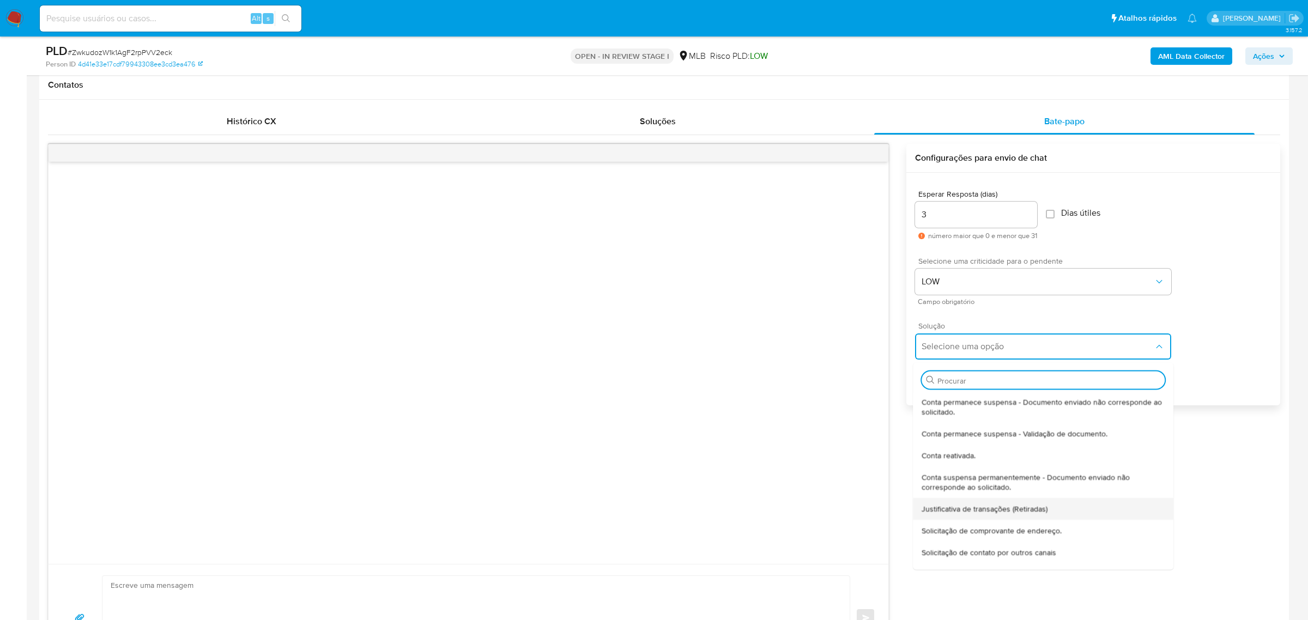
click at [1022, 509] on span "Justificativa de transações (Retiradas)" at bounding box center [985, 509] width 126 height 10
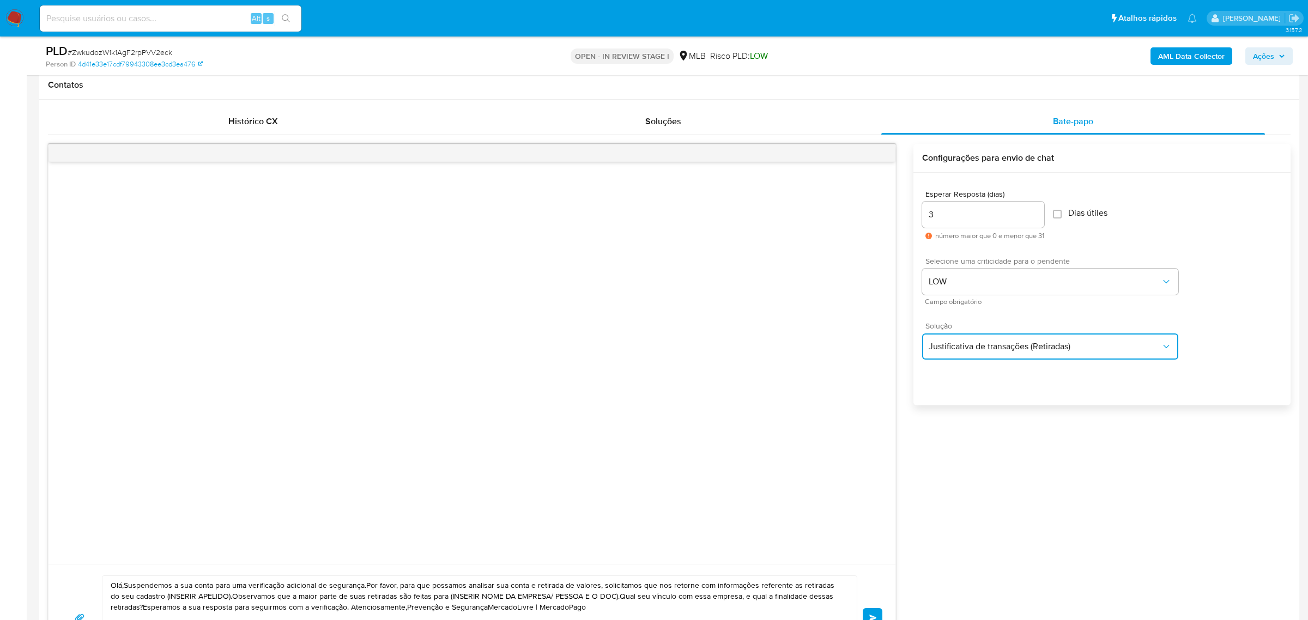
type textarea "Olá,Suspendemos a sua conta para uma verificação adicional de segurança.Por fav…"
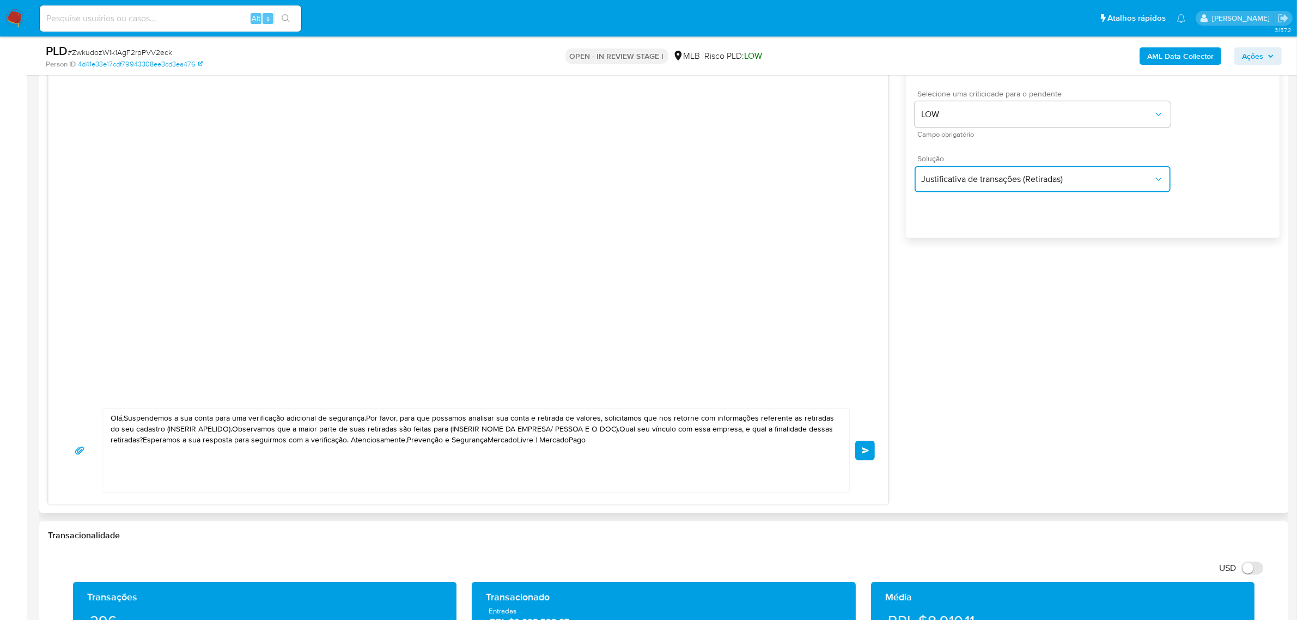
scroll to position [703, 0]
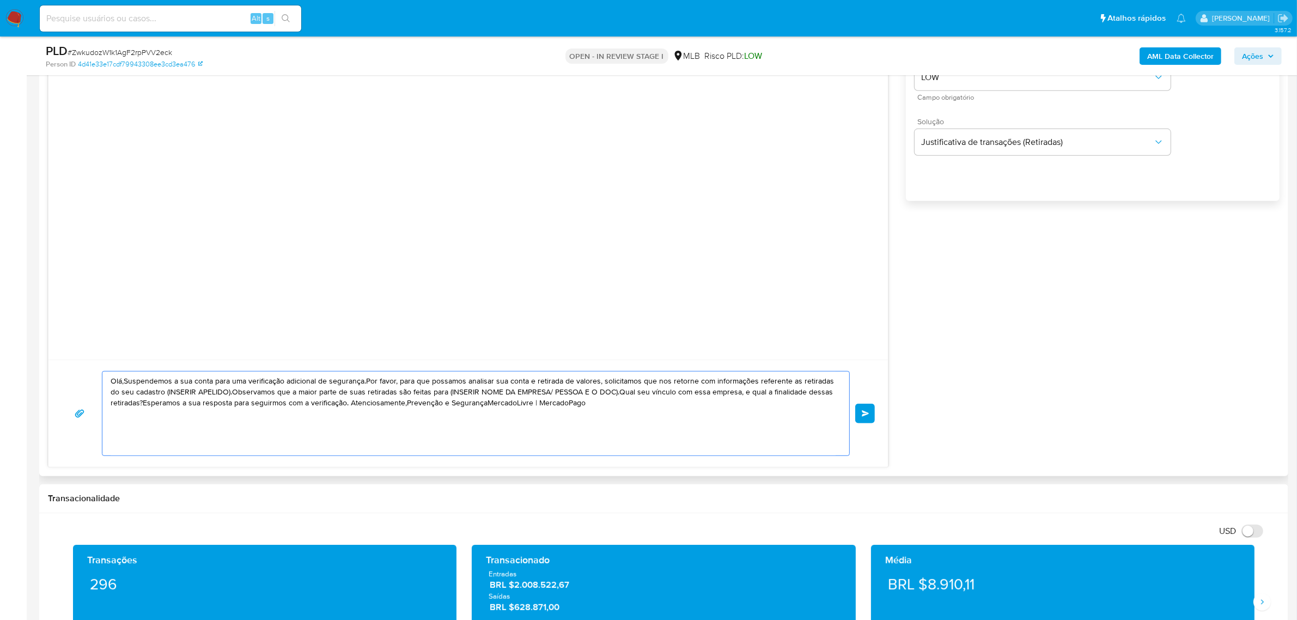
drag, startPoint x: 595, startPoint y: 402, endPoint x: 108, endPoint y: 372, distance: 487.5
click at [108, 372] on div "Olá,Suspendemos a sua conta para uma verificação adicional de segurança.Por fav…" at bounding box center [476, 413] width 748 height 85
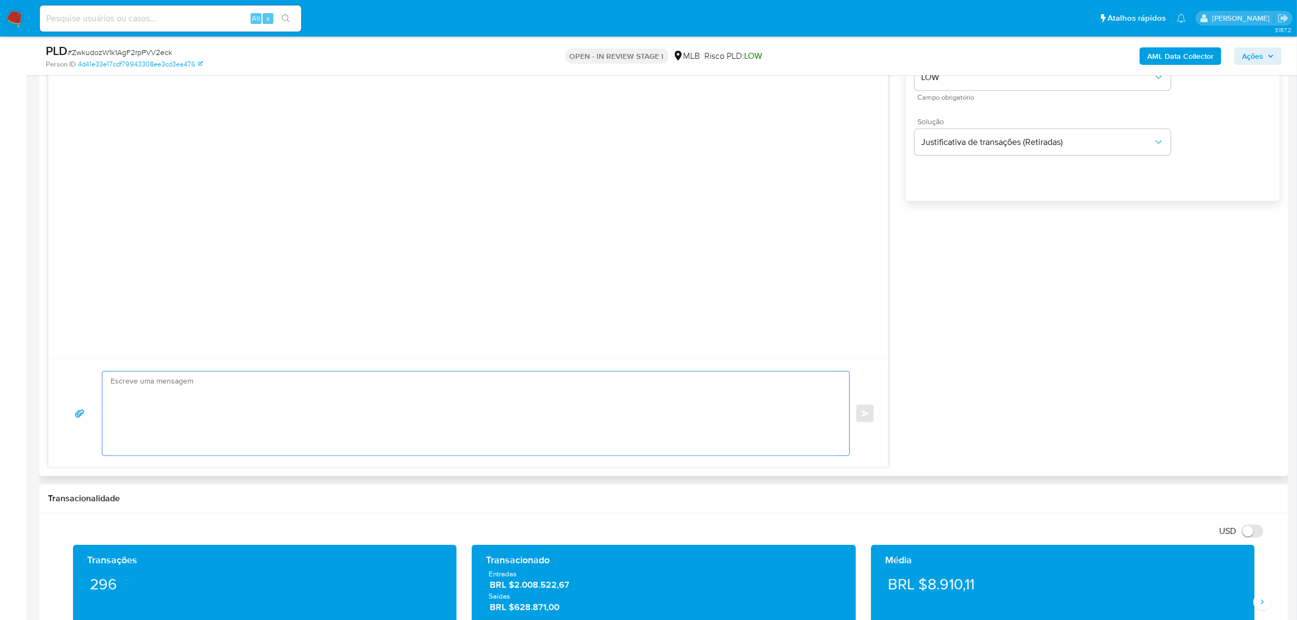
click at [233, 407] on textarea at bounding box center [473, 414] width 725 height 84
paste textarea "Olá! Estamos realizando uma verificação adicional de segurança em contas de usu…"
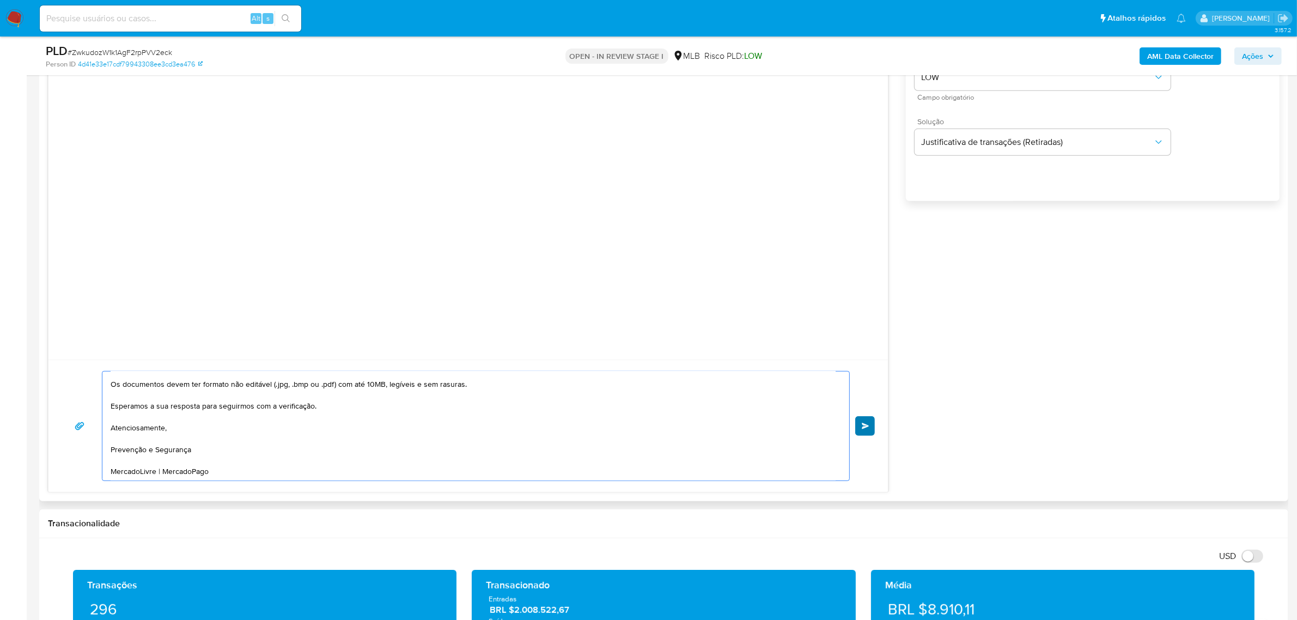
type textarea "Olá! Estamos realizando uma verificação adicional de segurança em contas de usu…"
click at [864, 428] on span "common.send" at bounding box center [866, 426] width 8 height 7
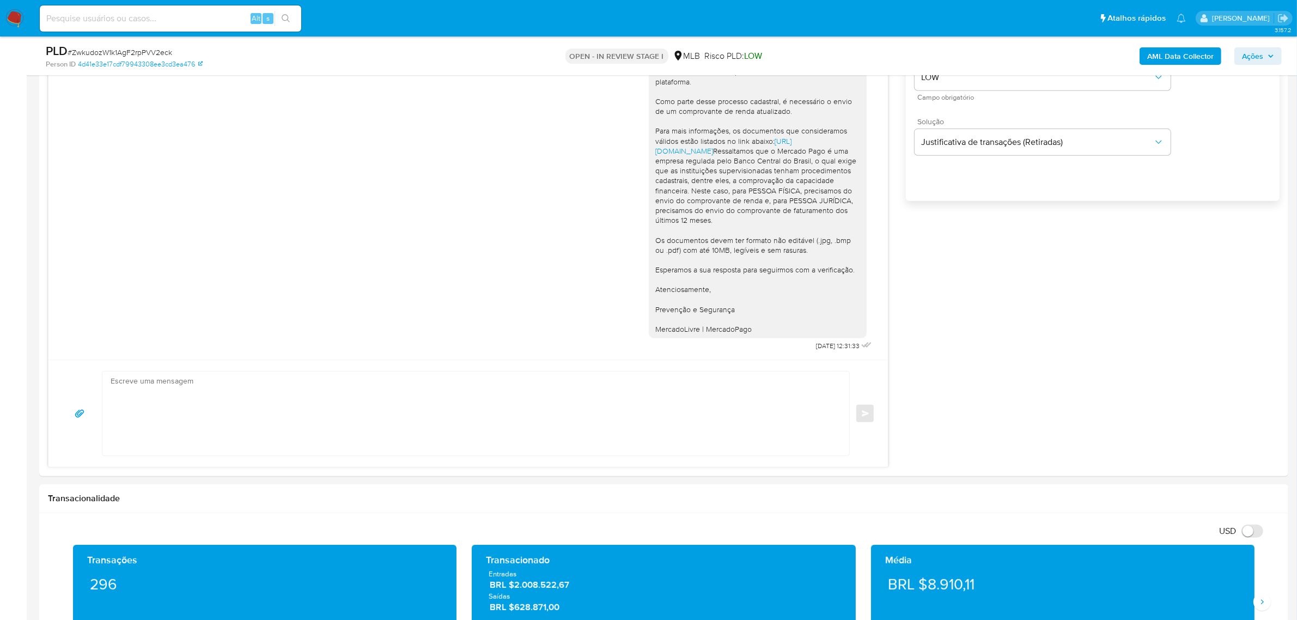
scroll to position [0, 0]
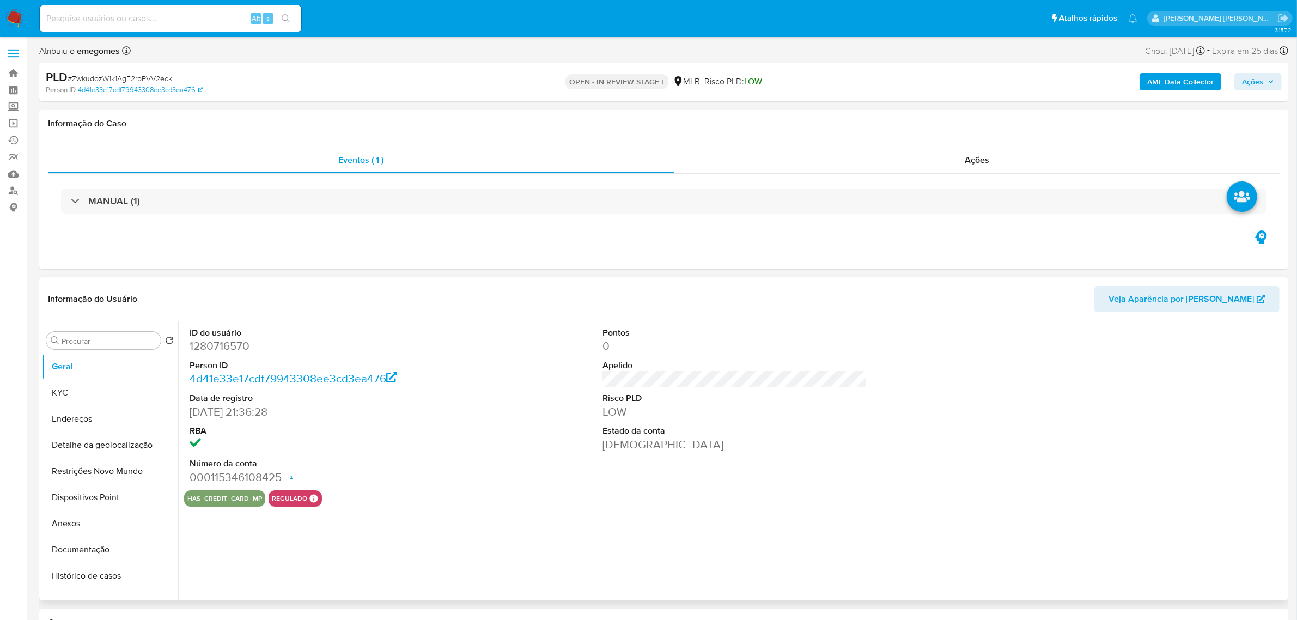
select select "10"
click at [159, 21] on input at bounding box center [171, 18] width 262 height 14
paste input "nddPJ3npUKFw3WjUELpI1A8i"
type input "nddPJ3npUKFw3WjUELpI1A8i"
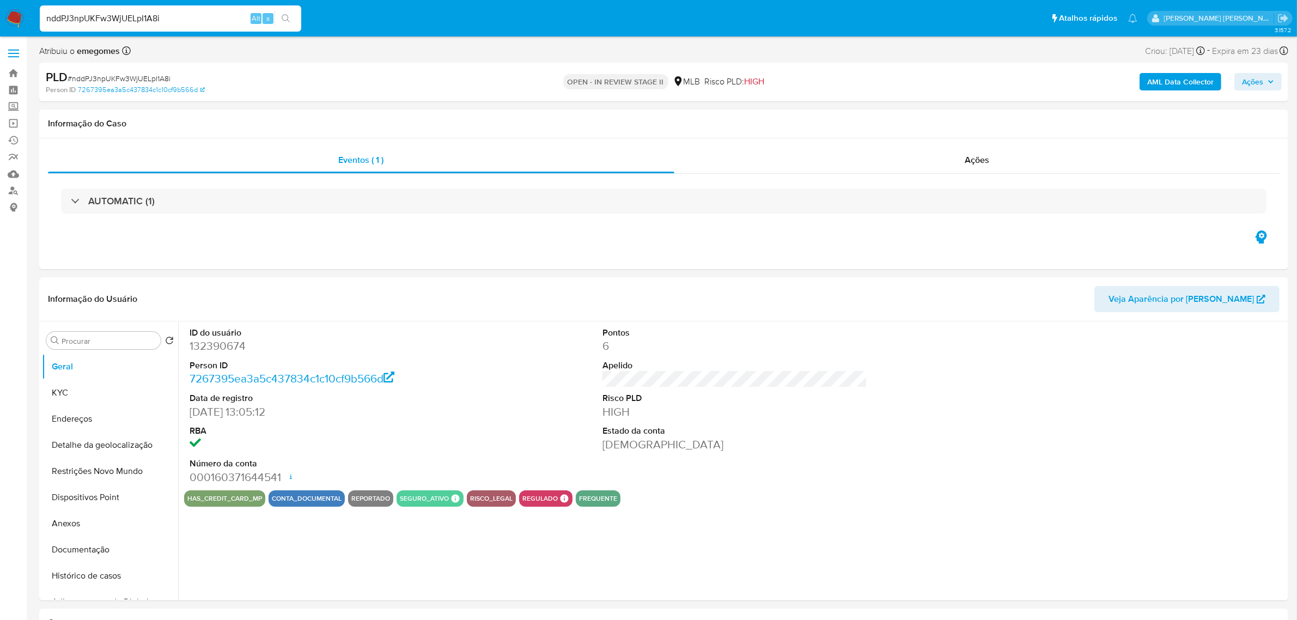
select select "10"
click at [23, 52] on label at bounding box center [13, 53] width 27 height 23
click at [0, 0] on input "checkbox" at bounding box center [0, 0] width 0 height 0
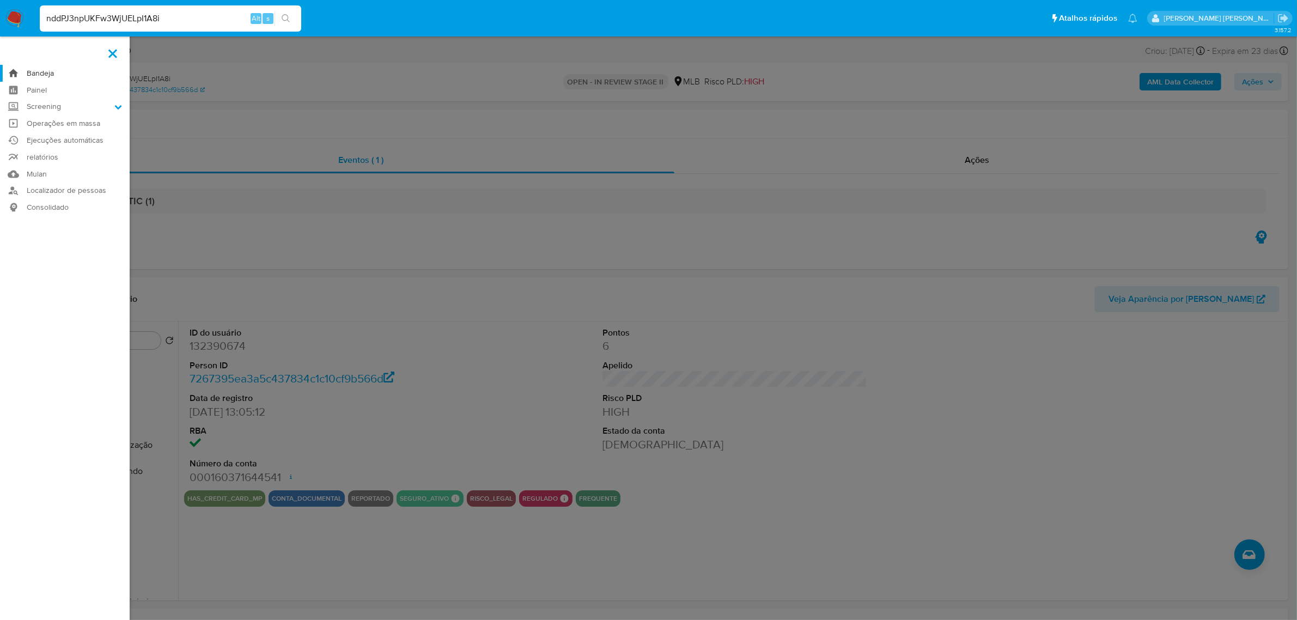
click at [39, 74] on link "Bandeja" at bounding box center [65, 73] width 130 height 17
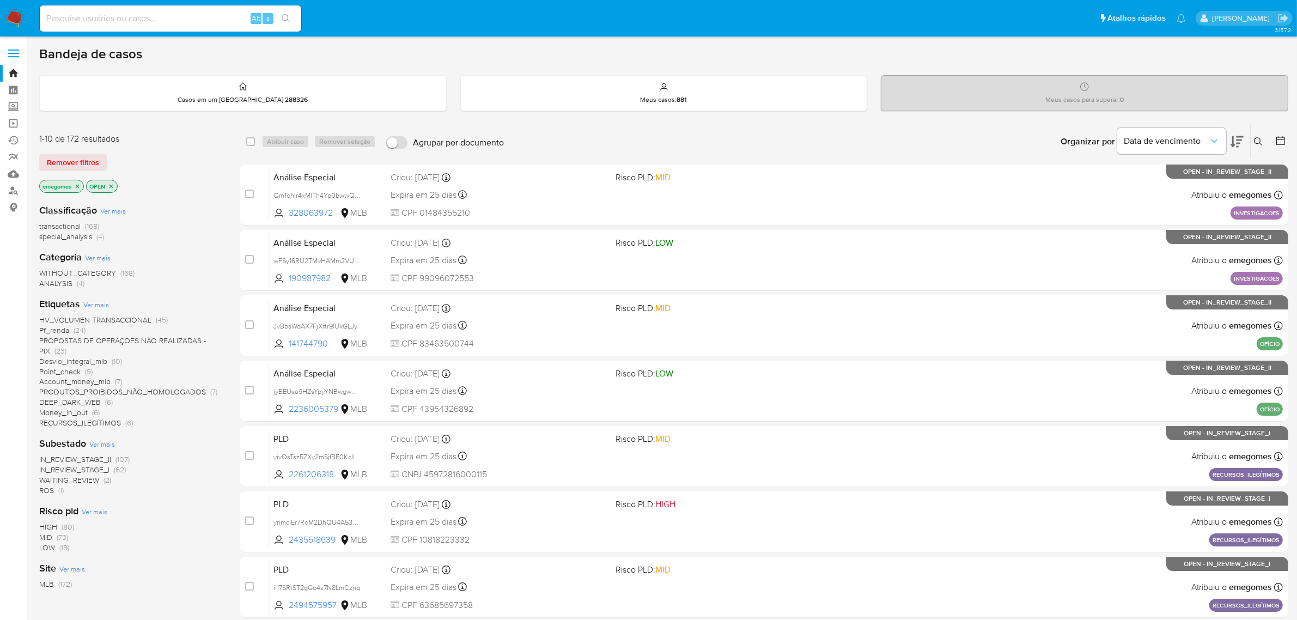
click at [78, 183] on icon "close-filter" at bounding box center [77, 186] width 7 height 7
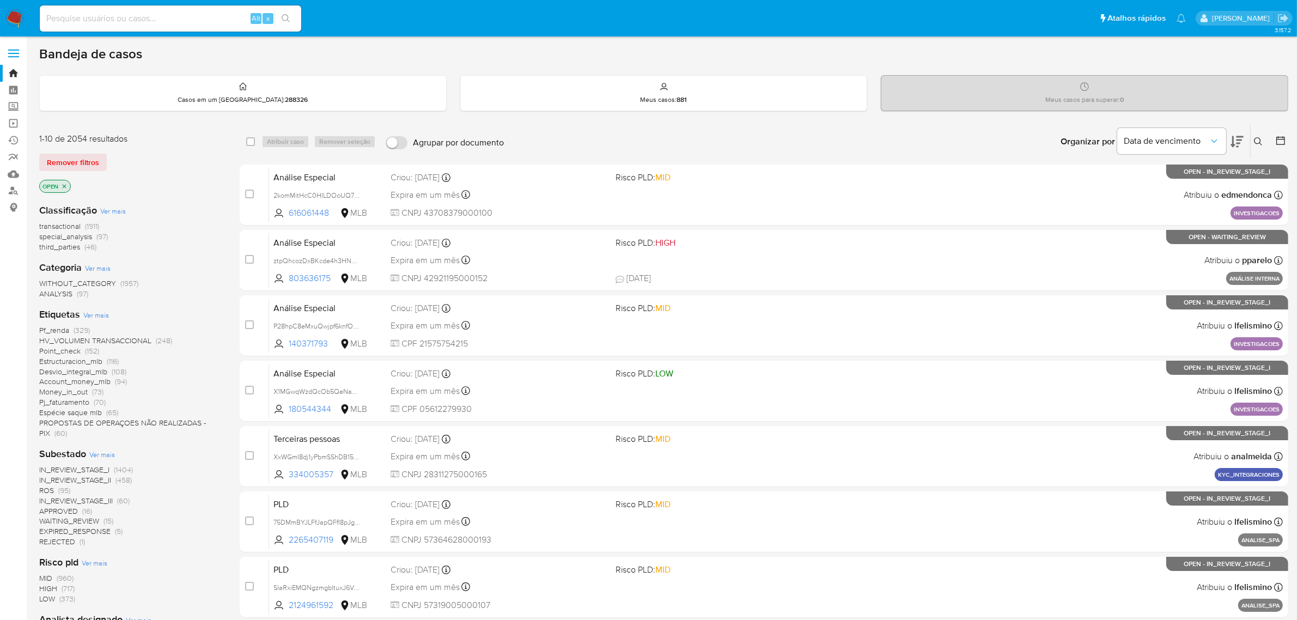
click at [69, 184] on p "OPEN" at bounding box center [55, 186] width 31 height 12
click at [1259, 139] on icon at bounding box center [1258, 141] width 9 height 9
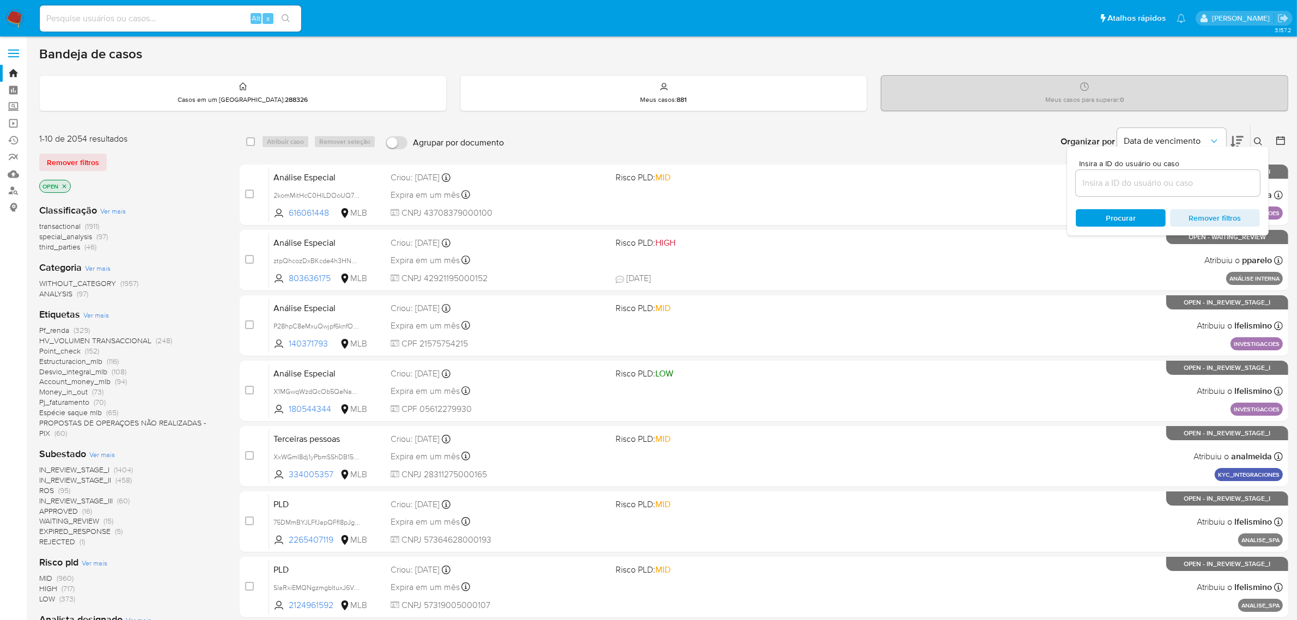
click at [1134, 183] on input at bounding box center [1168, 183] width 184 height 14
type input "nddPJ3npUKFw3WjUELpI1A8i"
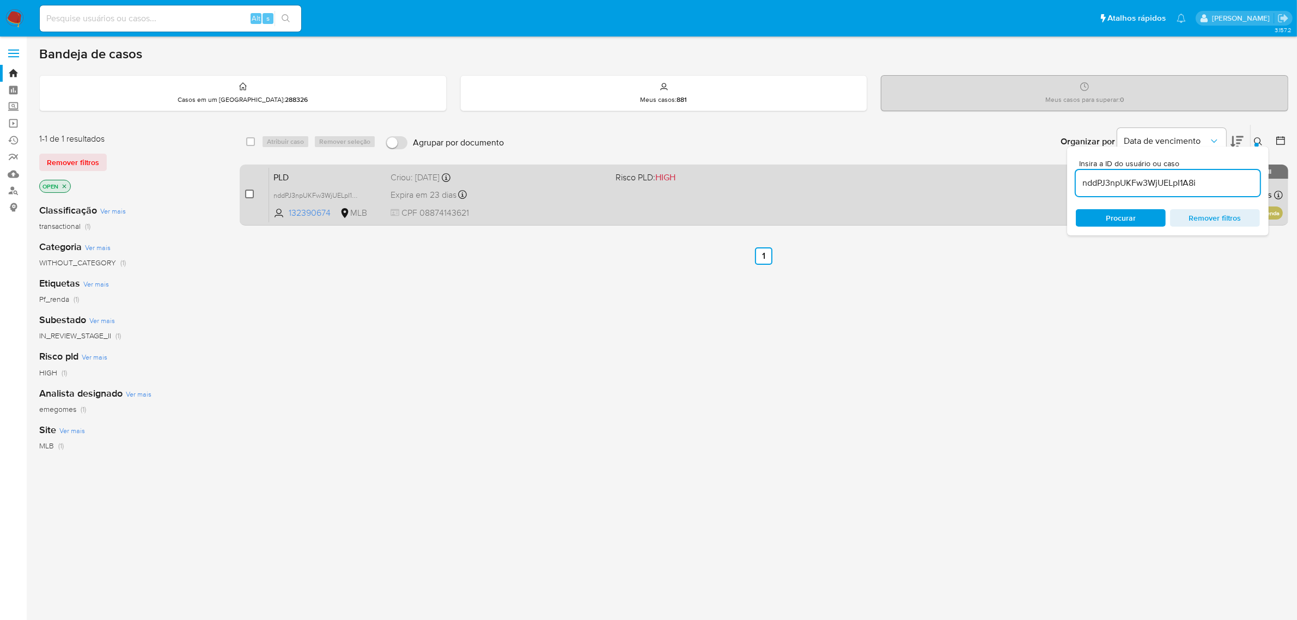
click at [248, 197] on input "checkbox" at bounding box center [249, 194] width 9 height 9
checkbox input "true"
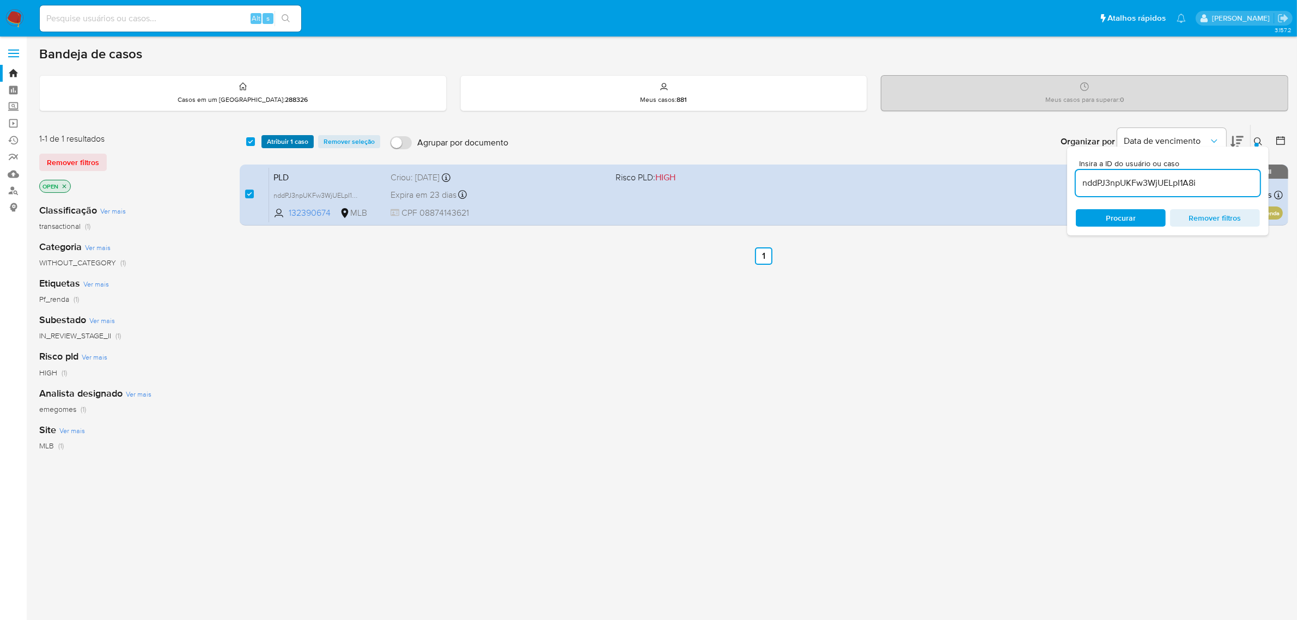
click at [285, 145] on span "Atribuir 1 caso" at bounding box center [287, 141] width 41 height 11
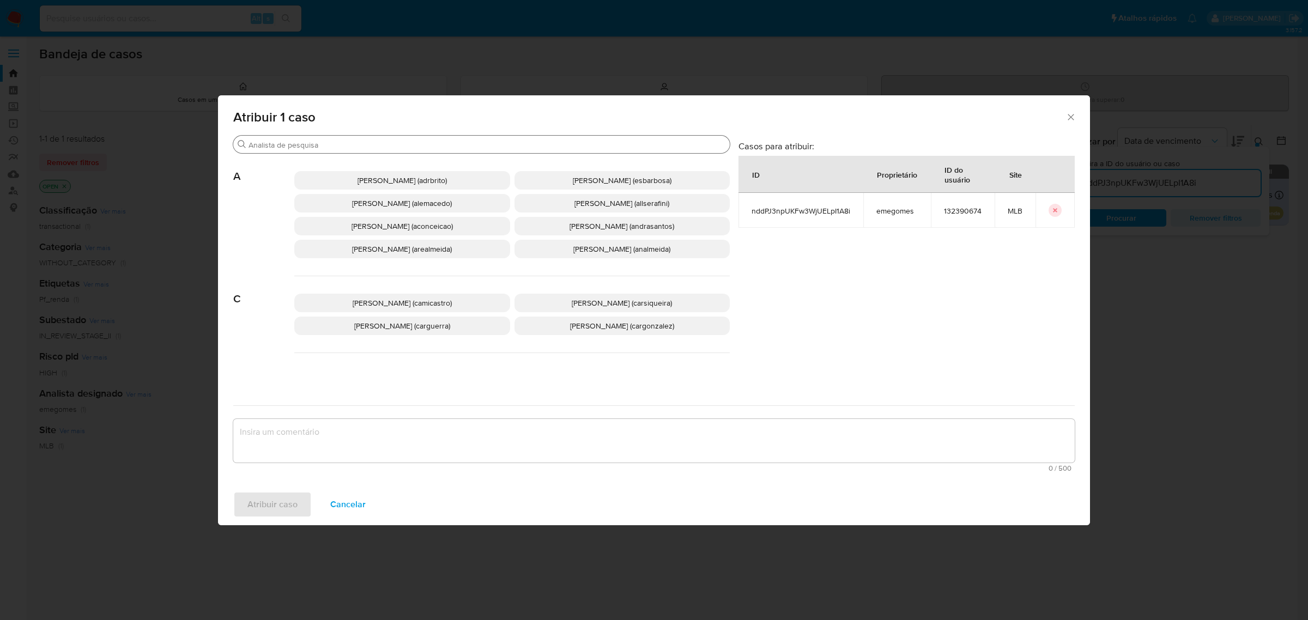
click at [396, 147] on input "Procurar" at bounding box center [486, 145] width 477 height 10
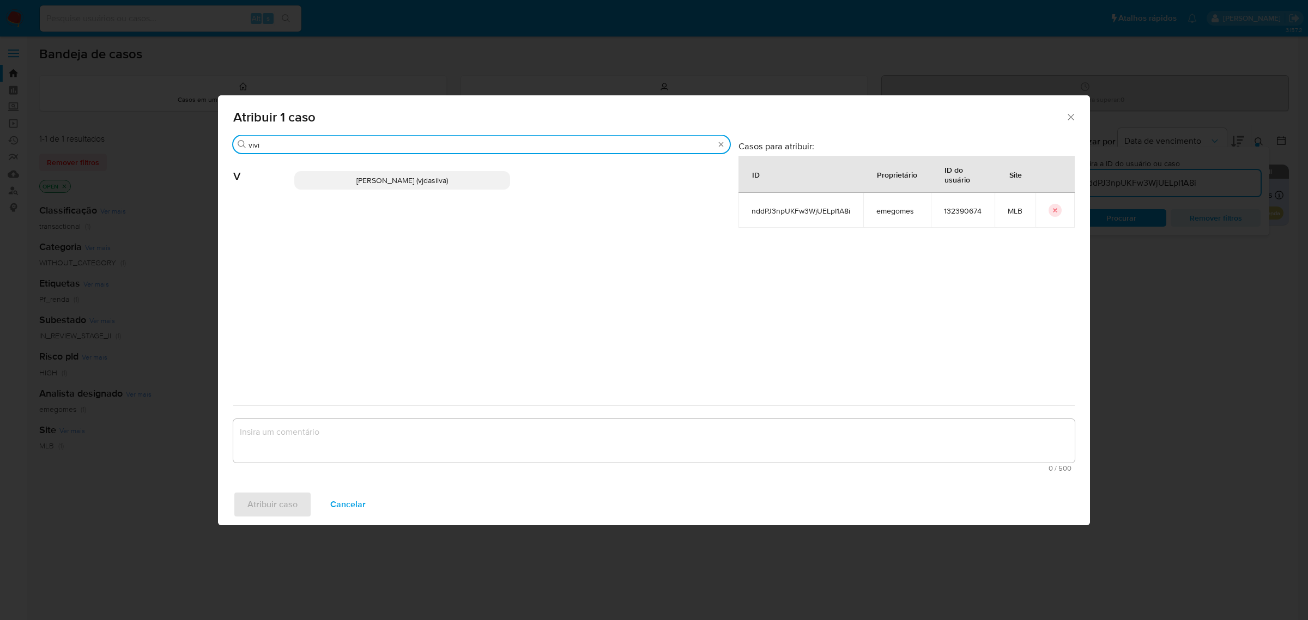
type input "vivi"
click at [405, 180] on span "Viviane Jesus Da Silva (vjdasilva)" at bounding box center [402, 180] width 92 height 11
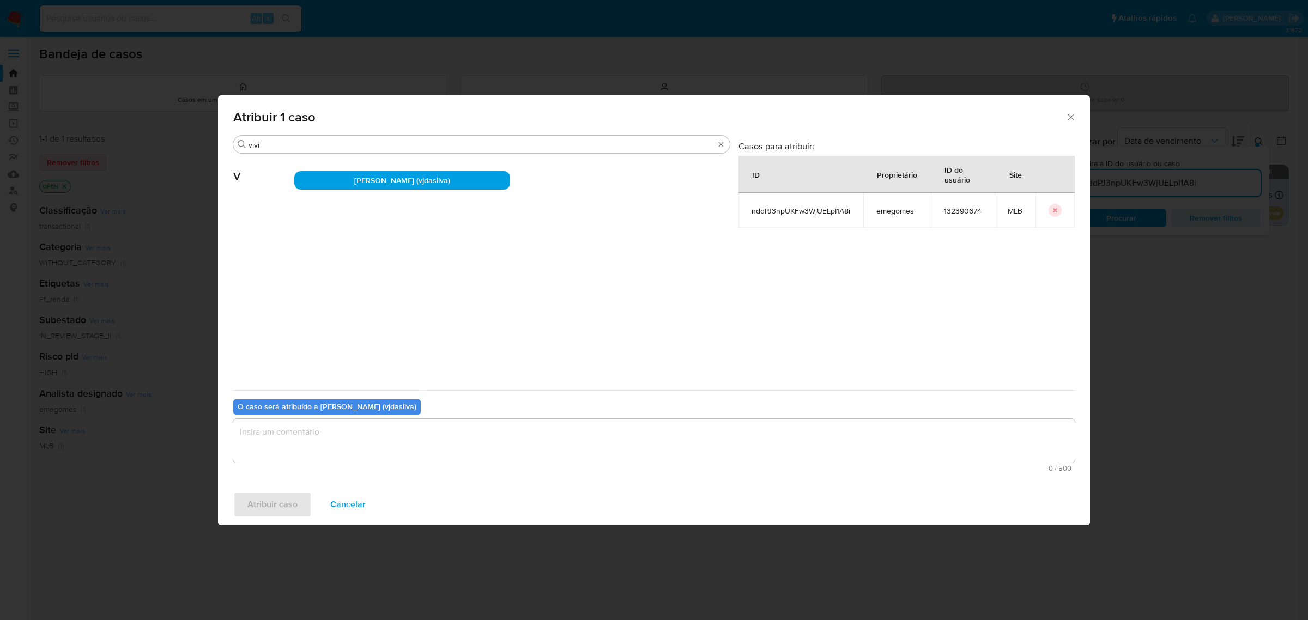
click at [328, 446] on textarea "assign-modal" at bounding box center [653, 441] width 841 height 44
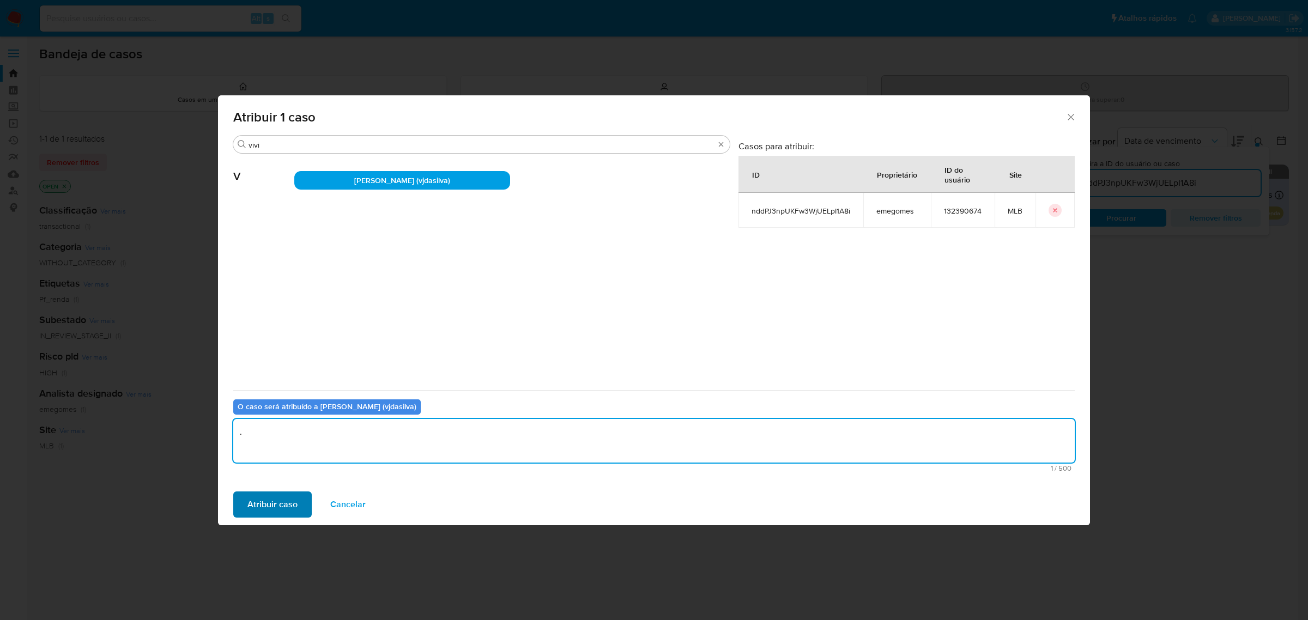
type textarea "."
click at [271, 505] on span "Atribuir caso" at bounding box center [272, 505] width 50 height 24
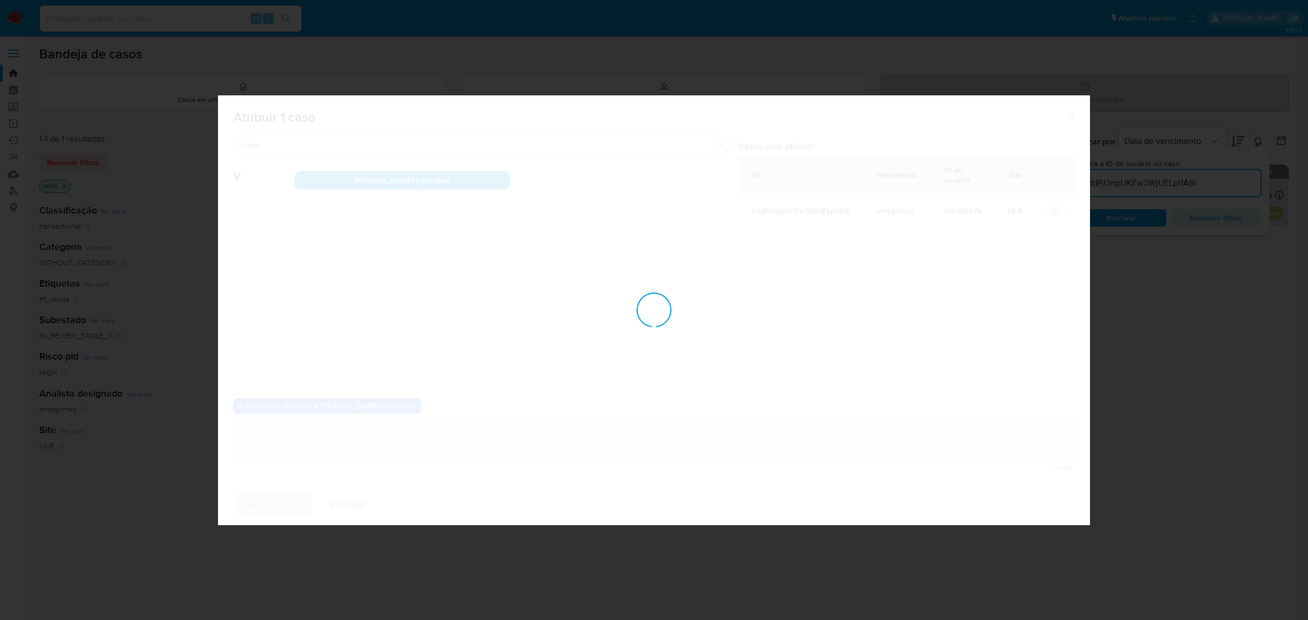
checkbox input "false"
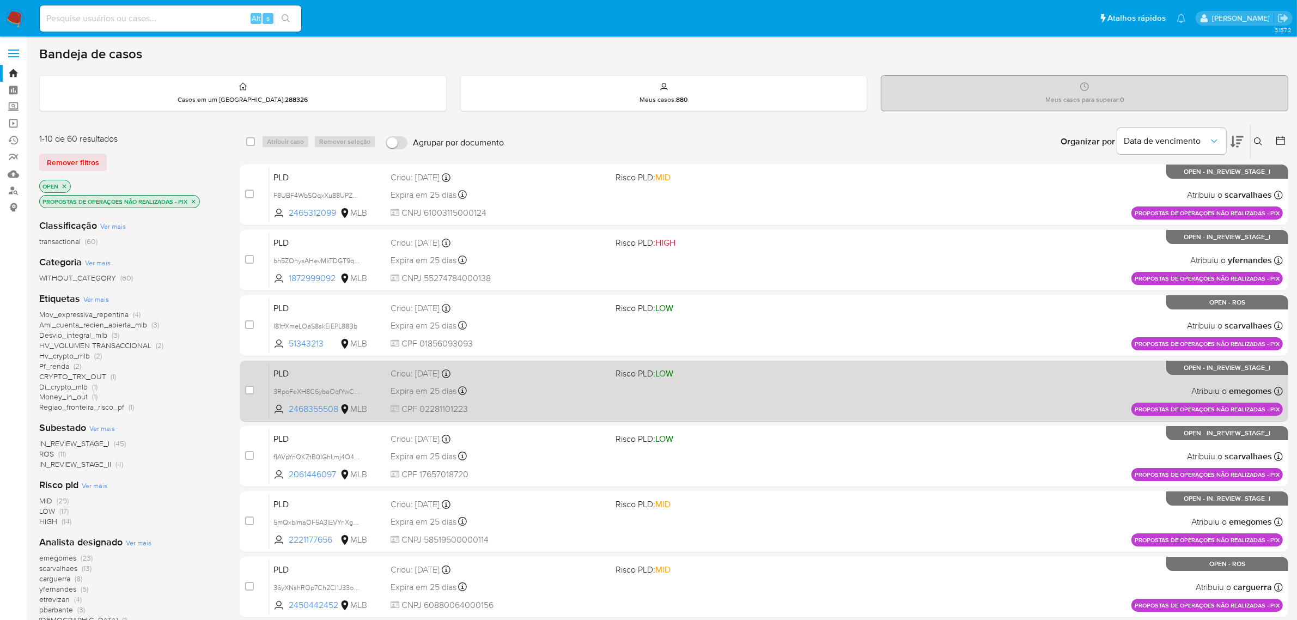
click at [522, 393] on div "Expira em 25 dias Expira em [DATE] 11:56:55" at bounding box center [499, 391] width 217 height 15
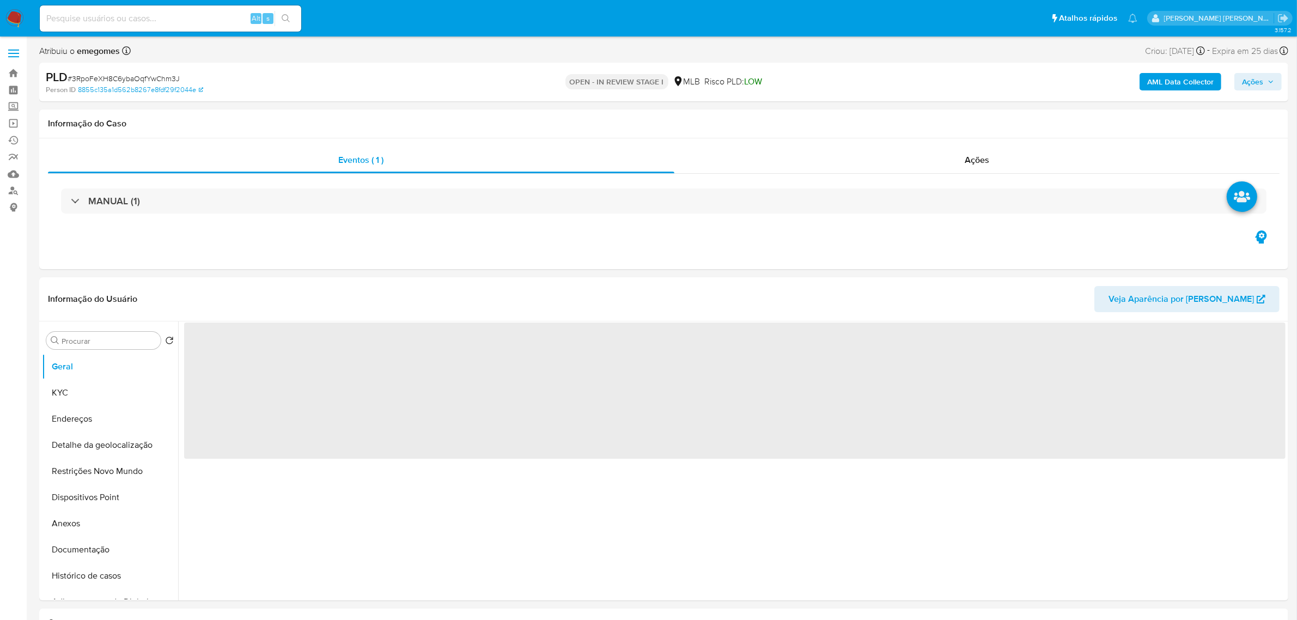
select select "10"
